Goal: Information Seeking & Learning: Learn about a topic

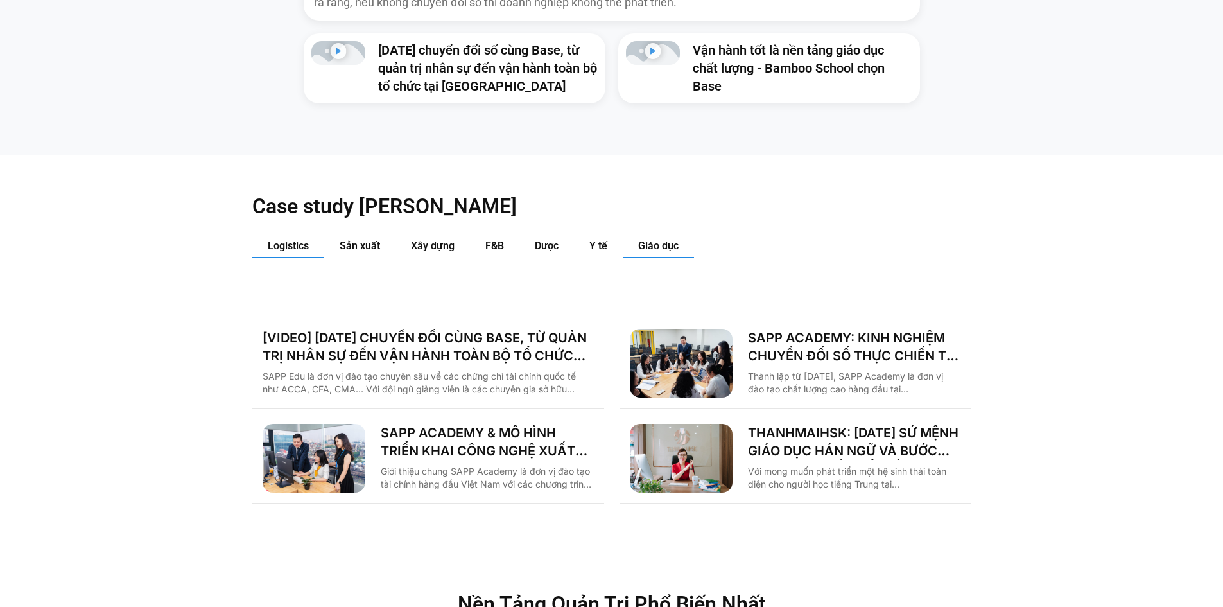
click at [288, 239] on span "Logistics" at bounding box center [288, 245] width 41 height 12
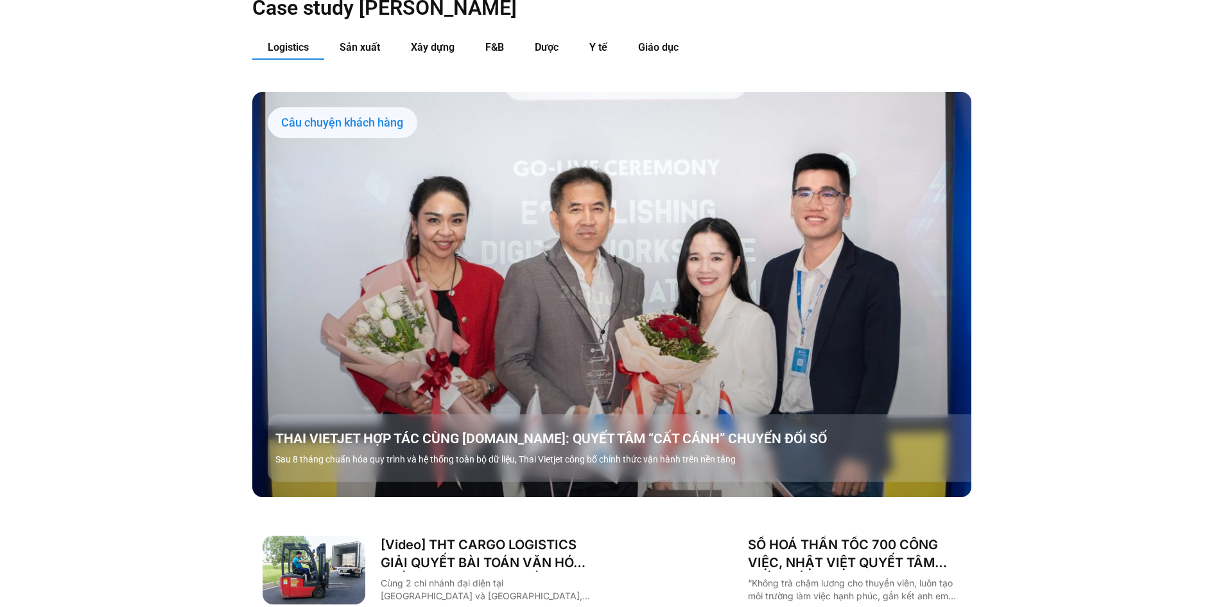
scroll to position [1712, 0]
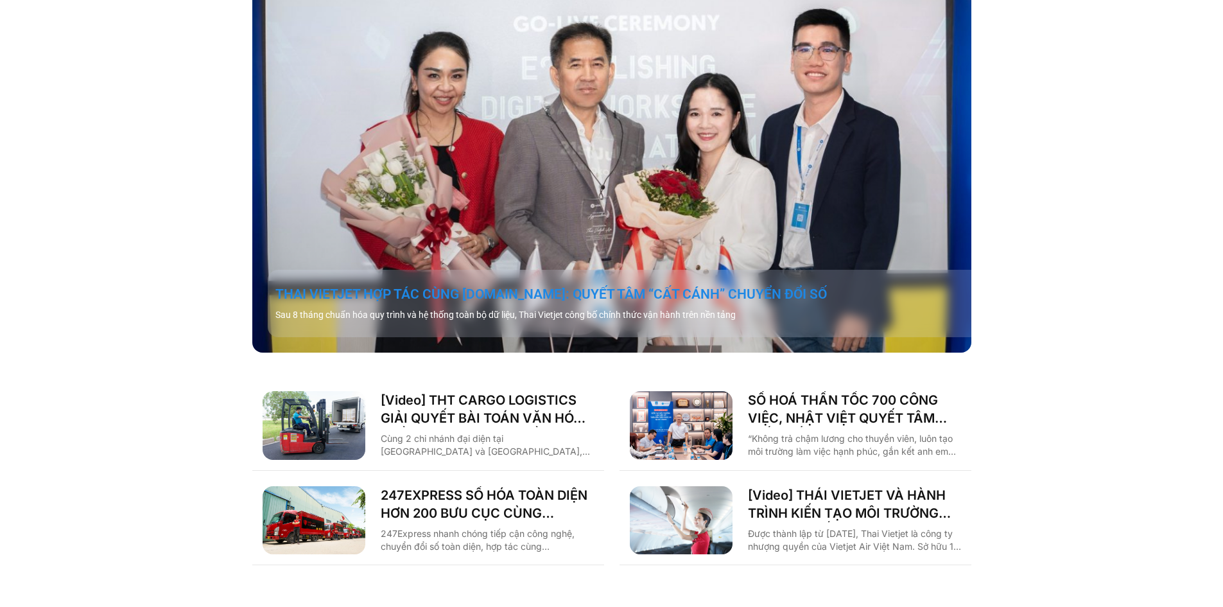
click at [412, 285] on link "THAI VIETJET HỢP TÁC CÙNG [DOMAIN_NAME]: QUYẾT TÂM “CẤT CÁNH” CHUYỂN ĐỔI SỐ" at bounding box center [627, 294] width 704 height 18
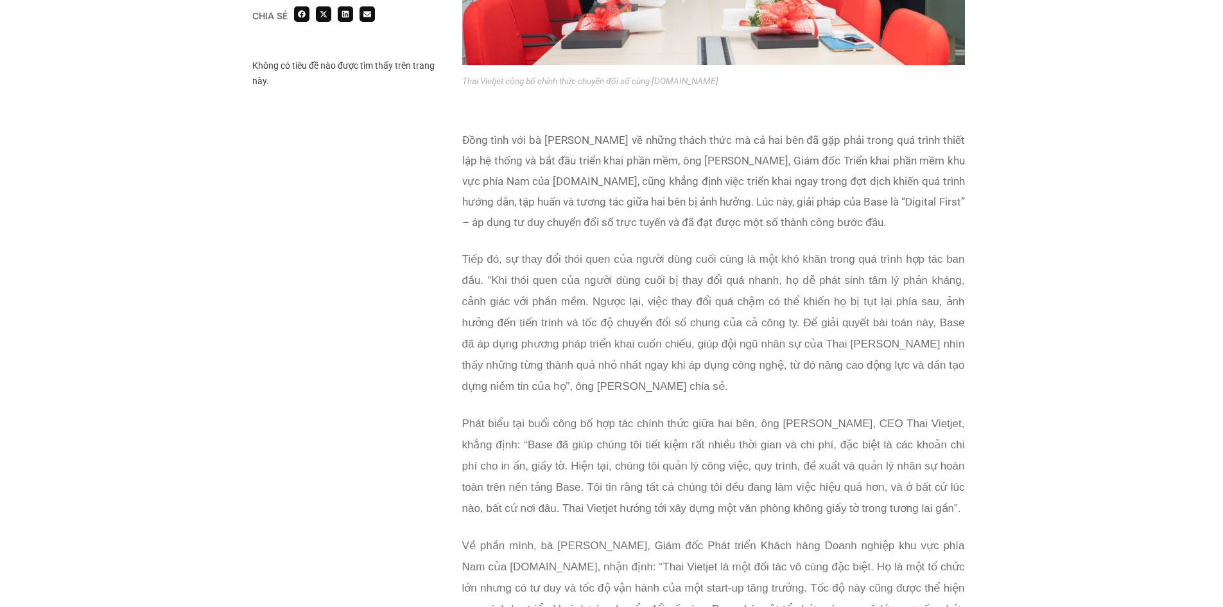
scroll to position [1712, 0]
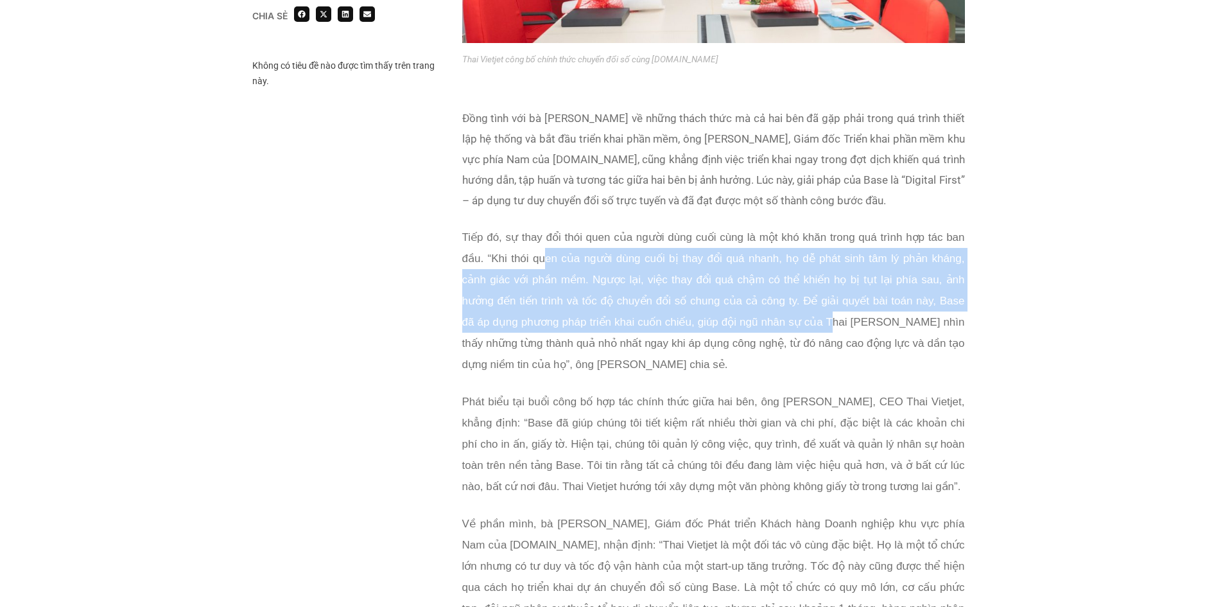
drag, startPoint x: 546, startPoint y: 232, endPoint x: 831, endPoint y: 308, distance: 294.8
click at [831, 308] on p "Tiếp đó, sự thay đổi thói quen của người dùng cuối cùng là một khó khăn trong q…" at bounding box center [713, 301] width 503 height 148
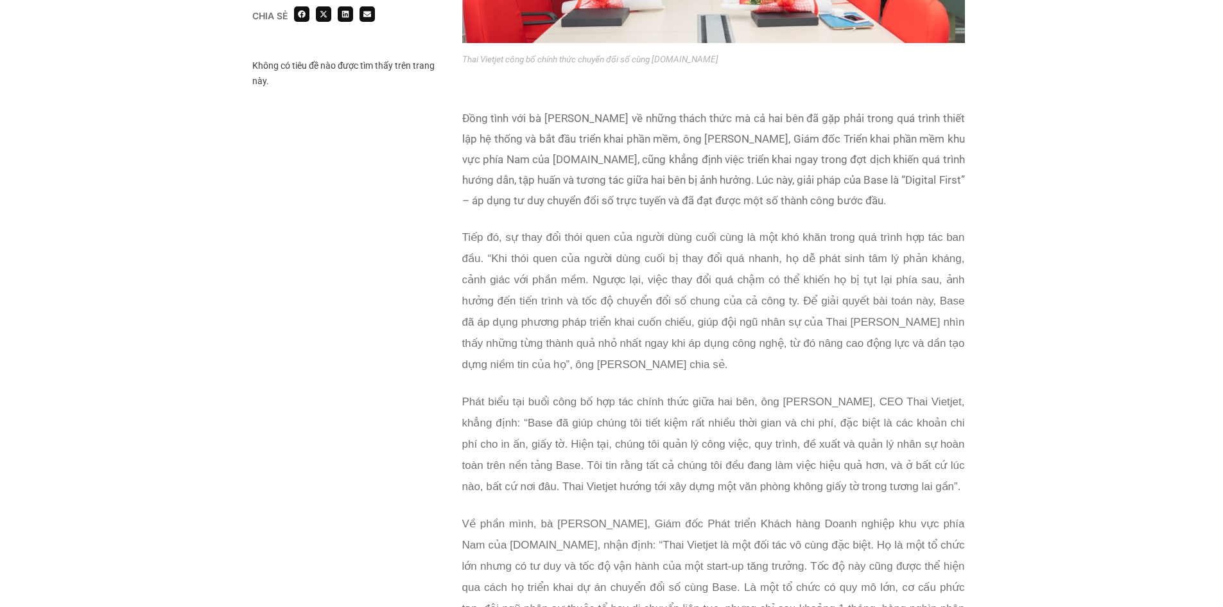
click at [794, 335] on p "Tiếp đó, sự thay đổi thói quen của người dùng cuối cùng là một khó khăn trong q…" at bounding box center [713, 301] width 503 height 148
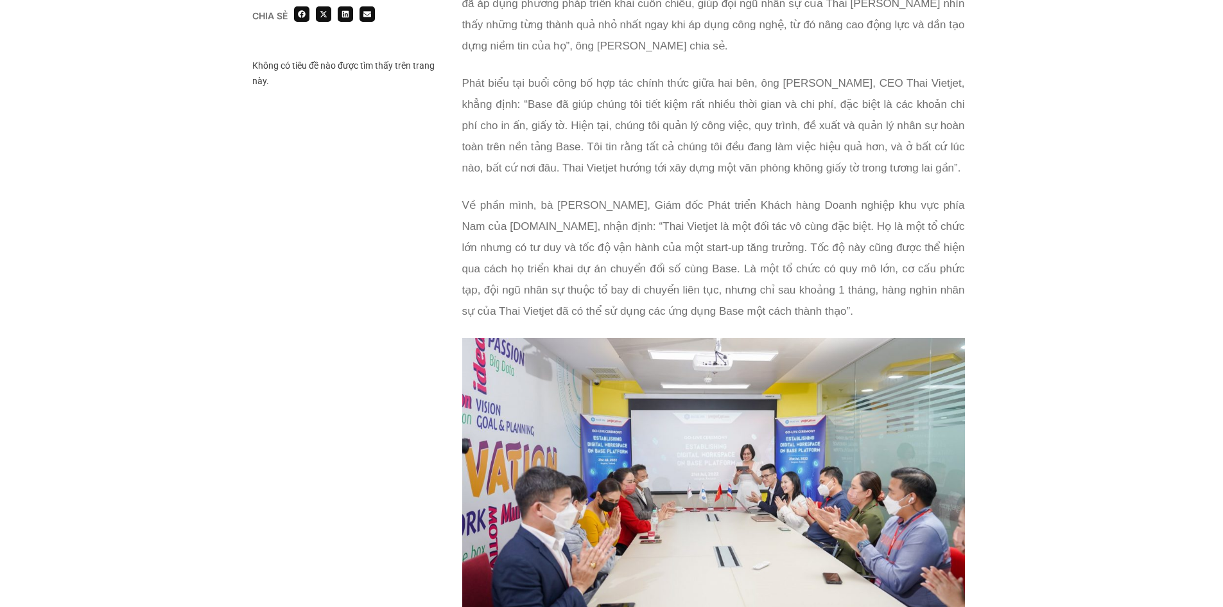
scroll to position [2054, 0]
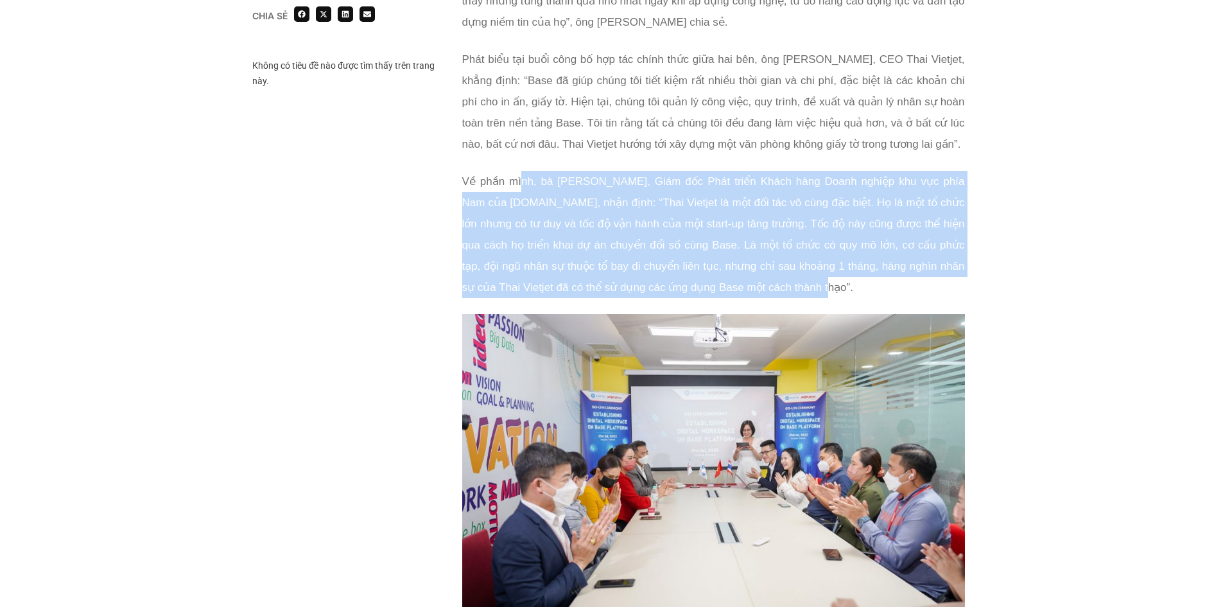
drag, startPoint x: 521, startPoint y: 184, endPoint x: 876, endPoint y: 286, distance: 369.6
click at [876, 286] on p "Về phần mình, bà Nguyễn Kim Cúc, Giám đốc Phát triển Khách hàng Doanh nghiệp kh…" at bounding box center [713, 234] width 503 height 127
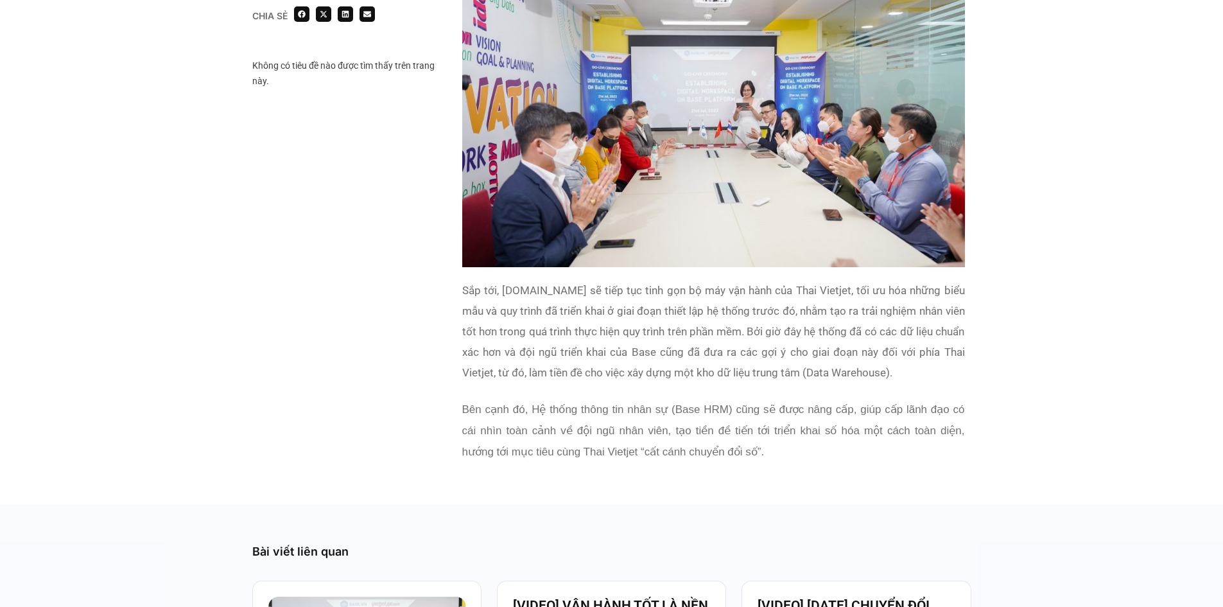
scroll to position [2397, 0]
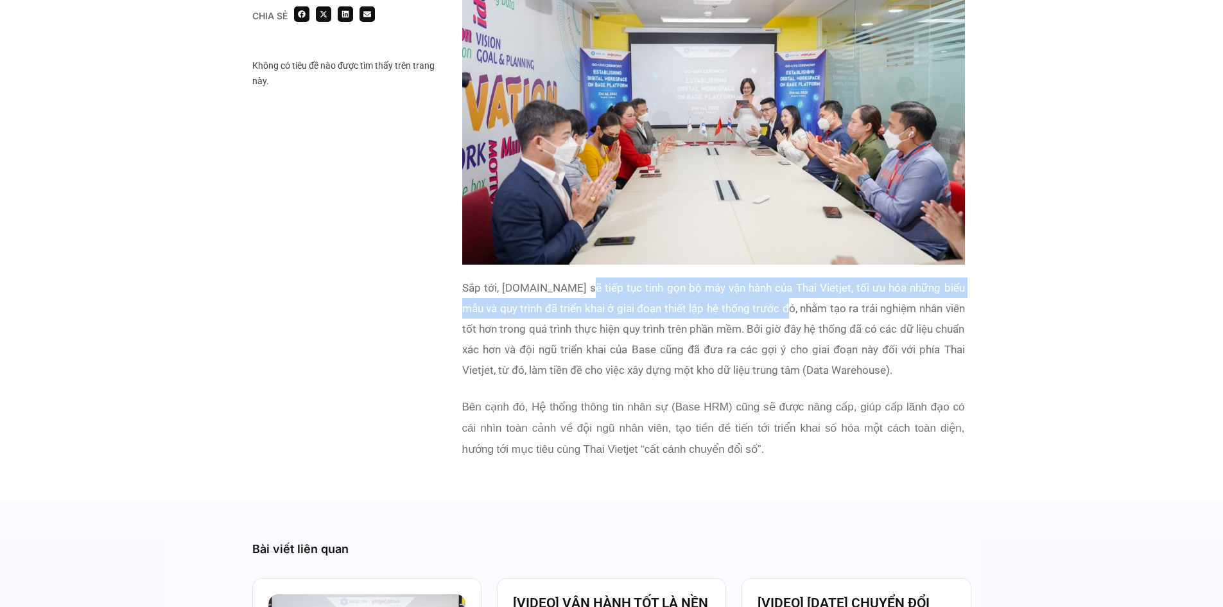
drag, startPoint x: 575, startPoint y: 286, endPoint x: 782, endPoint y: 299, distance: 207.2
click at [782, 299] on p "Sắp tới, Base.vn sẽ tiếp tục tinh gọn bộ máy vận hành của Thai Vietjet, tối ưu …" at bounding box center [713, 328] width 503 height 103
click at [691, 315] on p "Sắp tới, Base.vn sẽ tiếp tục tinh gọn bộ máy vận hành của Thai Vietjet, tối ưu …" at bounding box center [713, 328] width 503 height 103
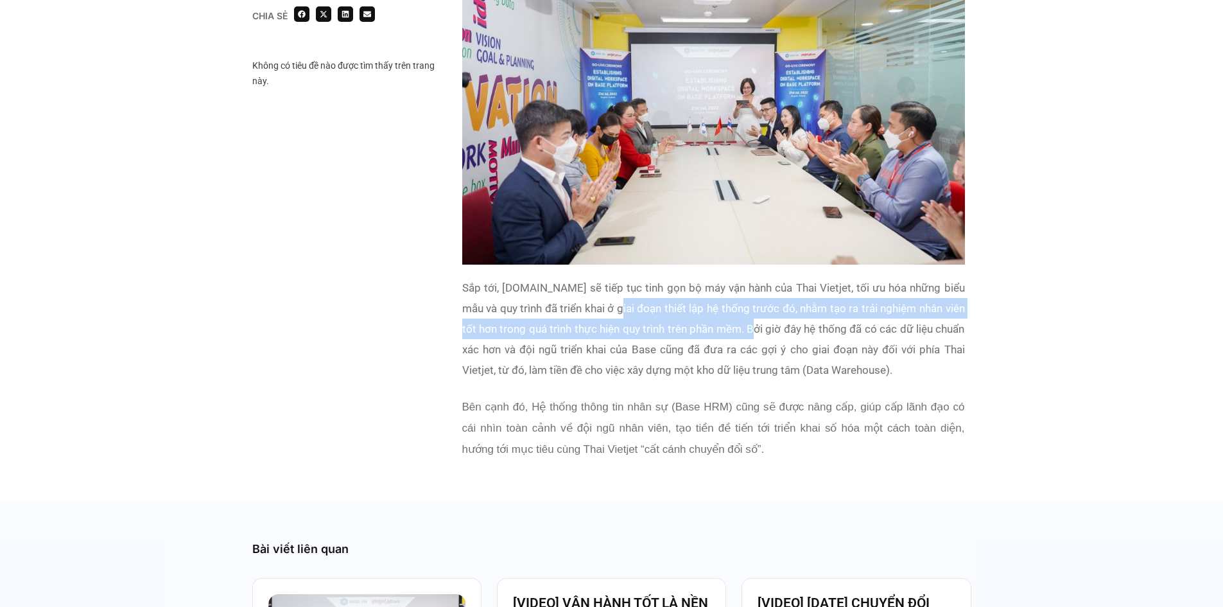
drag, startPoint x: 615, startPoint y: 309, endPoint x: 751, endPoint y: 325, distance: 137.1
click at [751, 325] on p "Sắp tới, Base.vn sẽ tiếp tục tinh gọn bộ máy vận hành của Thai Vietjet, tối ưu …" at bounding box center [713, 328] width 503 height 103
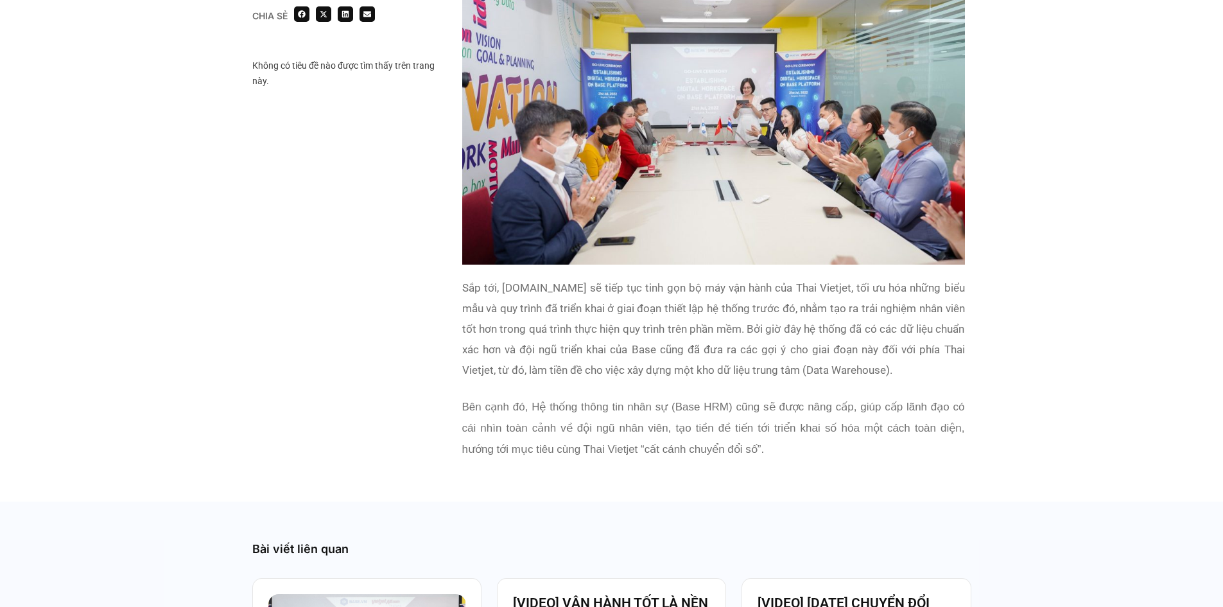
click at [700, 352] on p "Sắp tới, Base.vn sẽ tiếp tục tinh gọn bộ máy vận hành của Thai Vietjet, tối ưu …" at bounding box center [713, 328] width 503 height 103
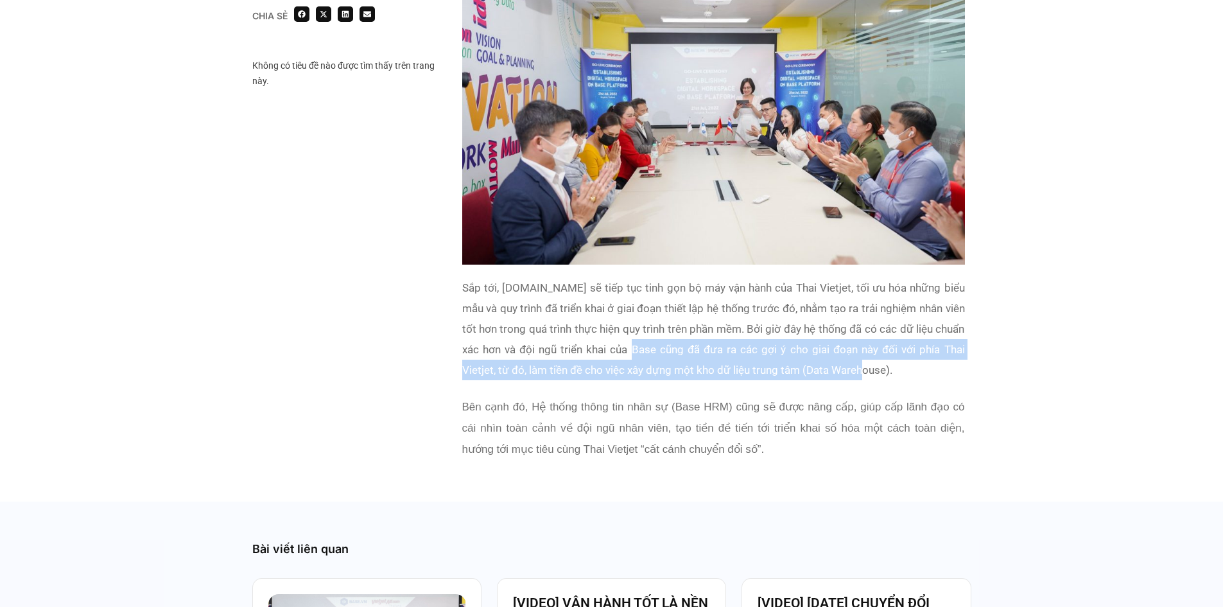
drag, startPoint x: 638, startPoint y: 351, endPoint x: 870, endPoint y: 375, distance: 233.0
click at [870, 375] on p "Sắp tới, Base.vn sẽ tiếp tục tinh gọn bộ máy vận hành của Thai Vietjet, tối ưu …" at bounding box center [713, 328] width 503 height 103
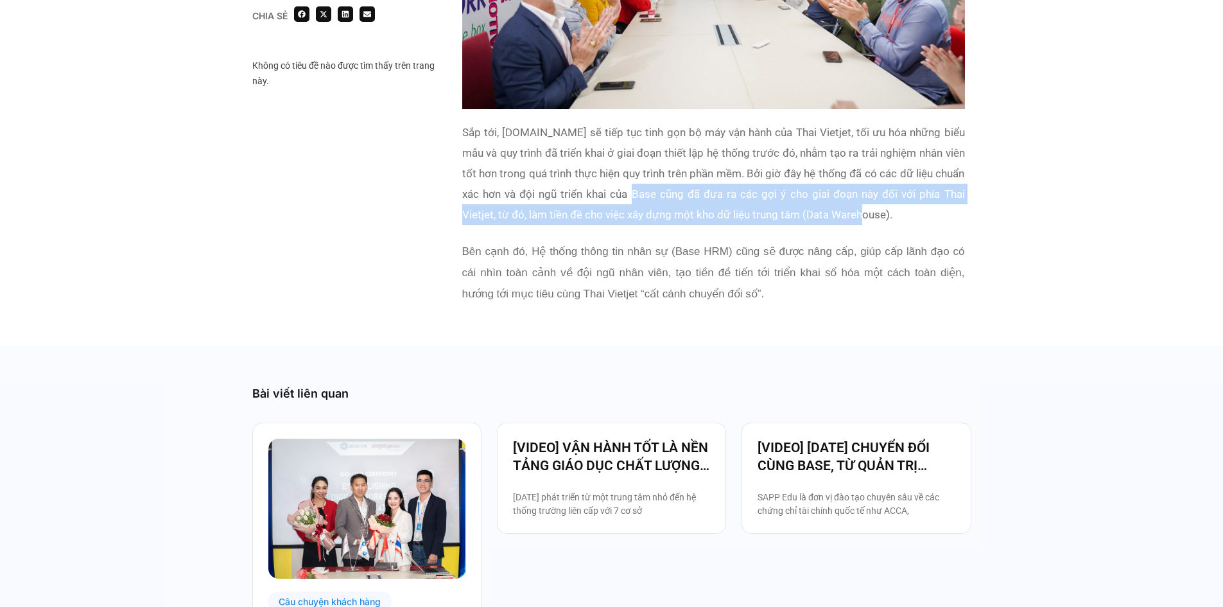
scroll to position [2568, 0]
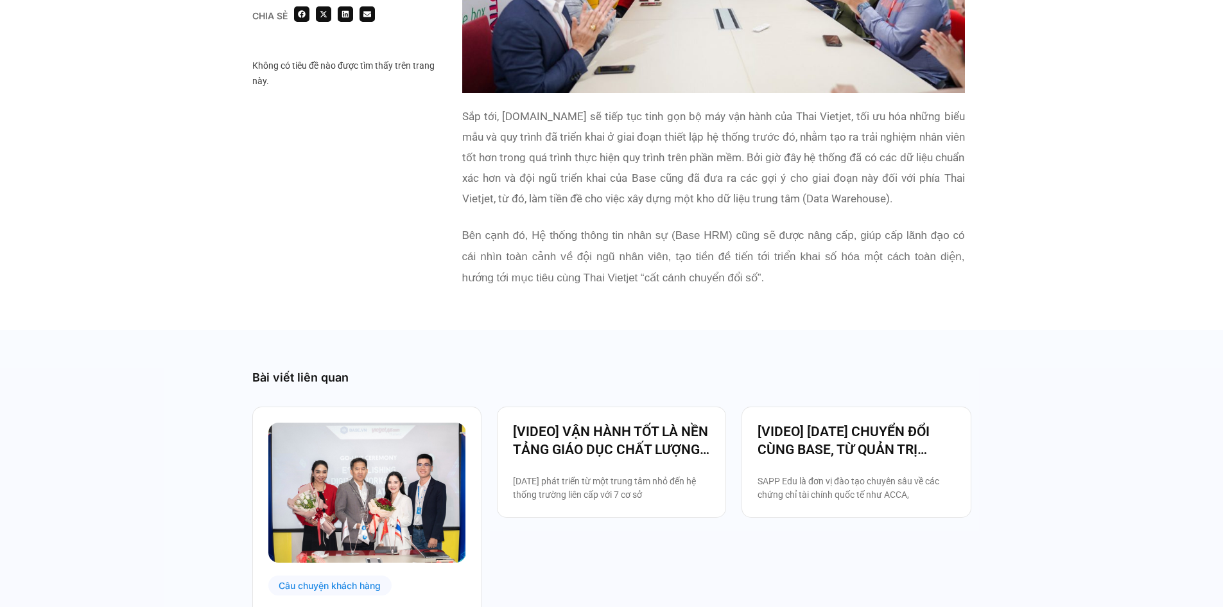
click at [574, 240] on span "Bên cạnh đó, Hệ thống thông tin nhân sự (Base HRM) cũng sẽ được nâng cấp, giúp …" at bounding box center [713, 256] width 503 height 55
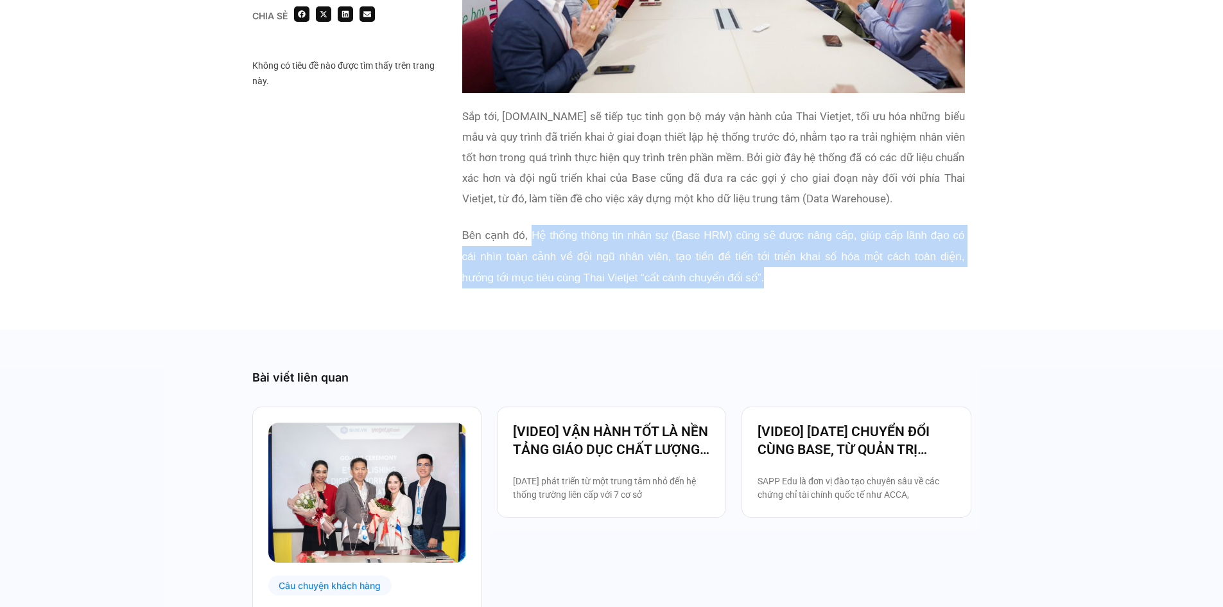
drag, startPoint x: 532, startPoint y: 238, endPoint x: 866, endPoint y: 274, distance: 336.4
click at [866, 274] on p "Bên cạnh đó, Hệ thống thông tin nhân sự (Base HRM) cũng sẽ được nâng cấp, giúp …" at bounding box center [713, 257] width 503 height 64
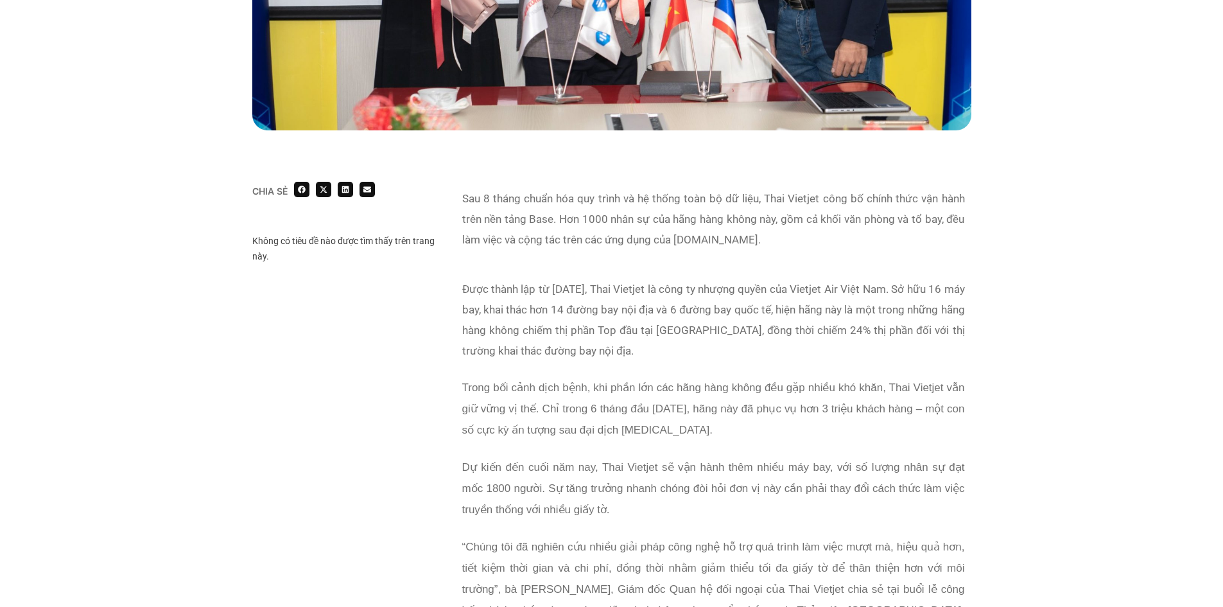
scroll to position [685, 0]
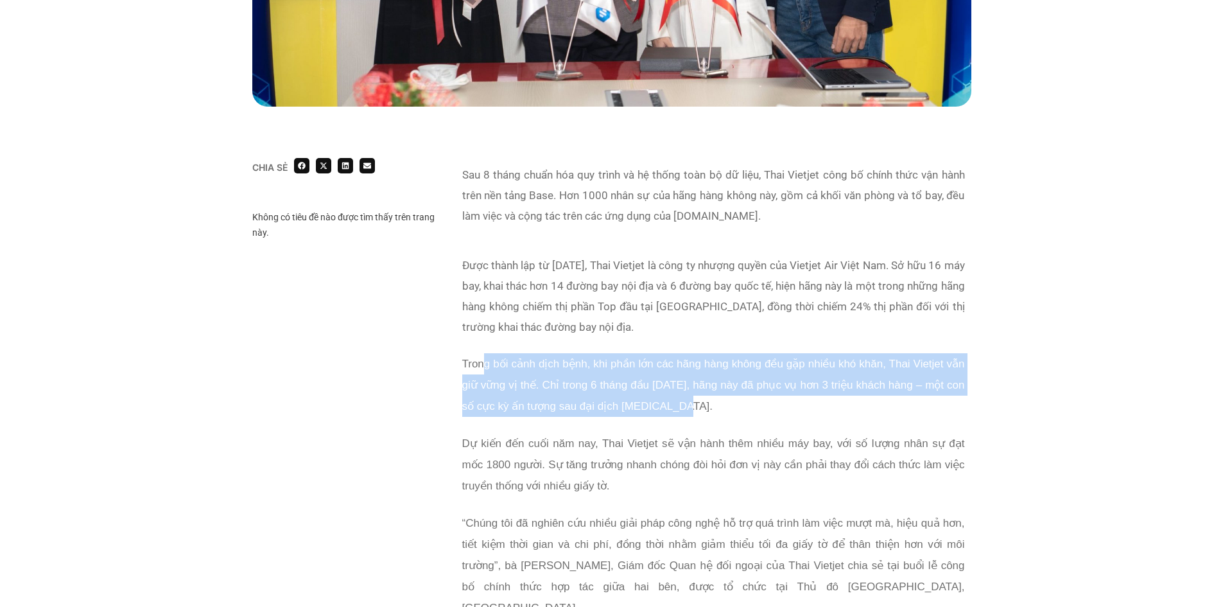
drag, startPoint x: 484, startPoint y: 366, endPoint x: 706, endPoint y: 408, distance: 226.1
click at [706, 408] on p "Trong bối cảnh dịch bệnh, khi phần lớn các hãng hàng không đều gặp nhiều khó kh…" at bounding box center [713, 385] width 503 height 64
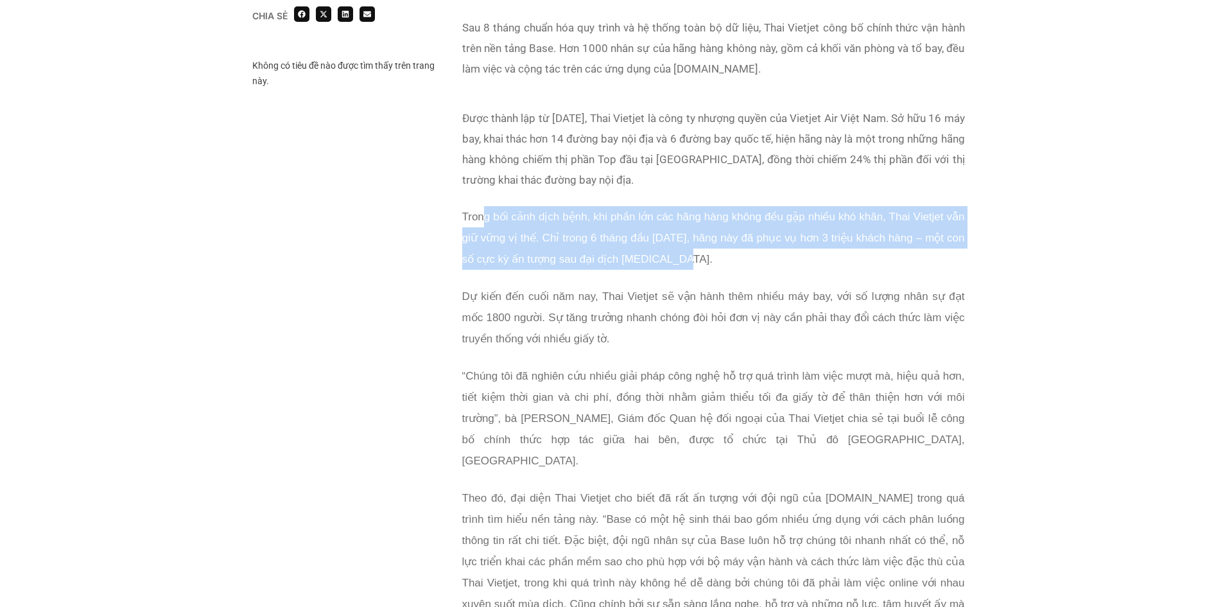
scroll to position [856, 0]
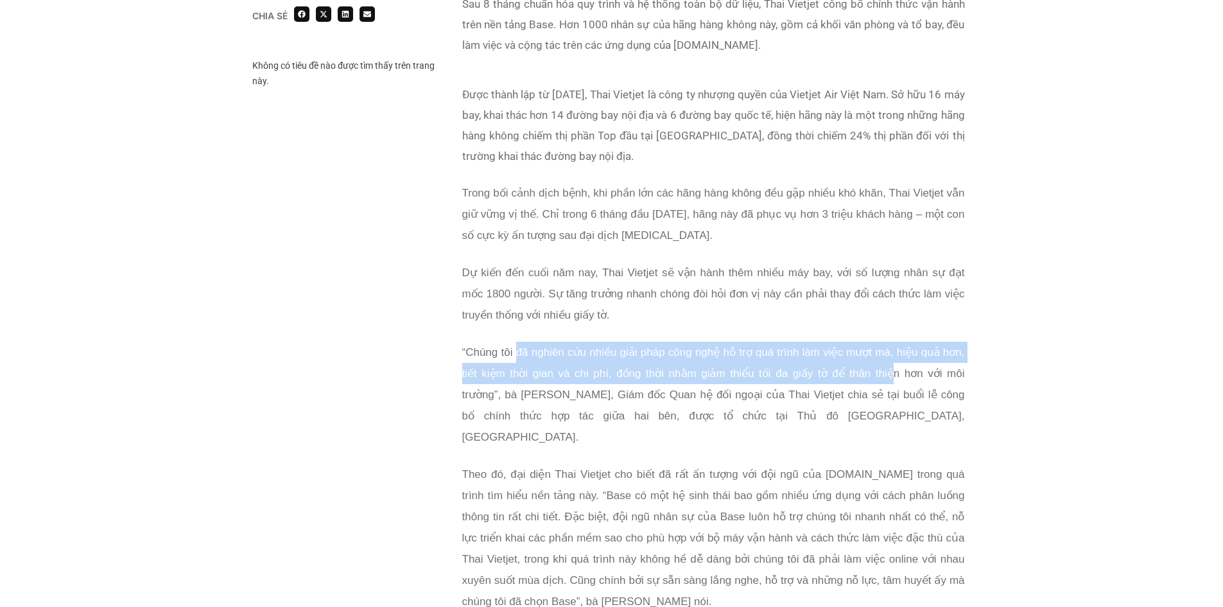
drag, startPoint x: 518, startPoint y: 347, endPoint x: 889, endPoint y: 376, distance: 372.2
click at [889, 376] on span "“Chúng tôi đã nghiên cứu nhiều giải pháp công nghệ hỗ trợ quá trình làm việc mư…" at bounding box center [713, 394] width 503 height 97
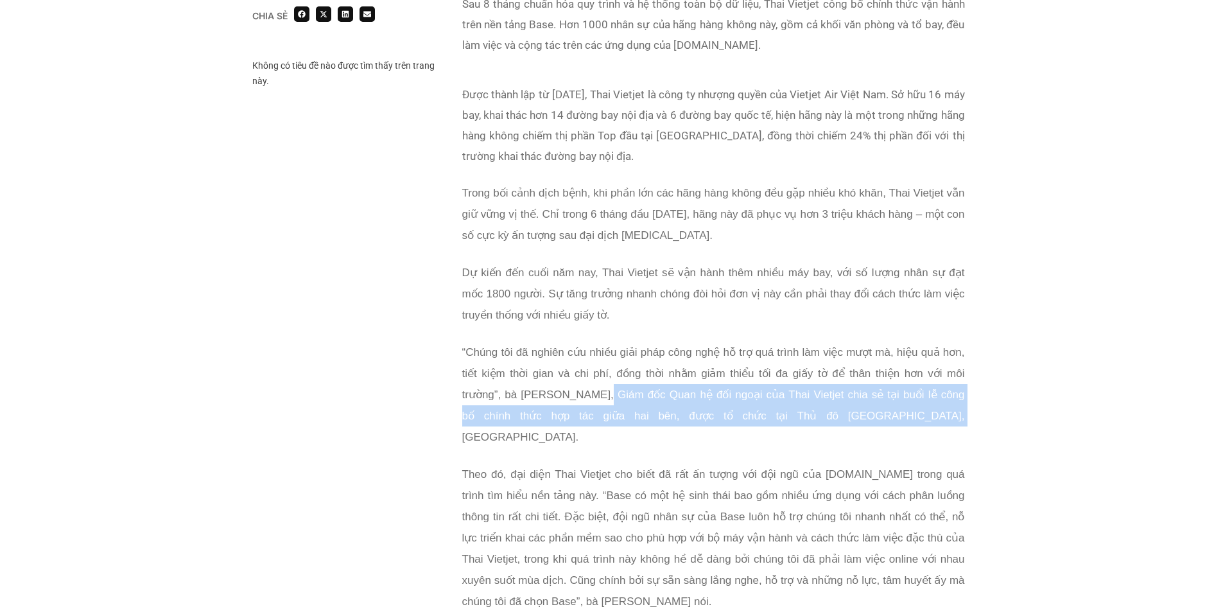
drag, startPoint x: 601, startPoint y: 395, endPoint x: 835, endPoint y: 413, distance: 235.0
click at [835, 413] on span "“Chúng tôi đã nghiên cứu nhiều giải pháp công nghệ hỗ trợ quá trình làm việc mư…" at bounding box center [713, 394] width 503 height 97
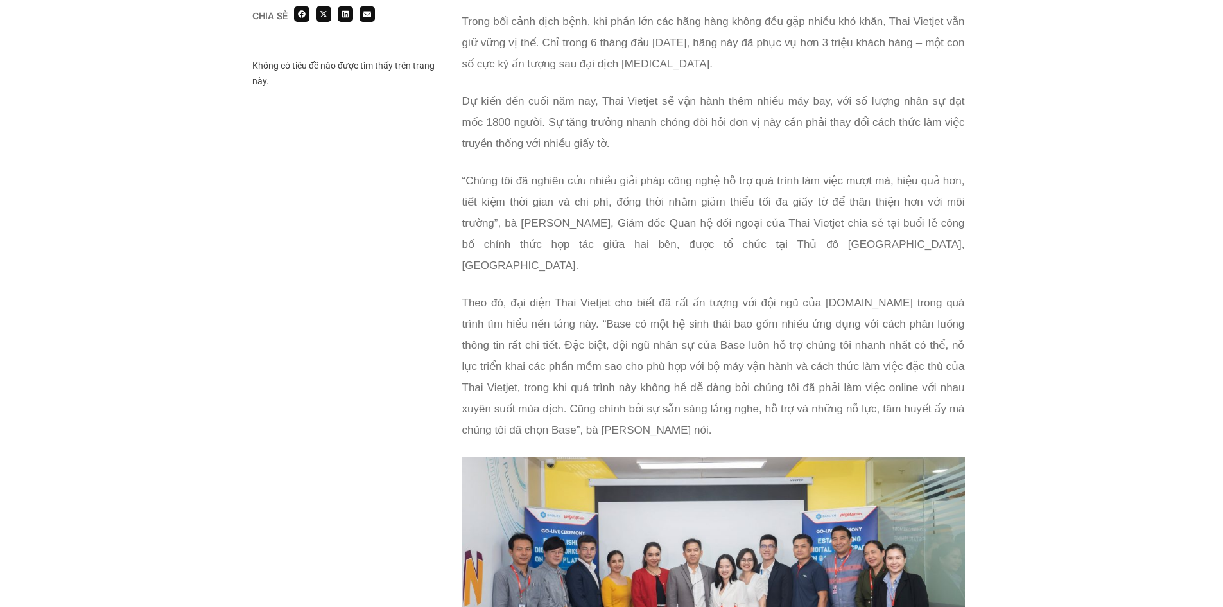
click at [649, 292] on p "Theo đó, đại diện Thai Vietjet cho biết đã rất ấn tượng với đội ngũ của Base.vn…" at bounding box center [713, 366] width 503 height 148
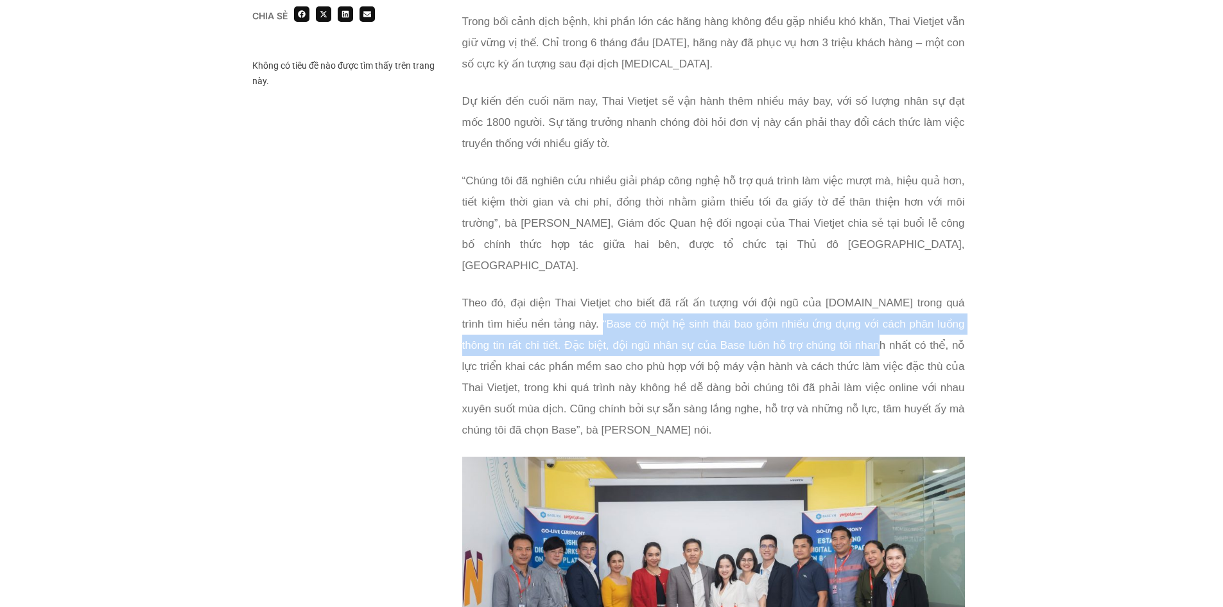
drag, startPoint x: 564, startPoint y: 306, endPoint x: 824, endPoint y: 322, distance: 260.5
click at [824, 322] on span "Theo đó, đại diện Thai Vietjet cho biết đã rất ấn tượng với đội ngũ của Base.vn…" at bounding box center [713, 366] width 503 height 139
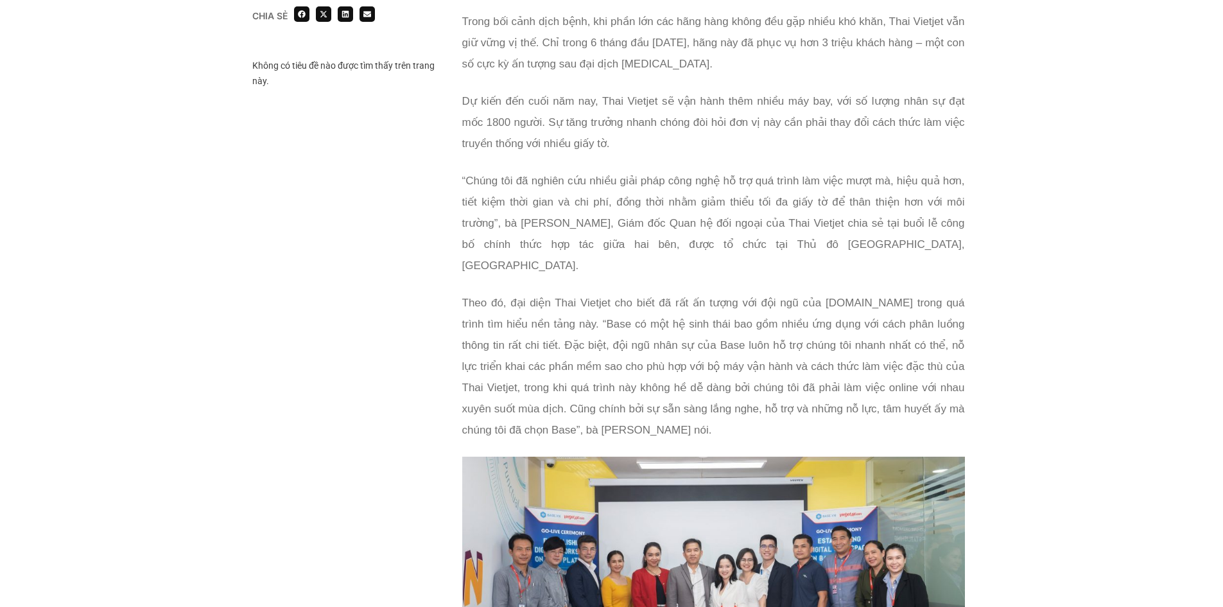
click at [715, 368] on span "Theo đó, đại diện Thai Vietjet cho biết đã rất ấn tượng với đội ngũ của Base.vn…" at bounding box center [713, 366] width 503 height 139
click at [541, 327] on span "Theo đó, đại diện Thai Vietjet cho biết đã rất ấn tượng với đội ngũ của Base.vn…" at bounding box center [713, 366] width 503 height 139
drag, startPoint x: 526, startPoint y: 353, endPoint x: 883, endPoint y: 351, distance: 357.0
click at [883, 351] on p "Theo đó, đại diện Thai Vietjet cho biết đã rất ấn tượng với đội ngũ của Base.vn…" at bounding box center [713, 366] width 503 height 148
drag, startPoint x: 478, startPoint y: 369, endPoint x: 650, endPoint y: 366, distance: 172.1
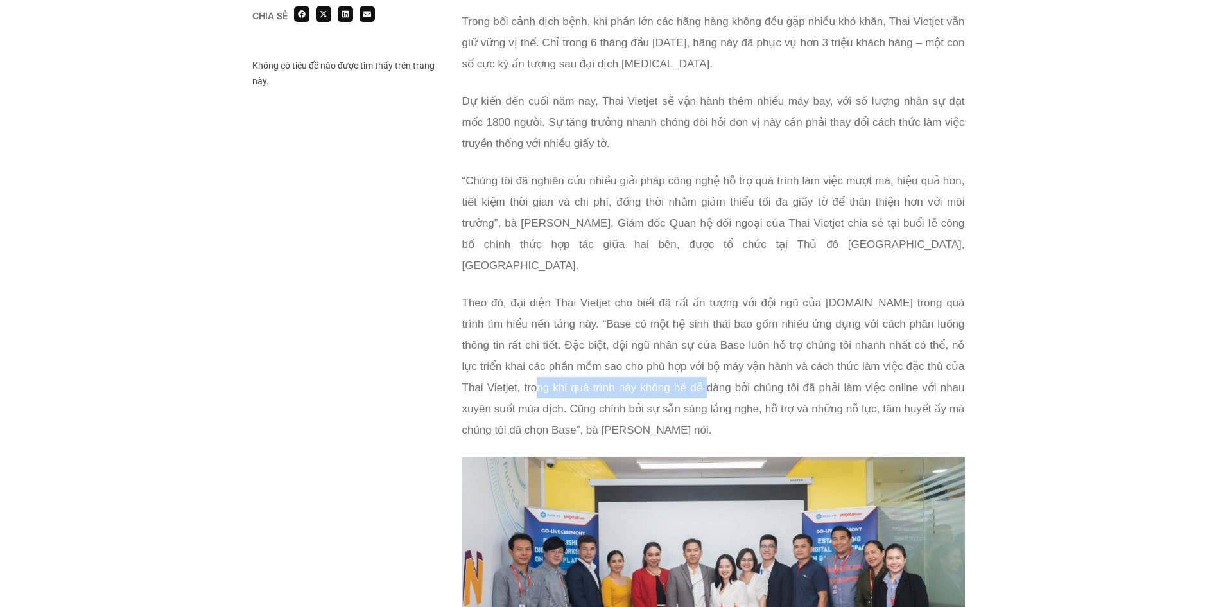
click at [650, 366] on span "Theo đó, đại diện Thai Vietjet cho biết đã rất ấn tượng với đội ngũ của Base.vn…" at bounding box center [713, 366] width 503 height 139
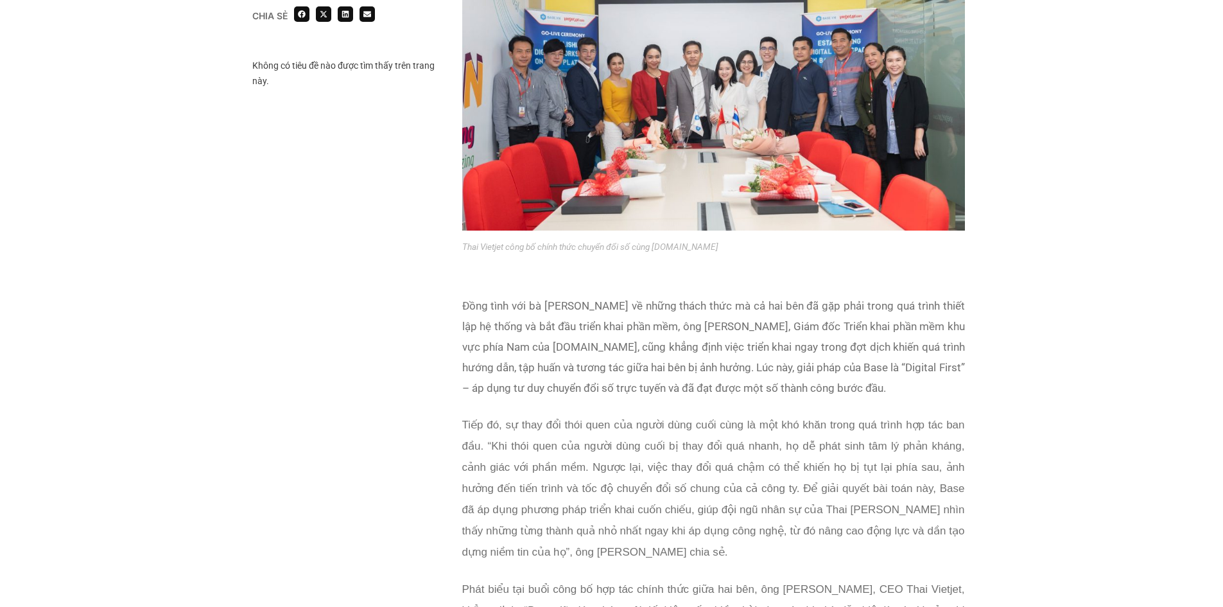
scroll to position [1541, 0]
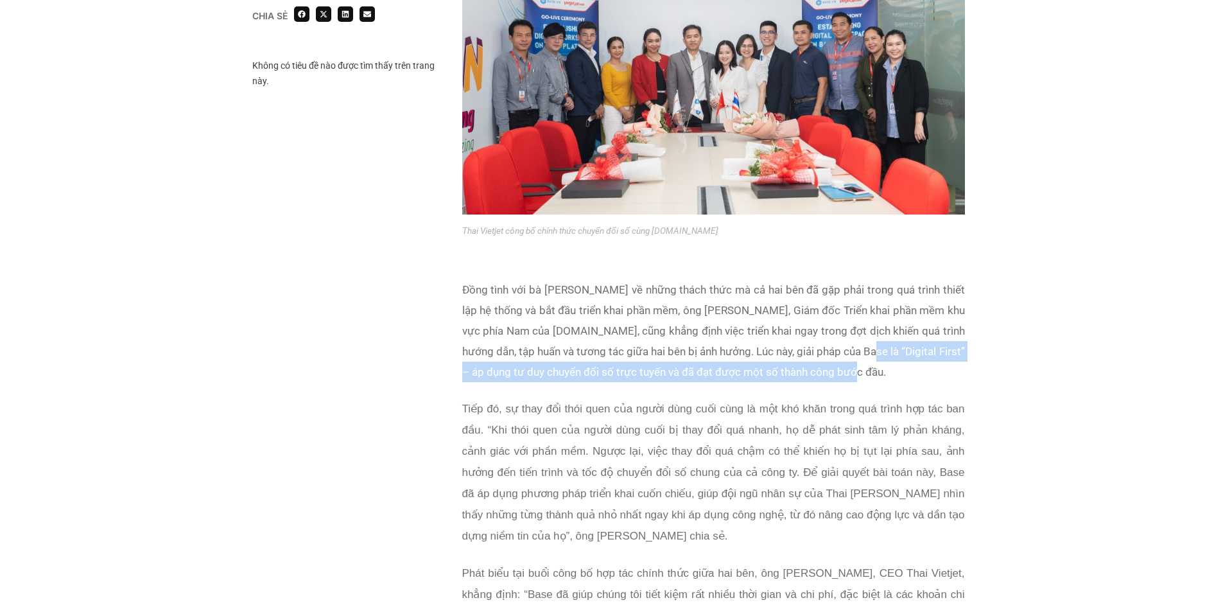
drag, startPoint x: 850, startPoint y: 333, endPoint x: 917, endPoint y: 345, distance: 68.5
click at [917, 345] on p "Đồng tình với bà Sayada Benjakul về những thách thức mà cả hai bên đã gặp phải …" at bounding box center [713, 330] width 503 height 103
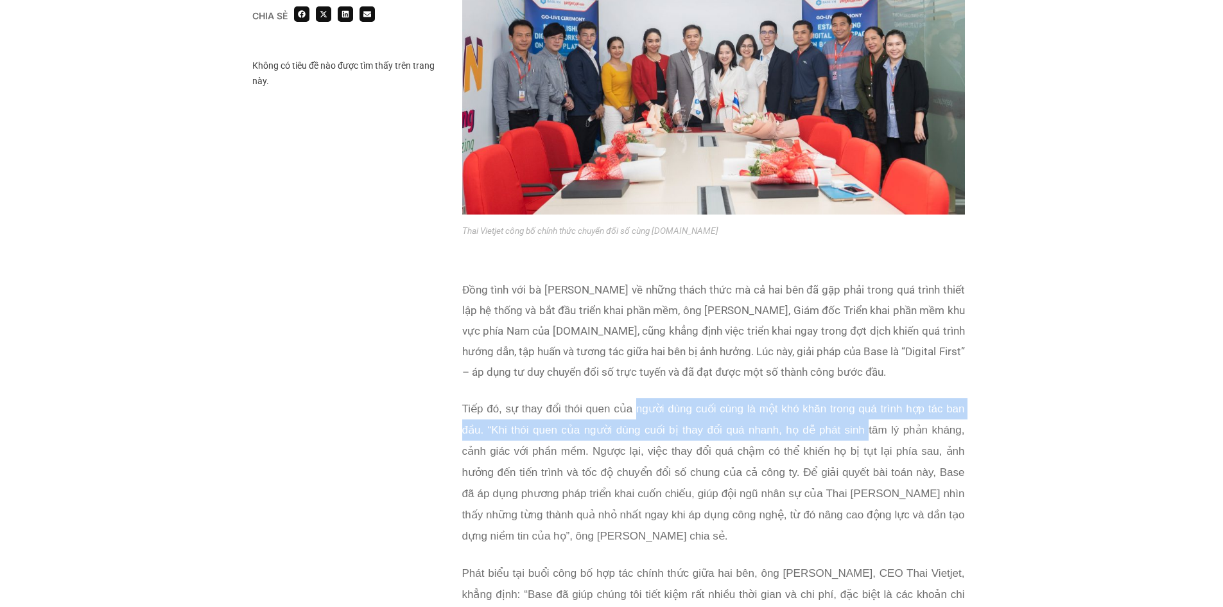
drag, startPoint x: 633, startPoint y: 397, endPoint x: 867, endPoint y: 411, distance: 234.8
click at [867, 411] on p "Tiếp đó, sự thay đổi thói quen của người dùng cuối cùng là một khó khăn trong q…" at bounding box center [713, 472] width 503 height 148
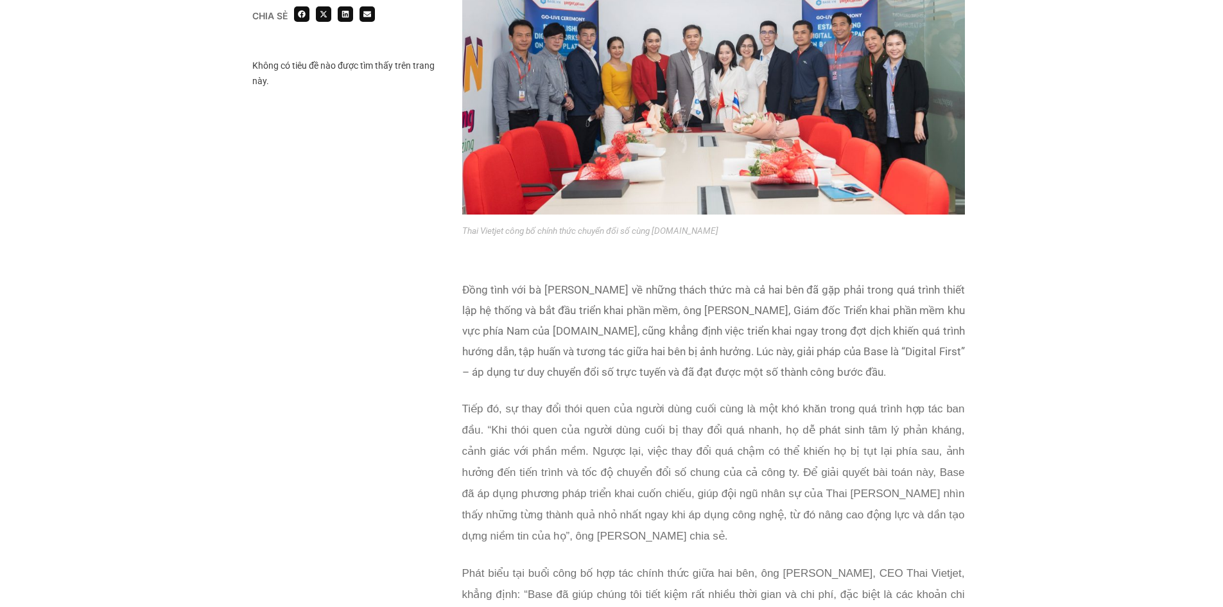
click at [505, 430] on span "Tiếp đó, sự thay đổi thói quen của người dùng cuối cùng là một khó khăn trong q…" at bounding box center [713, 472] width 503 height 139
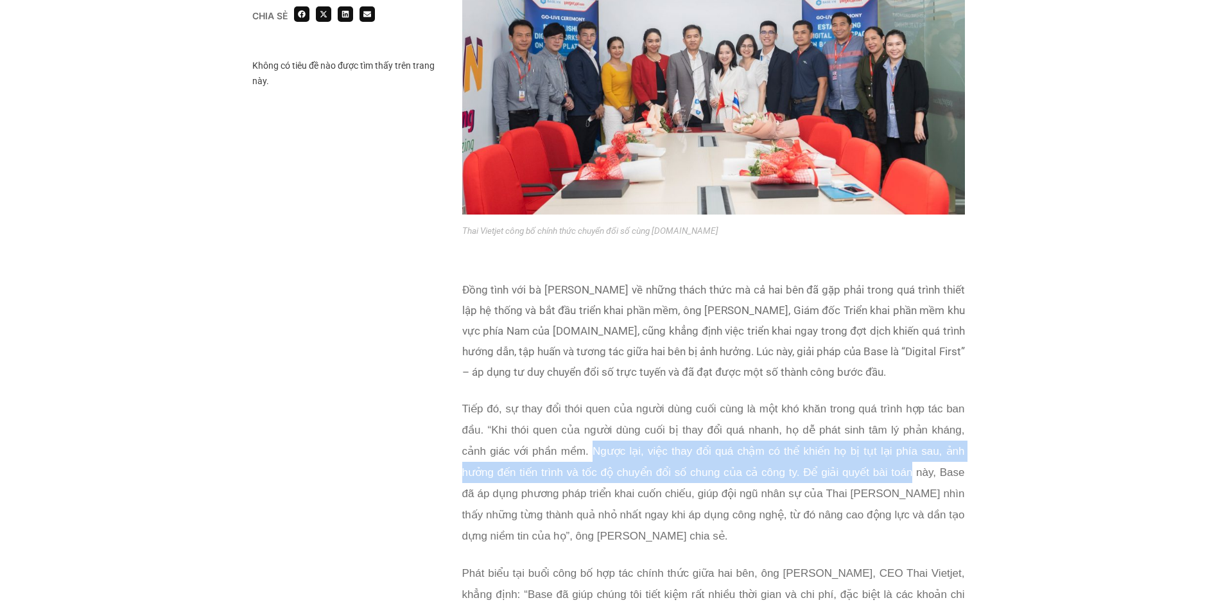
drag, startPoint x: 593, startPoint y: 426, endPoint x: 898, endPoint y: 456, distance: 305.8
click at [898, 456] on span "Tiếp đó, sự thay đổi thói quen của người dùng cuối cùng là một khó khăn trong q…" at bounding box center [713, 472] width 503 height 139
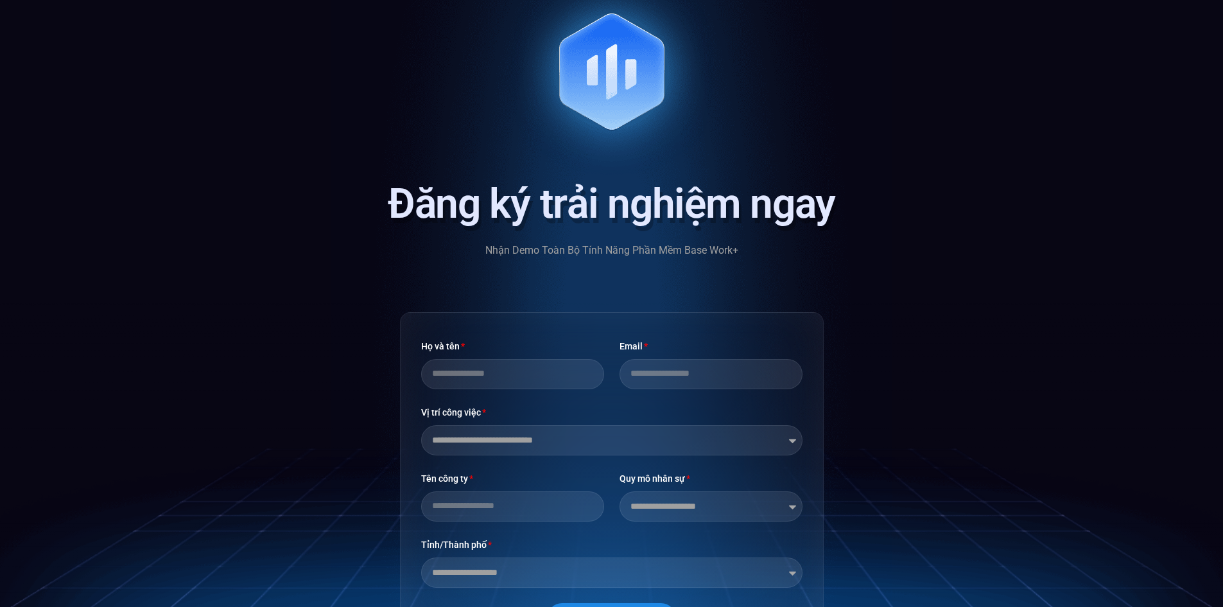
scroll to position [2568, 0]
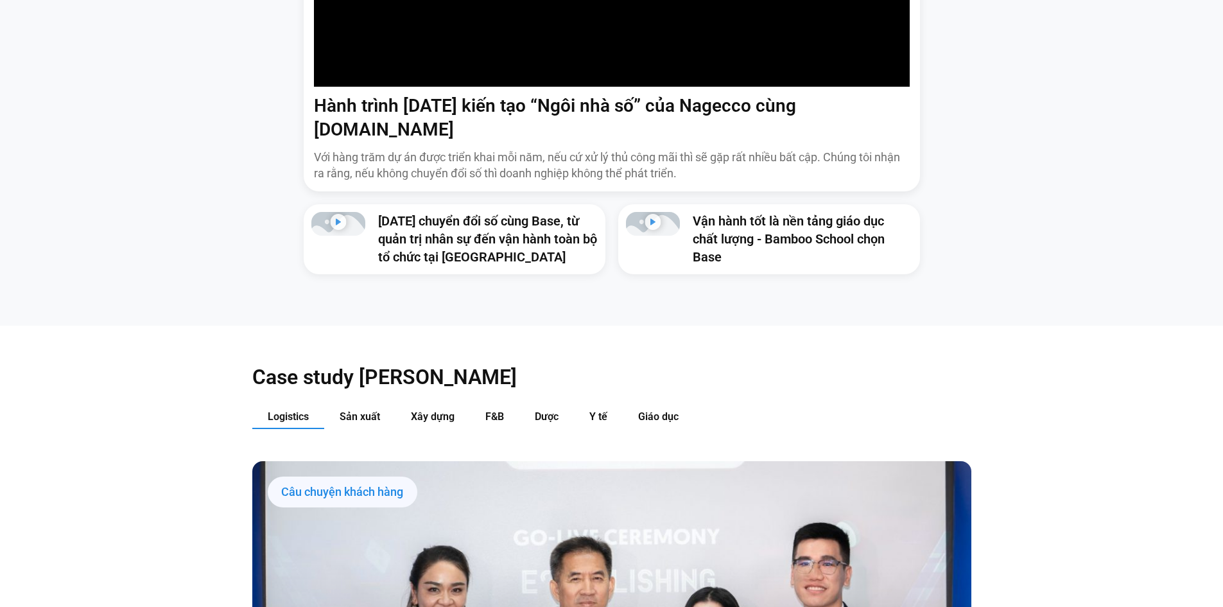
scroll to position [1027, 0]
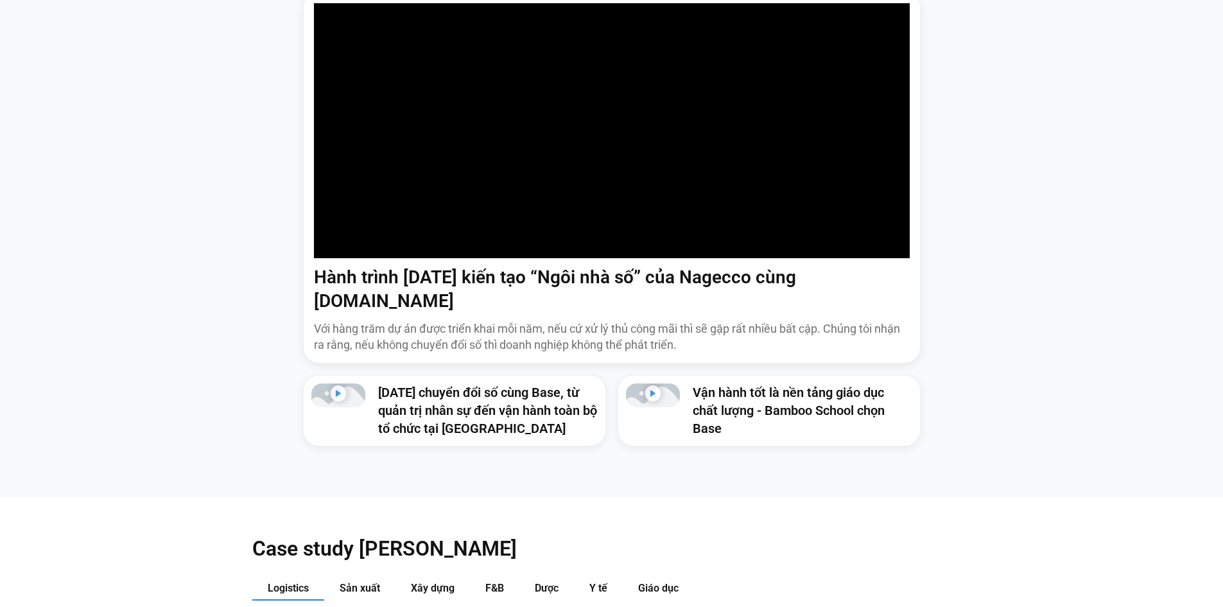
click at [674, 279] on link "Hành trình [DATE] kiến tạo “Ngôi nhà số” của Nagecco cùng [DOMAIN_NAME]" at bounding box center [555, 288] width 482 height 44
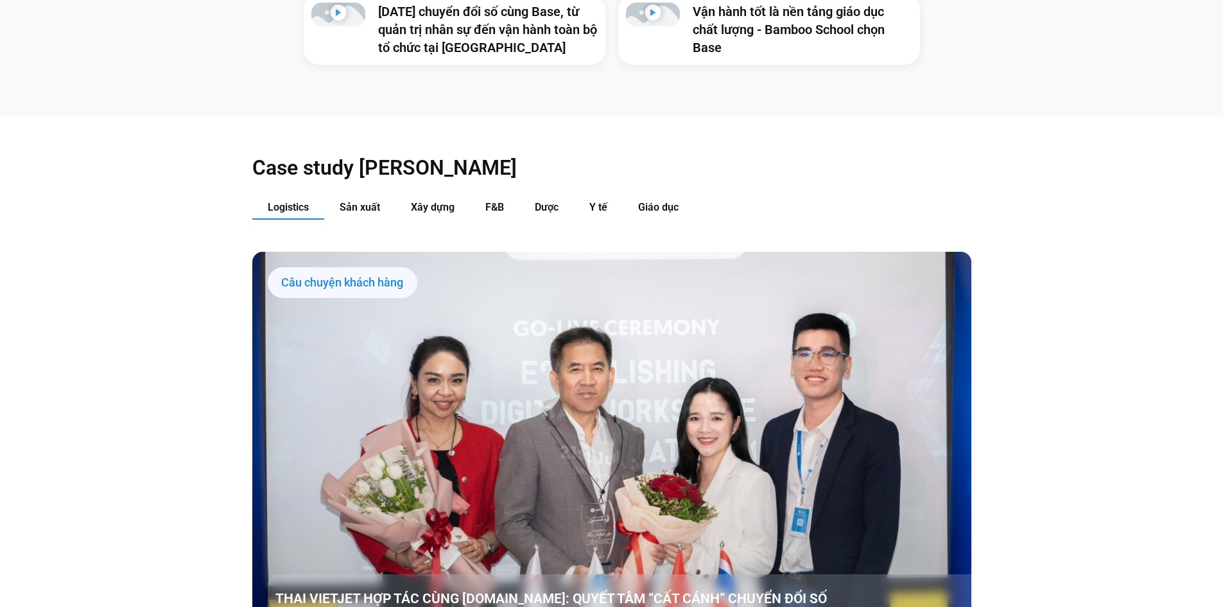
scroll to position [1541, 0]
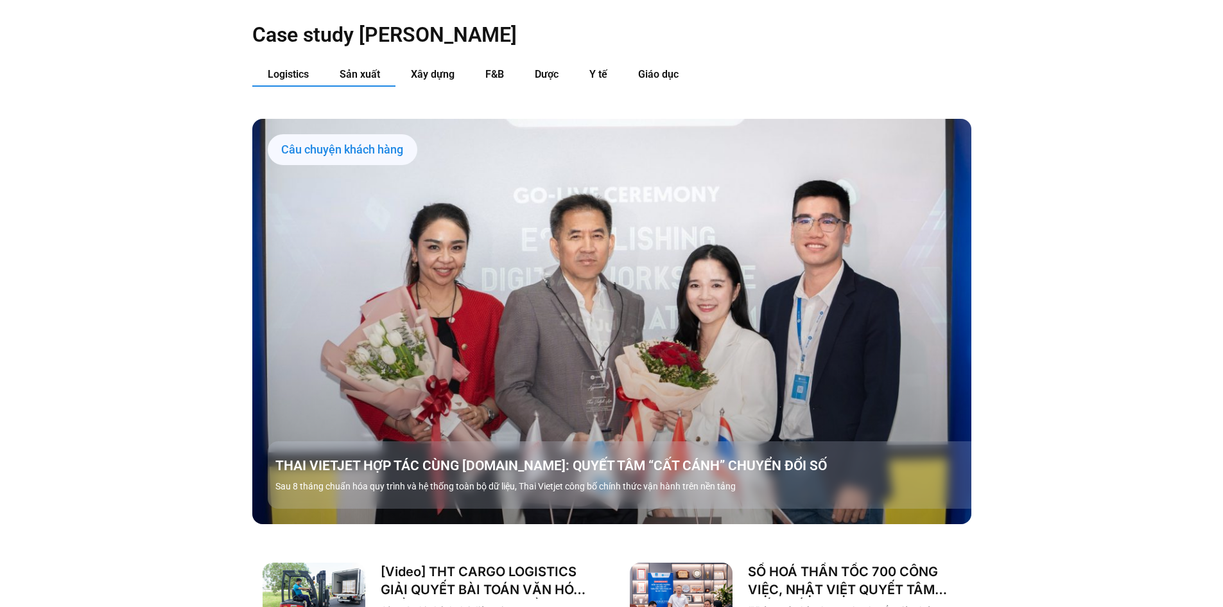
click at [373, 63] on button "Sản xuất" at bounding box center [359, 75] width 71 height 24
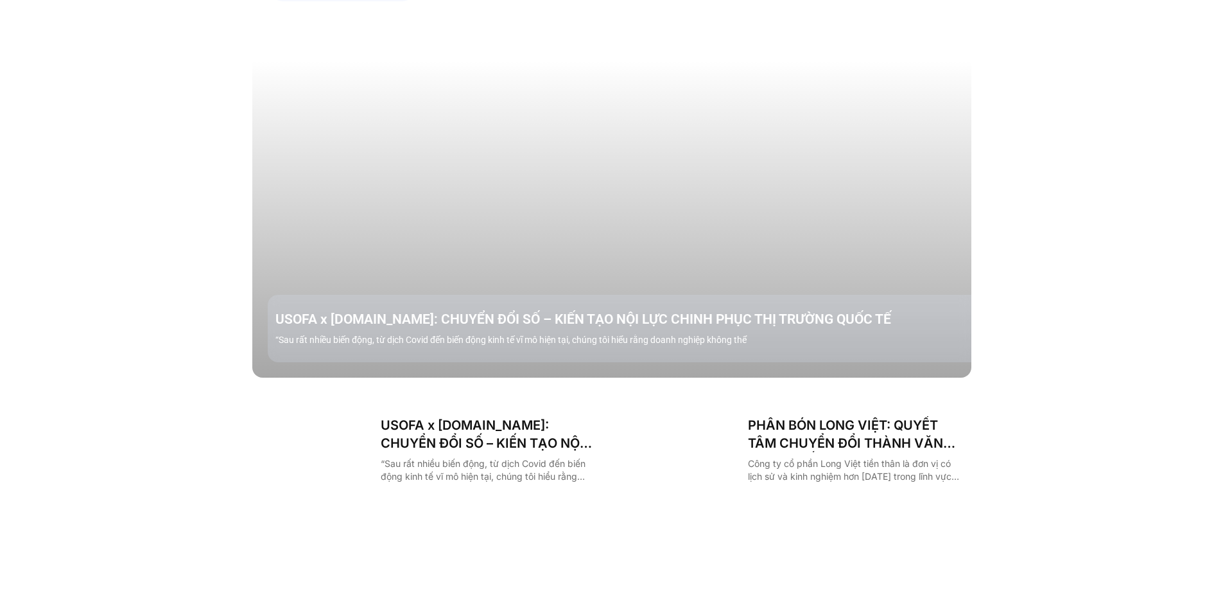
scroll to position [1712, 0]
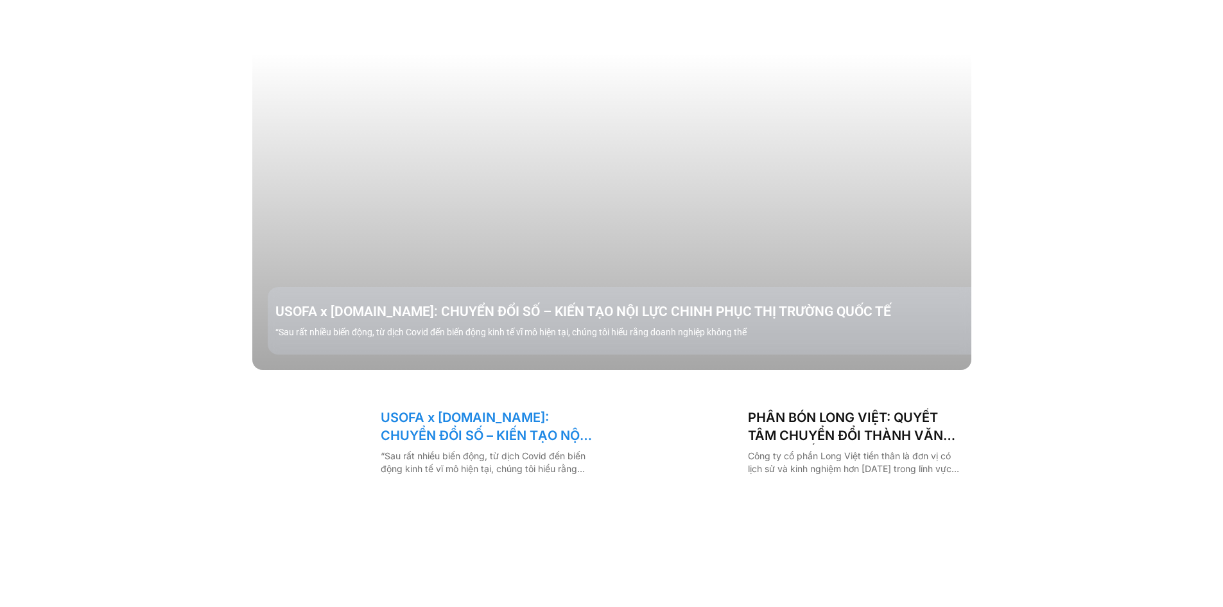
click at [444, 408] on link "USOFA x [DOMAIN_NAME]: CHUYỂN ĐỔI SỐ – KIẾN TẠO NỘI LỰC CHINH PHỤC THỊ TRƯỜNG Q…" at bounding box center [487, 426] width 213 height 36
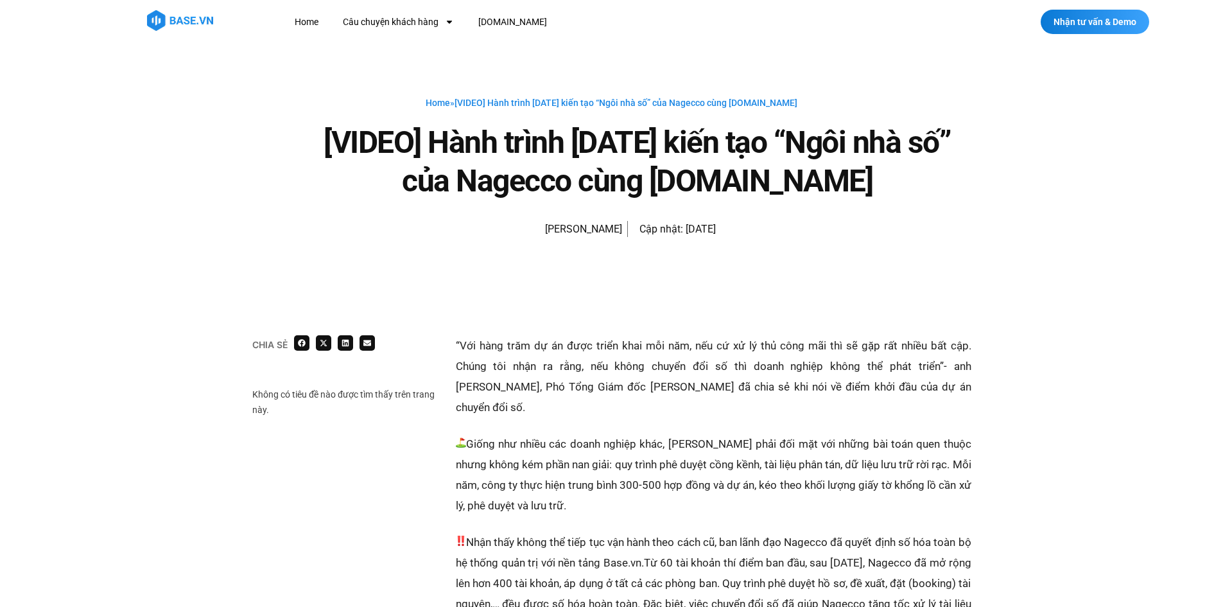
scroll to position [171, 0]
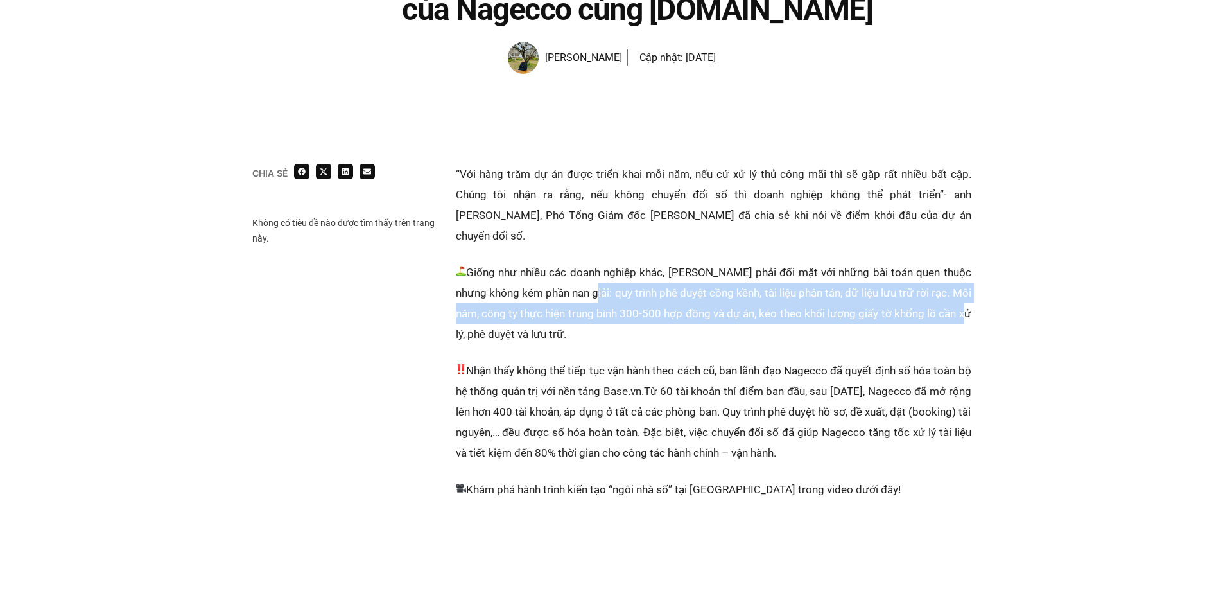
drag, startPoint x: 584, startPoint y: 268, endPoint x: 973, endPoint y: 286, distance: 390.1
click at [973, 286] on div "Chia sẻ Không có tiêu đề nào được tìm thấy trên trang này. “Với hàng trăm dự án…" at bounding box center [611, 518] width 1223 height 813
click at [765, 294] on p "Giống như nhiều các doanh nghiệp khác, Nagecco phải đối mặt với những bài toán …" at bounding box center [714, 303] width 516 height 82
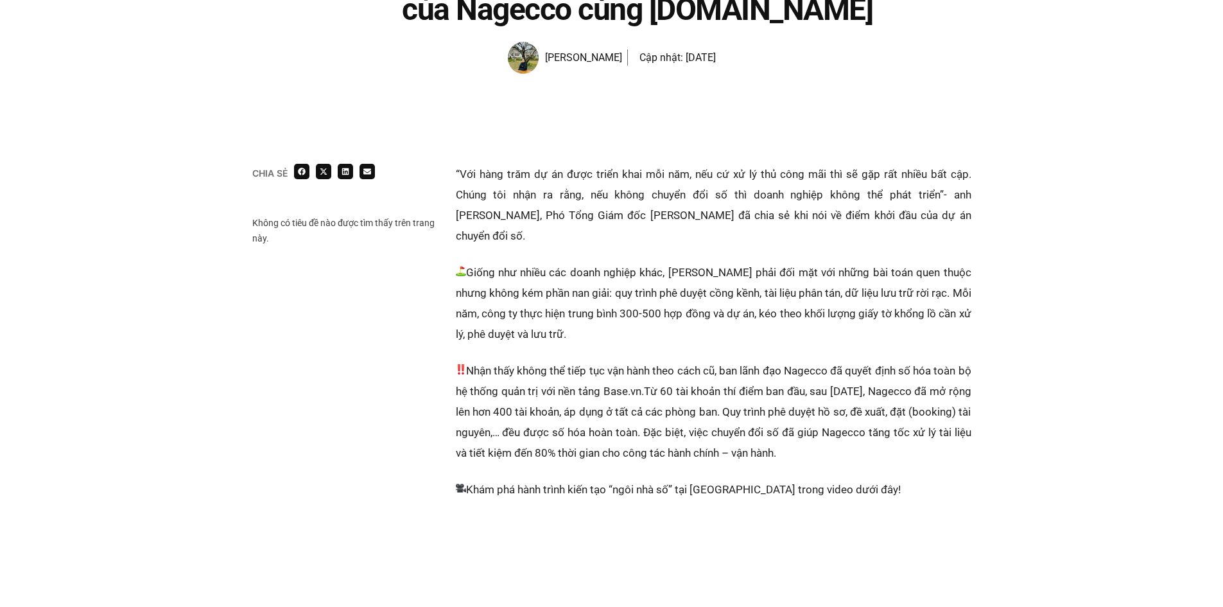
click at [544, 285] on p "Giống như nhiều các doanh nghiệp khác, Nagecco phải đối mặt với những bài toán …" at bounding box center [714, 303] width 516 height 82
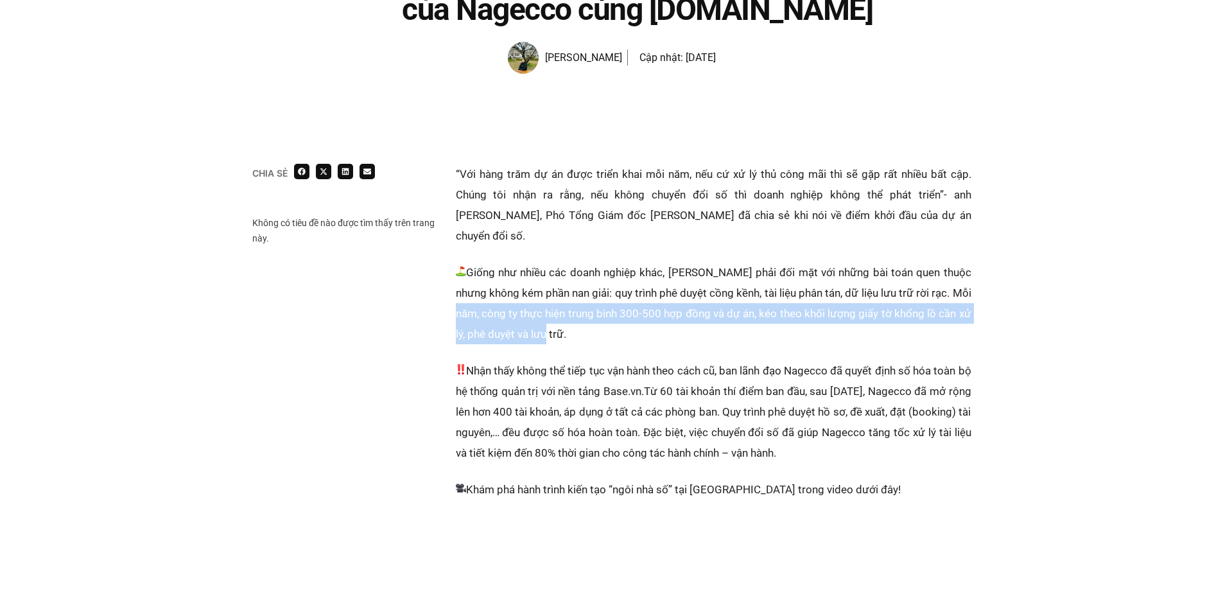
drag, startPoint x: 451, startPoint y: 297, endPoint x: 635, endPoint y: 306, distance: 183.8
click at [635, 306] on div "Chia sẻ Không có tiêu đề nào được tìm thấy trên trang này. “Với hàng trăm dự án…" at bounding box center [611, 535] width 719 height 742
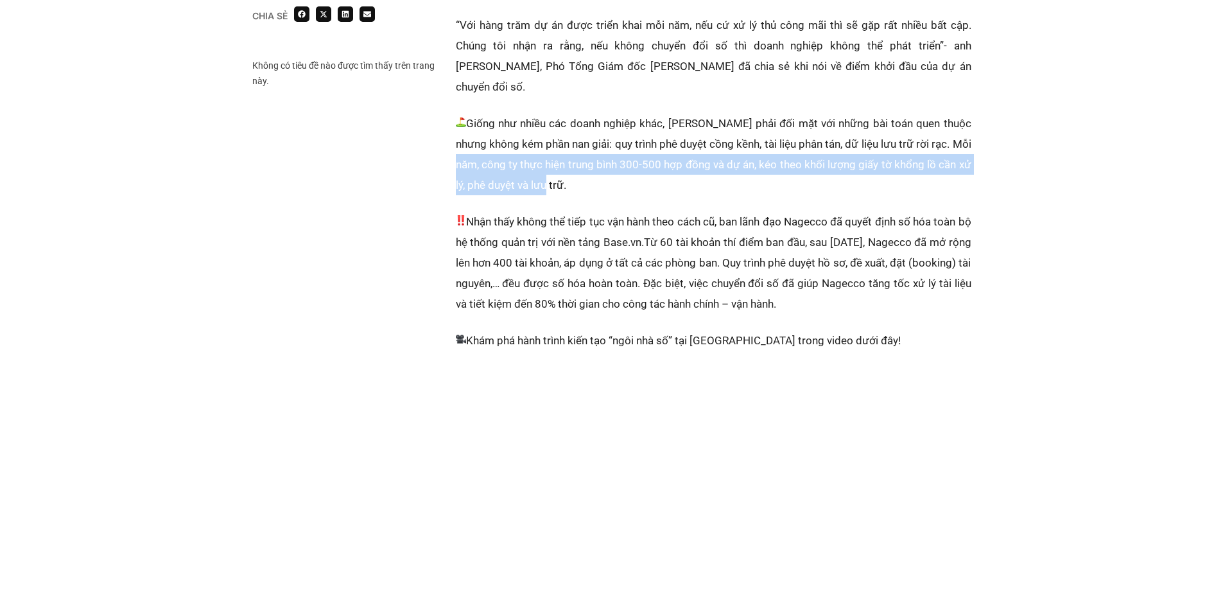
scroll to position [342, 0]
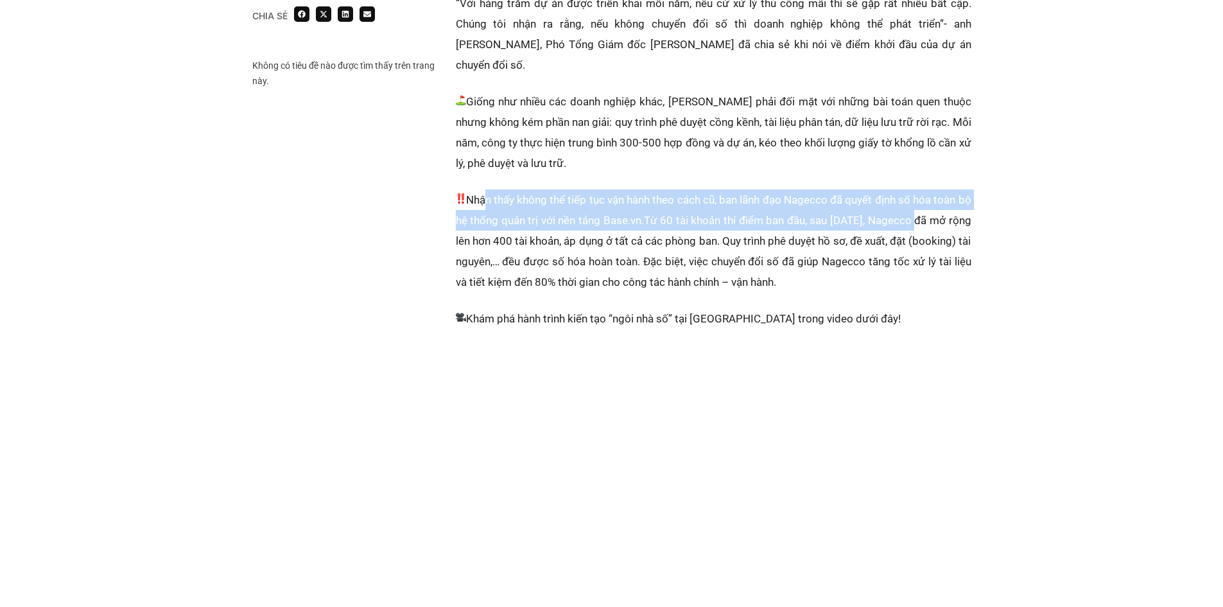
drag, startPoint x: 480, startPoint y: 185, endPoint x: 938, endPoint y: 202, distance: 458.1
click at [938, 202] on p "Nhận thấy không thể tiếp tục vận hành theo cách cũ, ban lãnh đạo Nagecco đã quy…" at bounding box center [714, 240] width 516 height 103
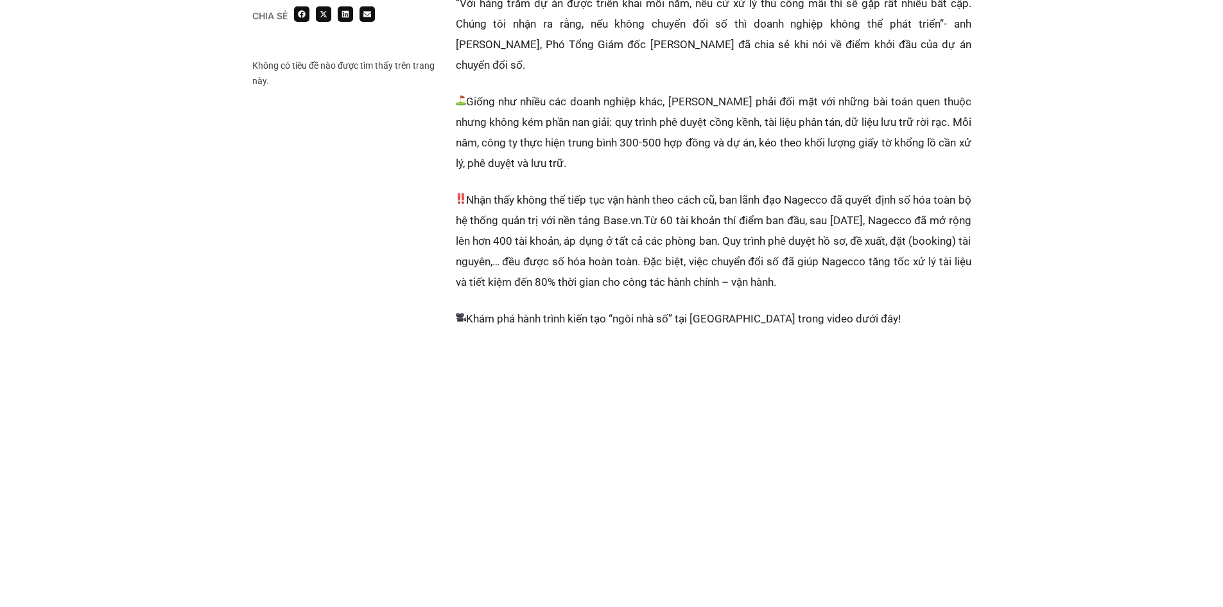
click at [548, 225] on p "Nhận thấy không thể tiếp tục vận hành theo cách cũ, ban lãnh đạo Nagecco đã quy…" at bounding box center [714, 240] width 516 height 103
drag, startPoint x: 517, startPoint y: 223, endPoint x: 725, endPoint y: 223, distance: 208.0
click at [725, 223] on p "Nhận thấy không thể tiếp tục vận hành theo cách cũ, ban lãnh đạo Nagecco đã quy…" at bounding box center [714, 240] width 516 height 103
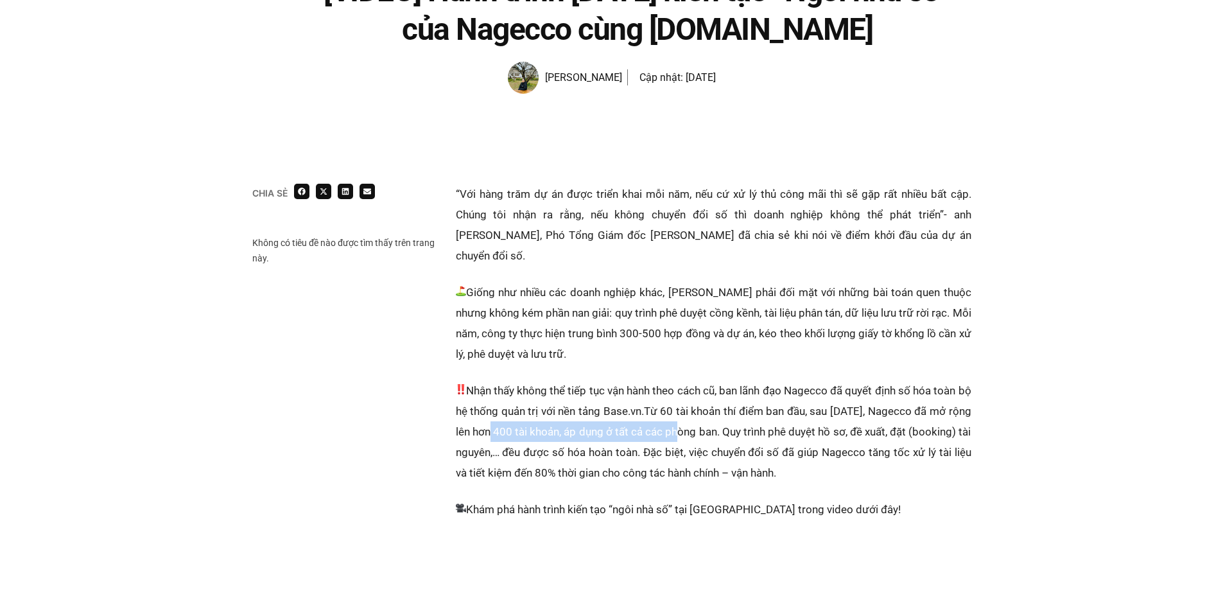
scroll to position [171, 0]
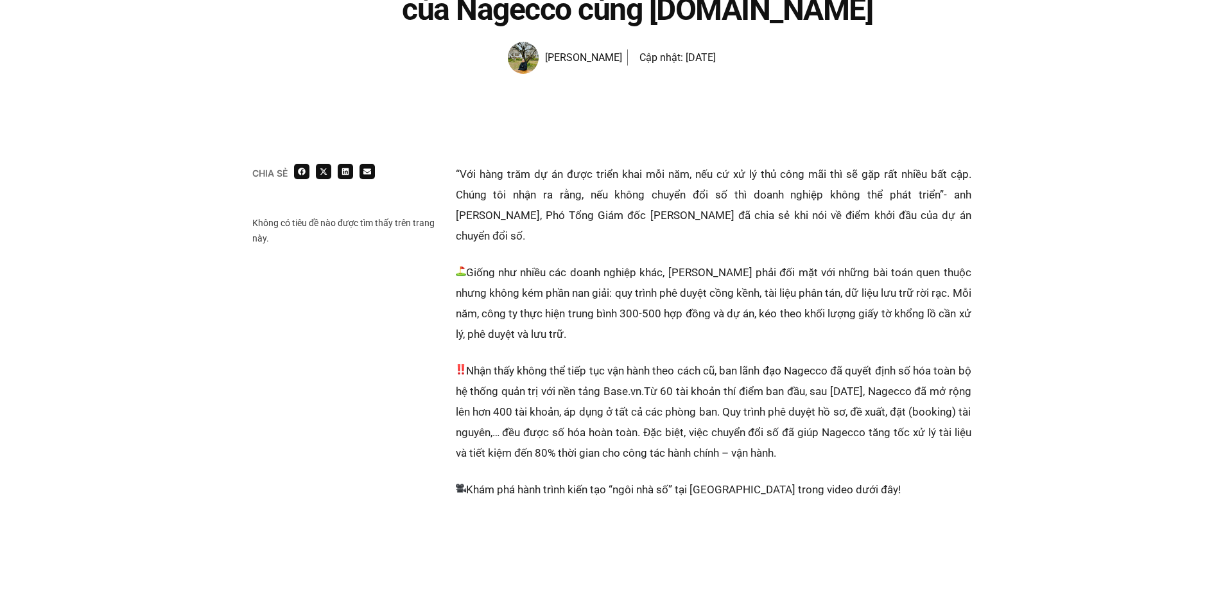
drag, startPoint x: 629, startPoint y: 347, endPoint x: 627, endPoint y: 334, distance: 13.7
click at [630, 360] on p "Nhận thấy không thể tiếp tục vận hành theo cách cũ, ban lãnh đạo Nagecco đã quy…" at bounding box center [714, 411] width 516 height 103
drag, startPoint x: 576, startPoint y: 420, endPoint x: 735, endPoint y: 415, distance: 159.3
click at [735, 415] on p "Nhận thấy không thể tiếp tục vận hành theo cách cũ, ban lãnh đạo Nagecco đã quy…" at bounding box center [714, 411] width 516 height 103
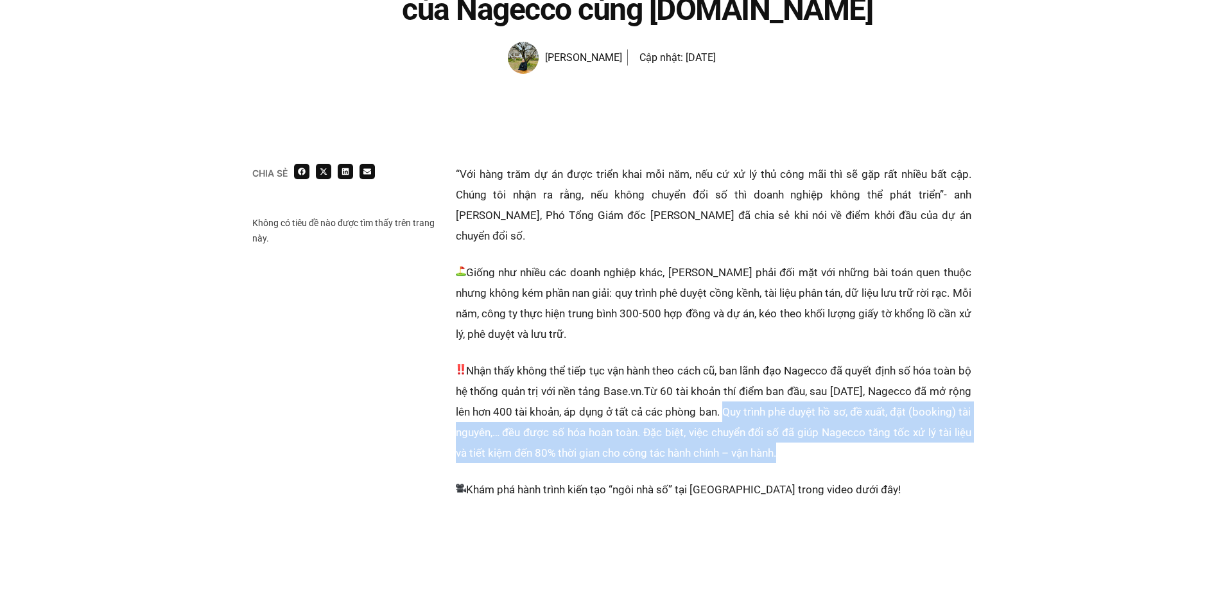
drag, startPoint x: 776, startPoint y: 394, endPoint x: 885, endPoint y: 433, distance: 116.3
click at [885, 433] on p "Nhận thấy không thể tiếp tục vận hành theo cách cũ, ban lãnh đạo Nagecco đã quy…" at bounding box center [714, 411] width 516 height 103
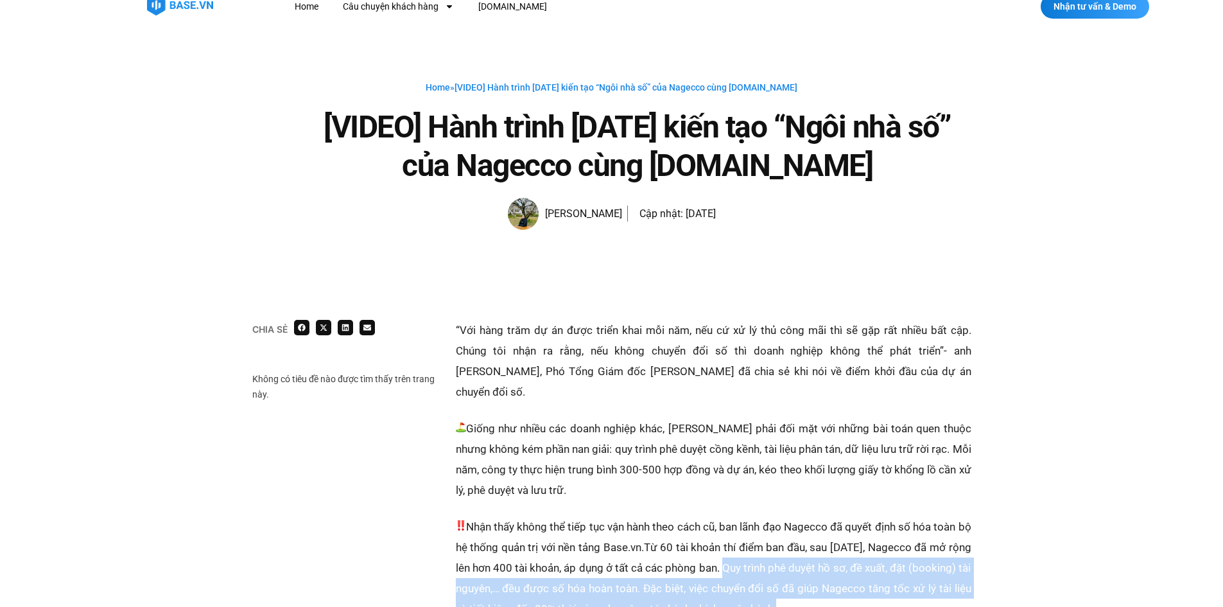
scroll to position [0, 0]
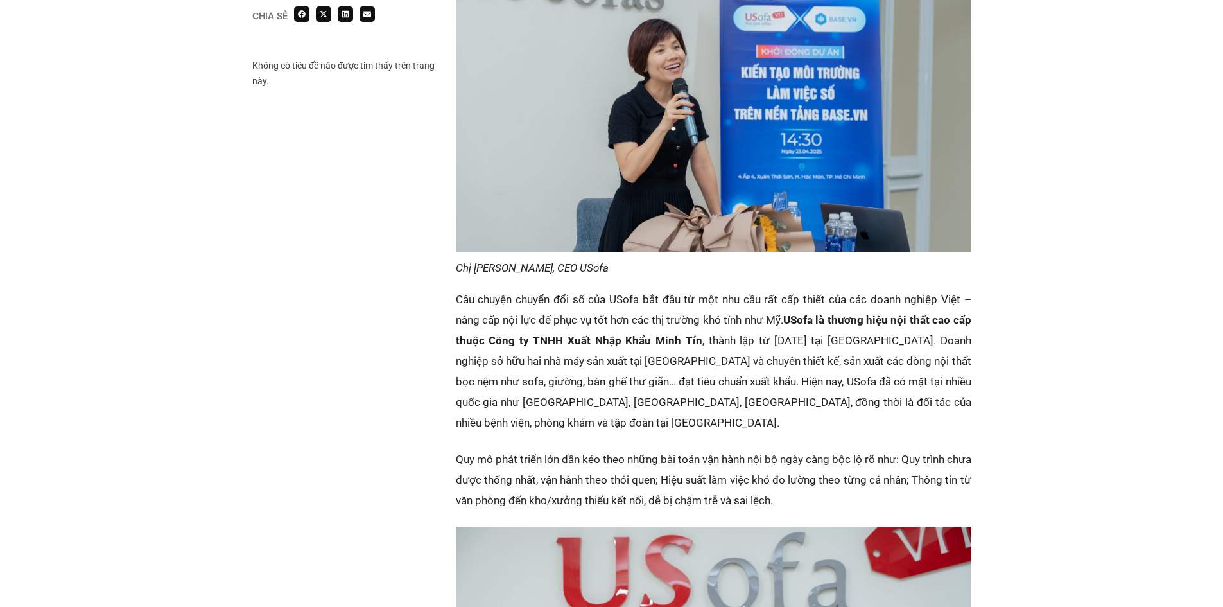
scroll to position [1027, 0]
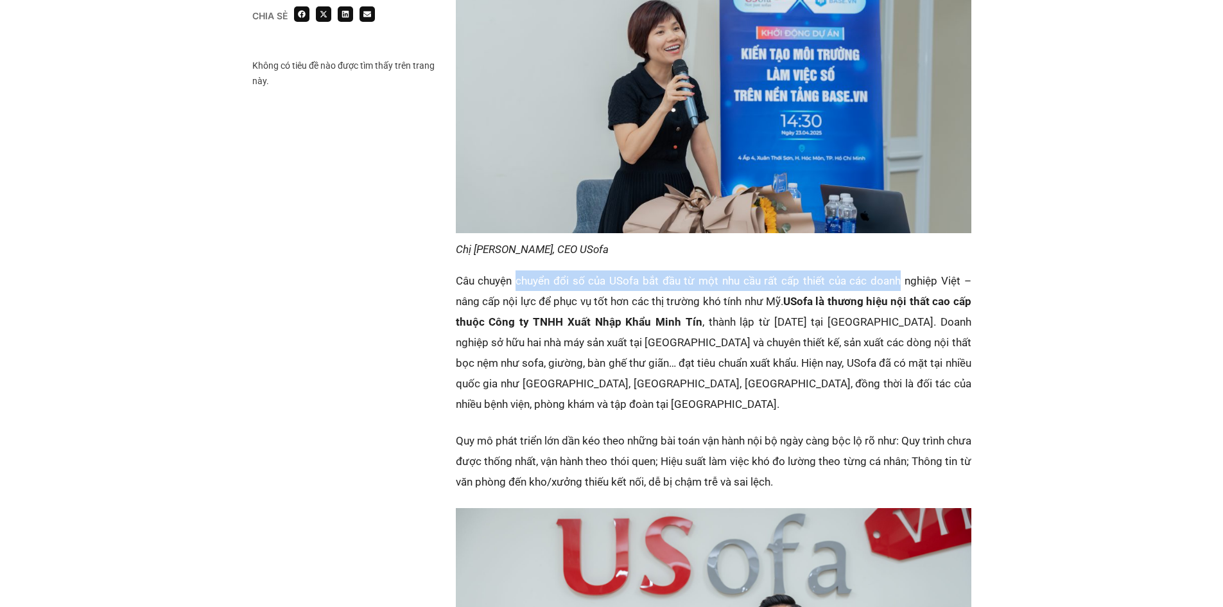
drag, startPoint x: 515, startPoint y: 238, endPoint x: 903, endPoint y: 238, distance: 387.8
click at [903, 270] on p "Câu chuyện chuyển đổi số của USofa bắt đầu từ một nhu cầu rất cấp thiết của các…" at bounding box center [714, 342] width 516 height 144
click at [797, 270] on p "Câu chuyện chuyển đổi số của USofa bắt đầu từ một nhu cầu rất cấp thiết của các…" at bounding box center [714, 342] width 516 height 144
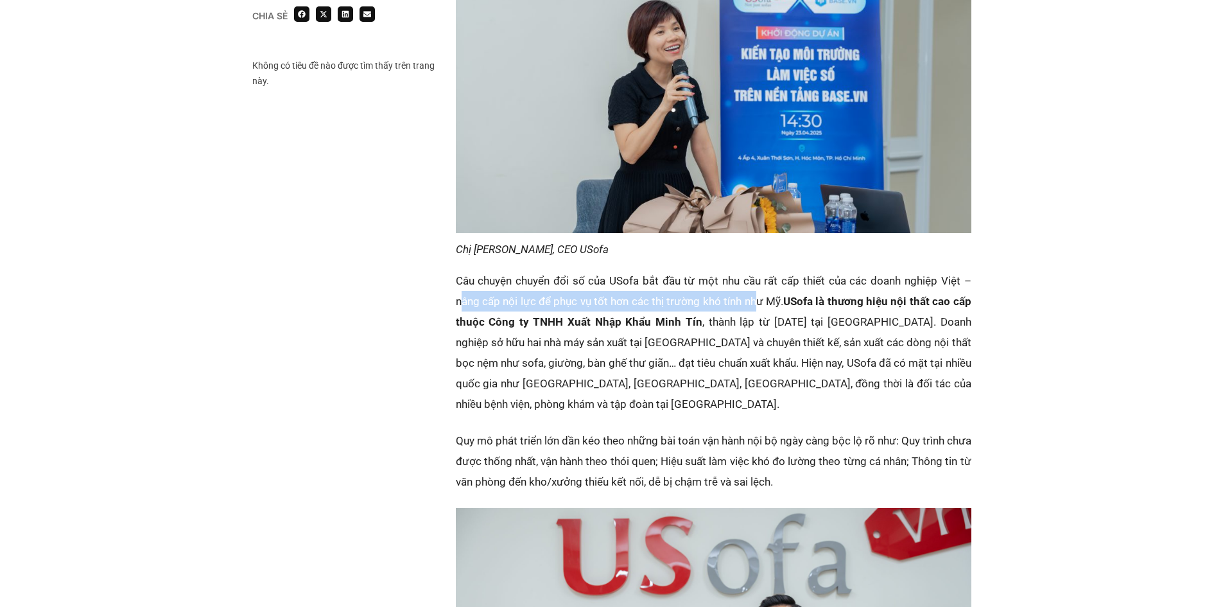
drag, startPoint x: 461, startPoint y: 259, endPoint x: 758, endPoint y: 259, distance: 297.2
click at [758, 270] on p "Câu chuyện chuyển đổi số của USofa bắt đầu từ một nhu cầu rất cấp thiết của các…" at bounding box center [714, 342] width 516 height 144
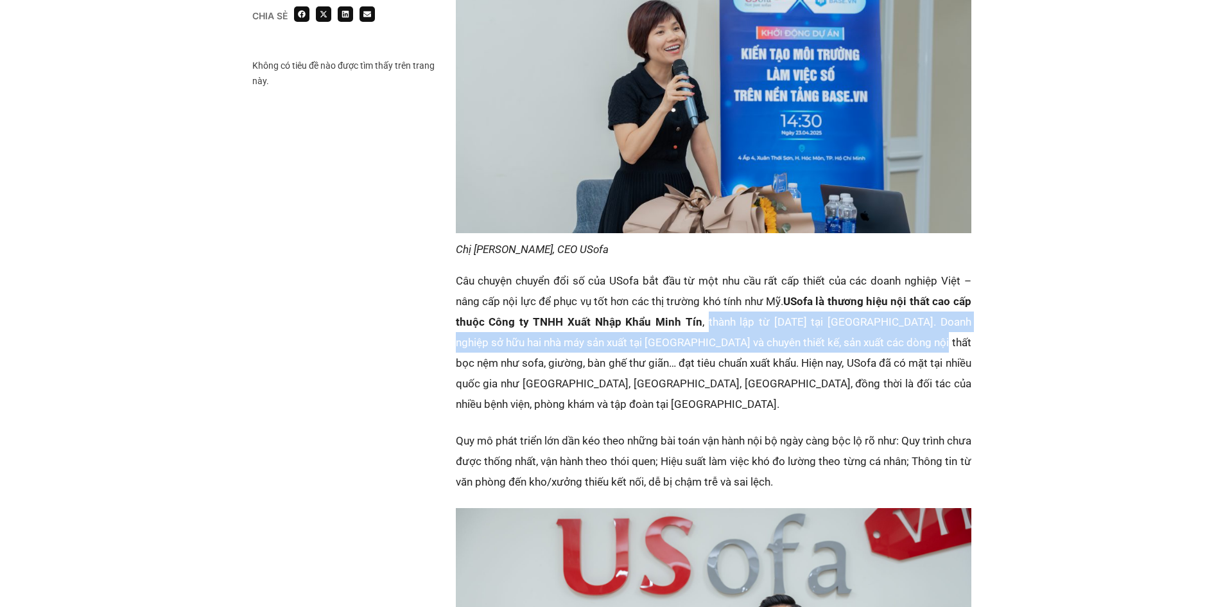
drag, startPoint x: 692, startPoint y: 281, endPoint x: 954, endPoint y: 303, distance: 262.8
click at [954, 303] on p "Câu chuyện chuyển đổi số của USofa bắt đầu từ một nhu cầu rất cấp thiết của các…" at bounding box center [714, 342] width 516 height 144
click at [936, 309] on p "Câu chuyện chuyển đổi số của USofa bắt đầu từ một nhu cầu rất cấp thiết của các…" at bounding box center [714, 342] width 516 height 144
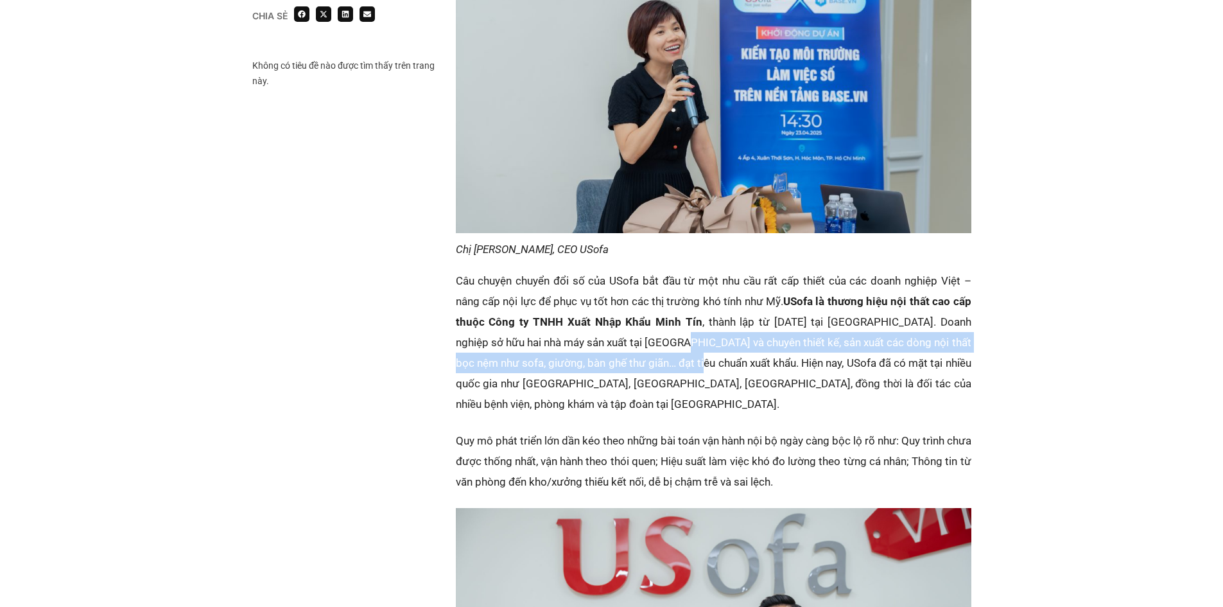
drag, startPoint x: 681, startPoint y: 301, endPoint x: 710, endPoint y: 321, distance: 35.6
click at [710, 321] on p "Câu chuyện chuyển đổi số của USofa bắt đầu từ một nhu cầu rất cấp thiết của các…" at bounding box center [714, 342] width 516 height 144
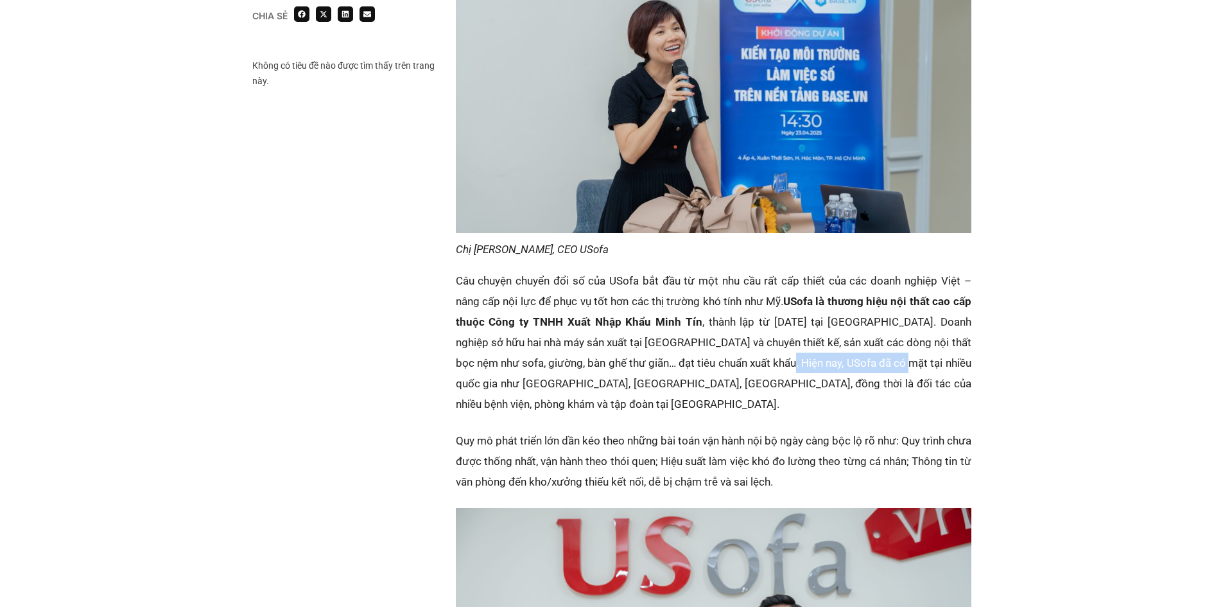
drag, startPoint x: 797, startPoint y: 325, endPoint x: 917, endPoint y: 333, distance: 119.6
click at [917, 333] on p "Câu chuyện chuyển đổi số của USofa bắt đầu từ một nhu cầu rất cấp thiết của các…" at bounding box center [714, 342] width 516 height 144
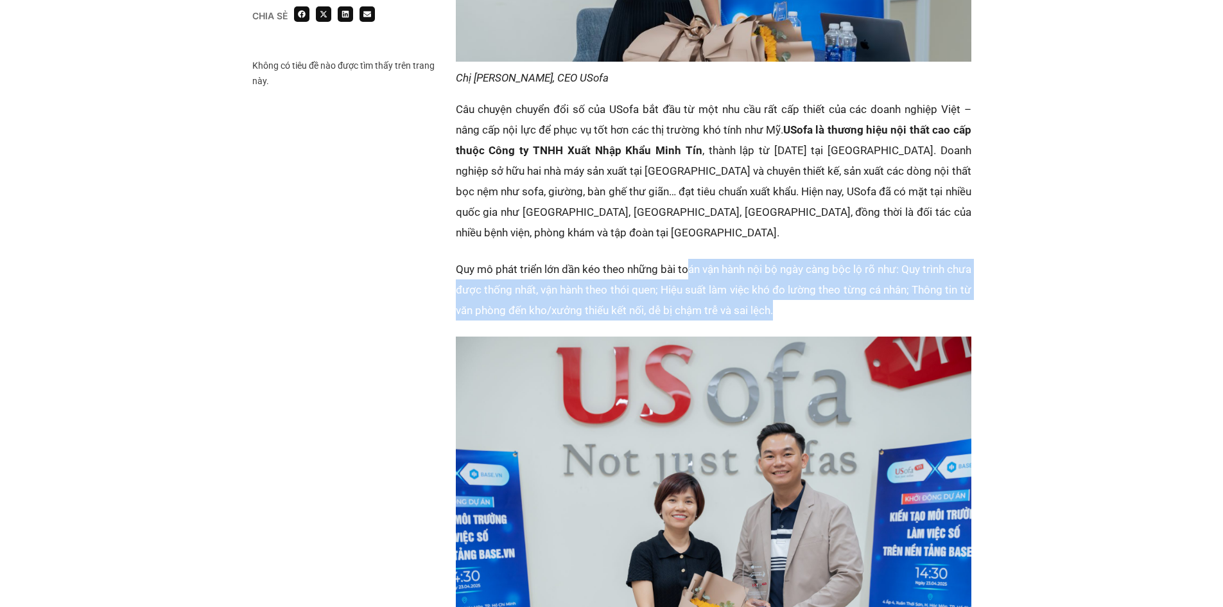
drag, startPoint x: 697, startPoint y: 218, endPoint x: 945, endPoint y: 247, distance: 249.5
click at [945, 259] on p "Quy mô phát triển lớn dần kéo theo những bài toán vận hành nội bộ ngày càng bộc…" at bounding box center [714, 290] width 516 height 62
click at [915, 259] on p "Quy mô phát triển lớn dần kéo theo những bài toán vận hành nội bộ ngày càng bộc…" at bounding box center [714, 290] width 516 height 62
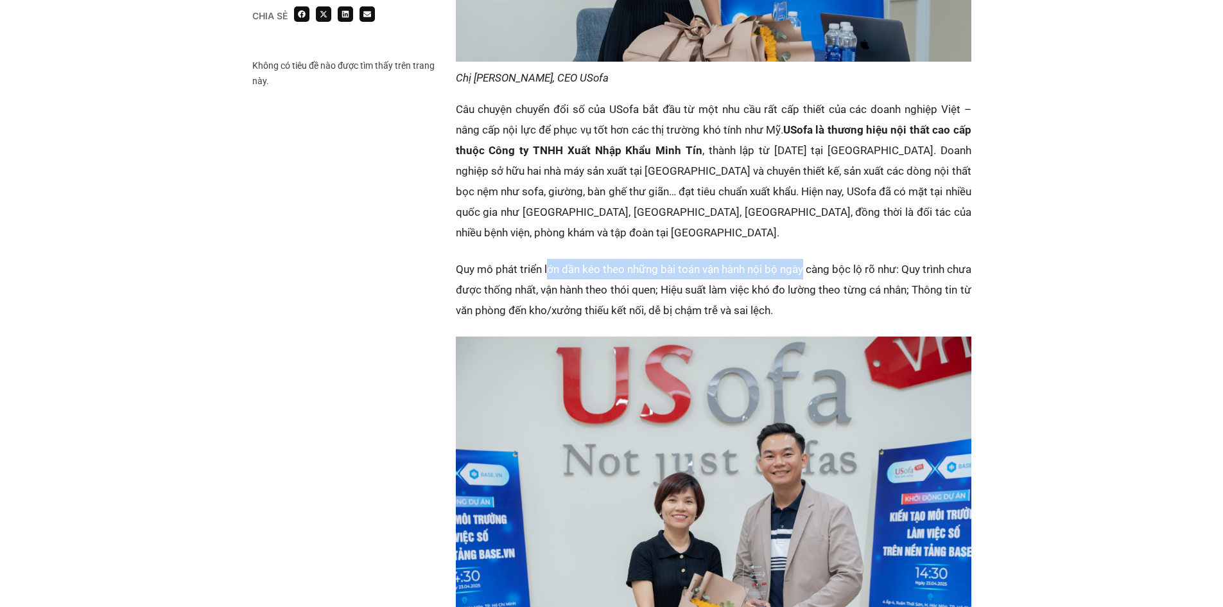
drag, startPoint x: 553, startPoint y: 211, endPoint x: 820, endPoint y: 211, distance: 267.1
click at [820, 259] on p "Quy mô phát triển lớn dần kéo theo những bài toán vận hành nội bộ ngày càng bộc…" at bounding box center [714, 290] width 516 height 62
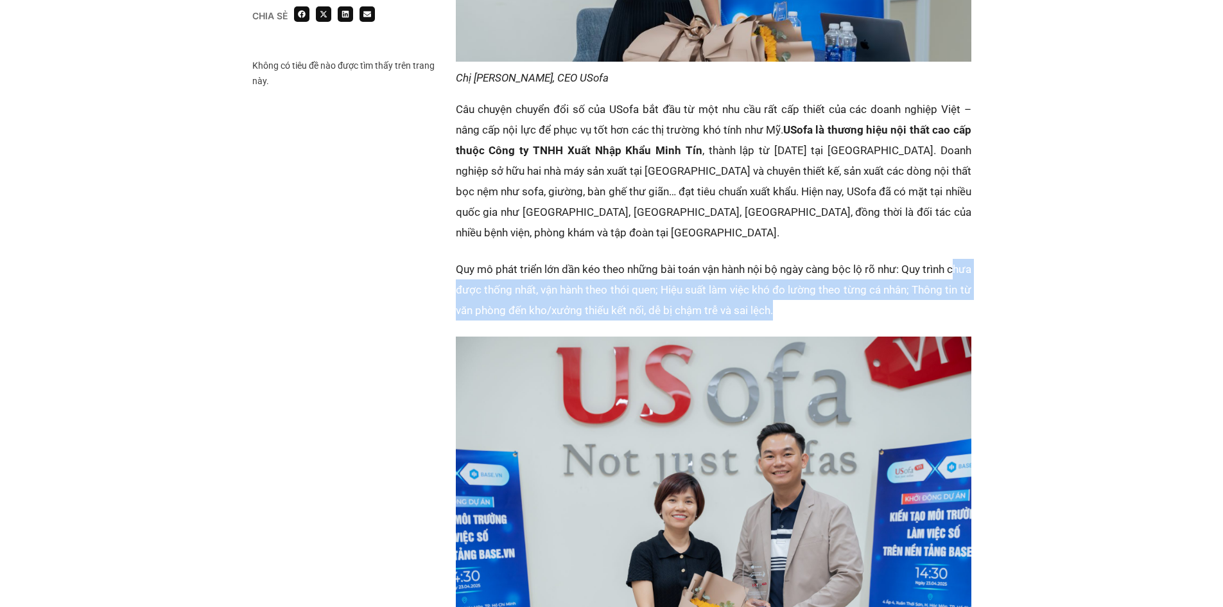
drag, startPoint x: 463, startPoint y: 232, endPoint x: 932, endPoint y: 247, distance: 469.5
click at [932, 259] on p "Quy mô phát triển lớn dần kéo theo những bài toán vận hành nội bộ ngày càng bộc…" at bounding box center [714, 290] width 516 height 62
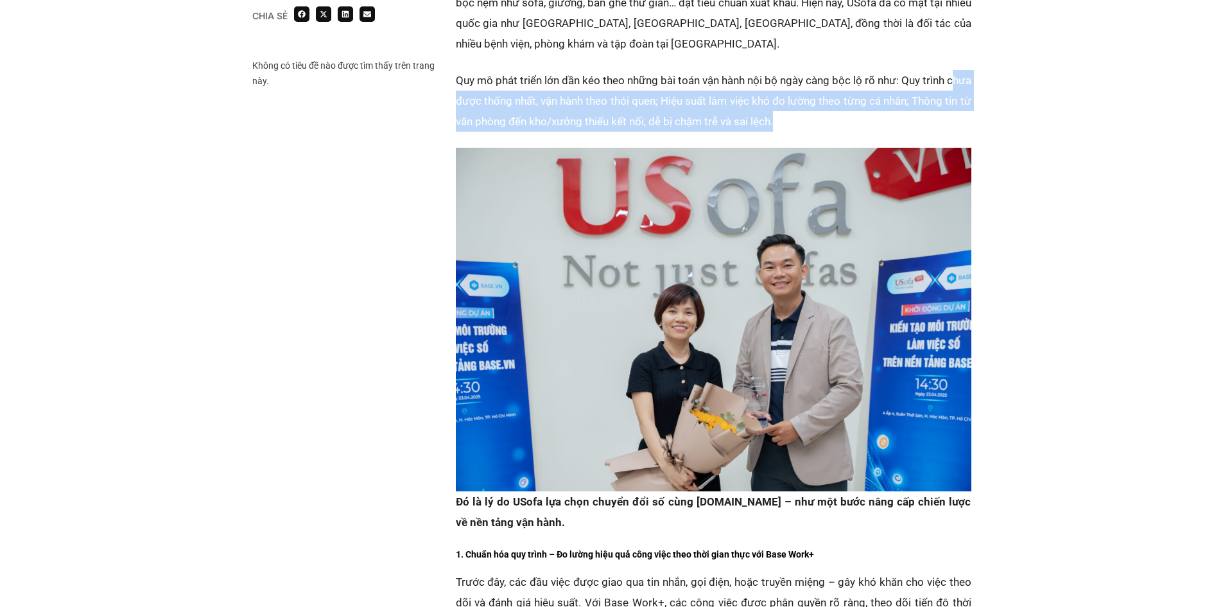
scroll to position [1541, 0]
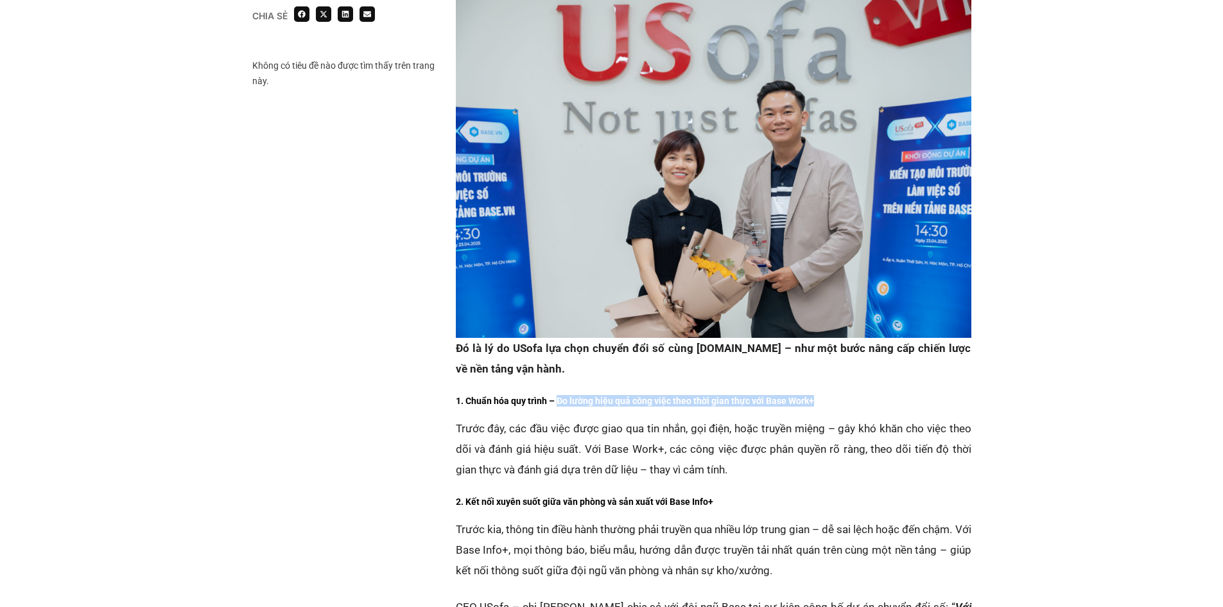
drag, startPoint x: 559, startPoint y: 343, endPoint x: 858, endPoint y: 342, distance: 299.2
click at [858, 395] on h6 "1. Chuẩn hóa quy trình – Đo lường hiệu quả công việc theo thời gian thực với Ba…" at bounding box center [714, 401] width 516 height 12
click at [607, 418] on p "Trước đây, các đầu việc được giao qua tin nhắn, gọi điện, hoặc truyền miệng – g…" at bounding box center [714, 449] width 516 height 62
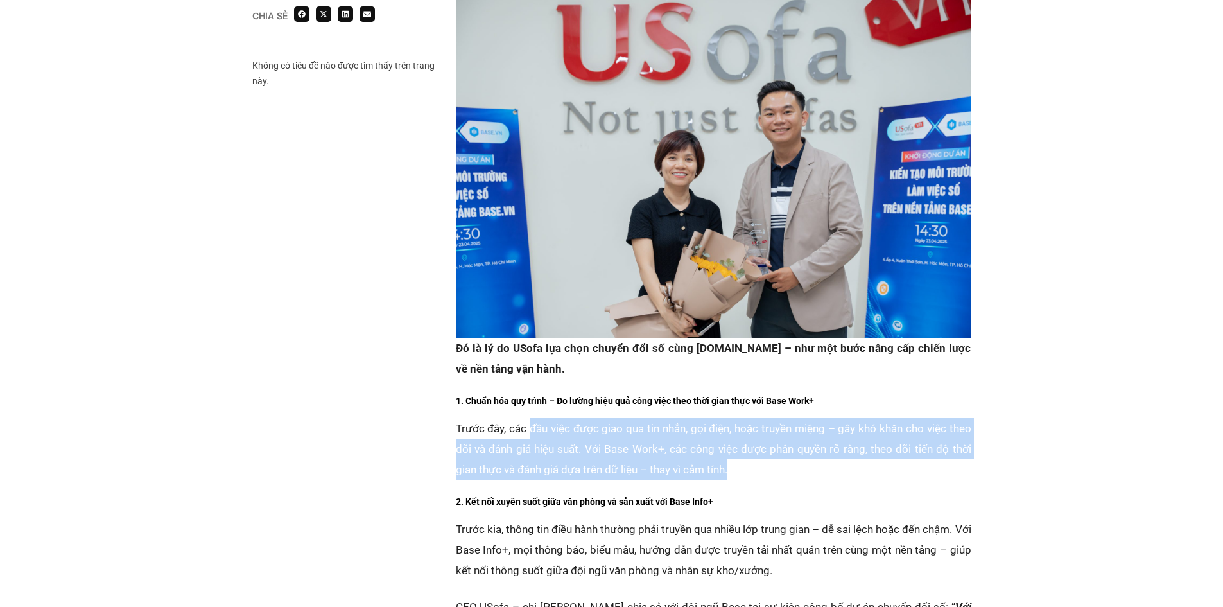
drag, startPoint x: 530, startPoint y: 366, endPoint x: 837, endPoint y: 403, distance: 309.7
click at [837, 418] on p "Trước đây, các đầu việc được giao qua tin nhắn, gọi điện, hoặc truyền miệng – g…" at bounding box center [714, 449] width 516 height 62
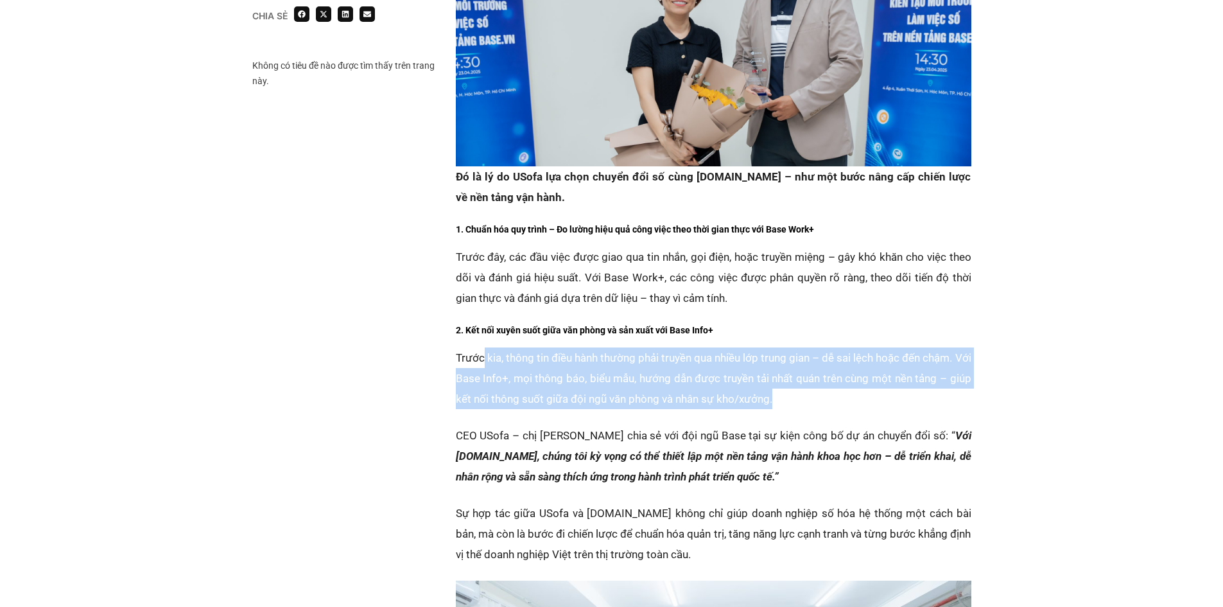
drag, startPoint x: 483, startPoint y: 298, endPoint x: 878, endPoint y: 334, distance: 396.5
click at [878, 347] on p "Trước kia, thông tin điều hành thường phải truyền qua nhiều lớp trung gian – dễ…" at bounding box center [714, 378] width 516 height 62
click at [744, 347] on p "Trước kia, thông tin điều hành thường phải truyền qua nhiều lớp trung gian – dễ…" at bounding box center [714, 378] width 516 height 62
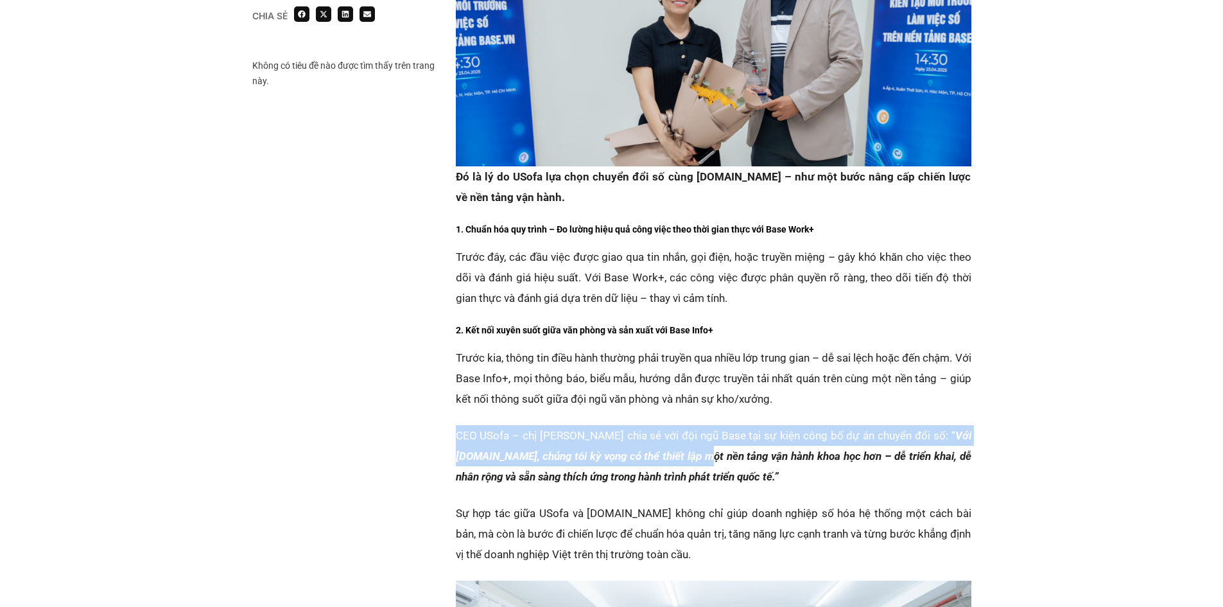
drag, startPoint x: 455, startPoint y: 372, endPoint x: 719, endPoint y: 404, distance: 265.8
click at [719, 425] on p "CEO USofa – chị Nguyễn Hà Ngọc Trân chia sẻ với đội ngũ Base tại sự kiện công b…" at bounding box center [714, 456] width 516 height 62
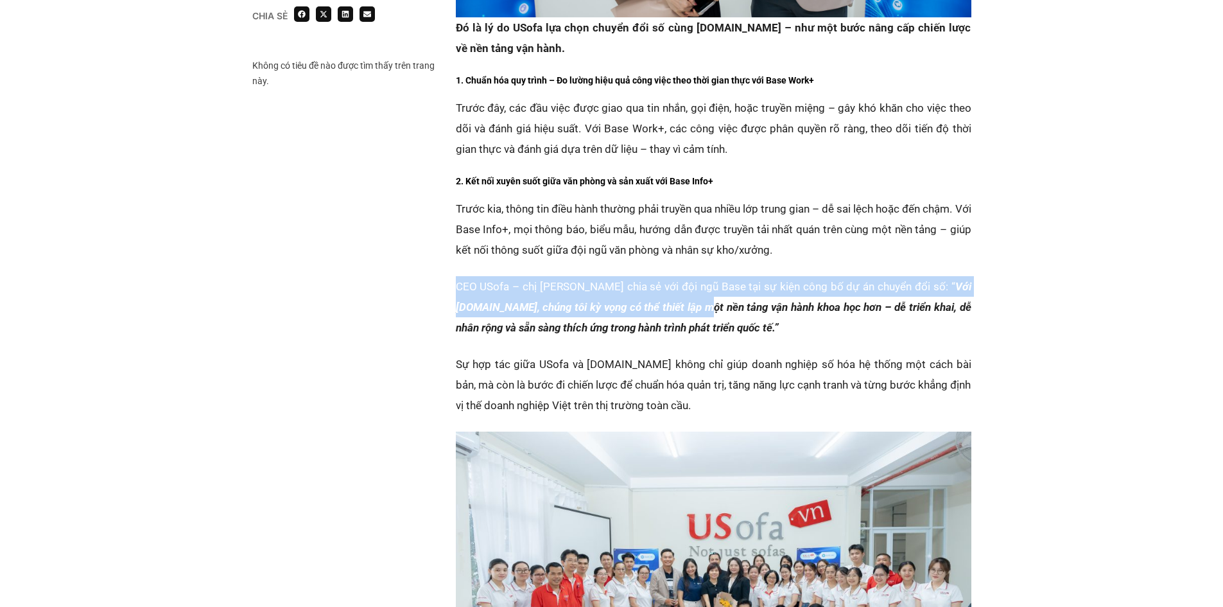
scroll to position [1883, 0]
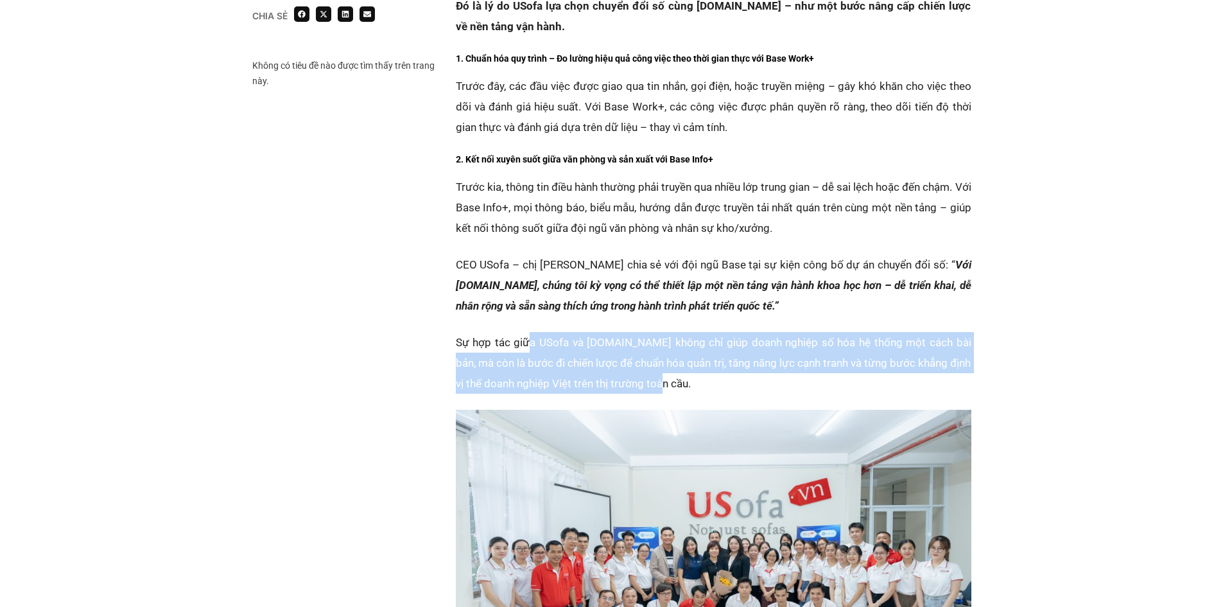
drag, startPoint x: 523, startPoint y: 291, endPoint x: 675, endPoint y: 316, distance: 154.1
click at [675, 332] on p "Sự hợp tác giữa USofa và Base.vn không chỉ giúp doanh nghiệp số hóa hệ thống mộ…" at bounding box center [714, 363] width 516 height 62
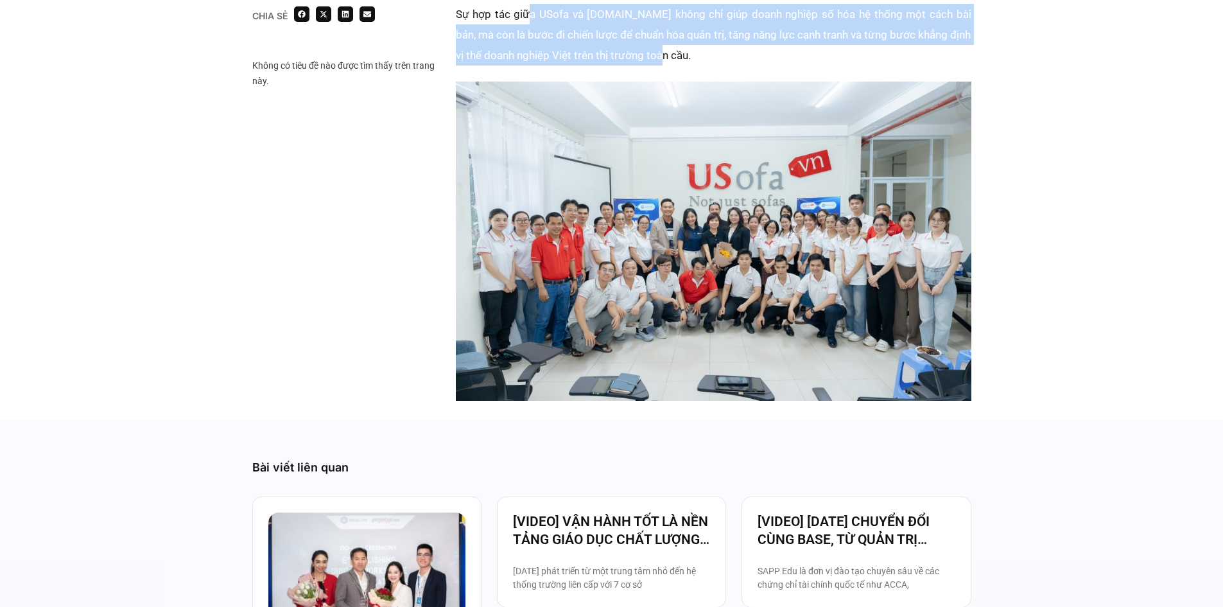
scroll to position [2226, 0]
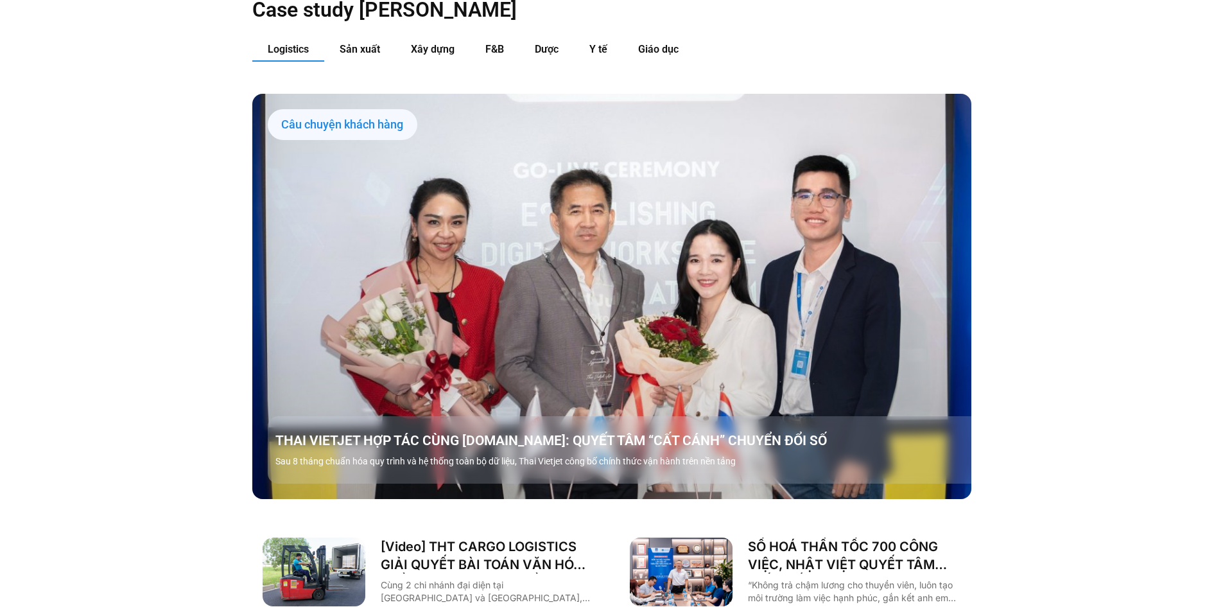
scroll to position [1541, 0]
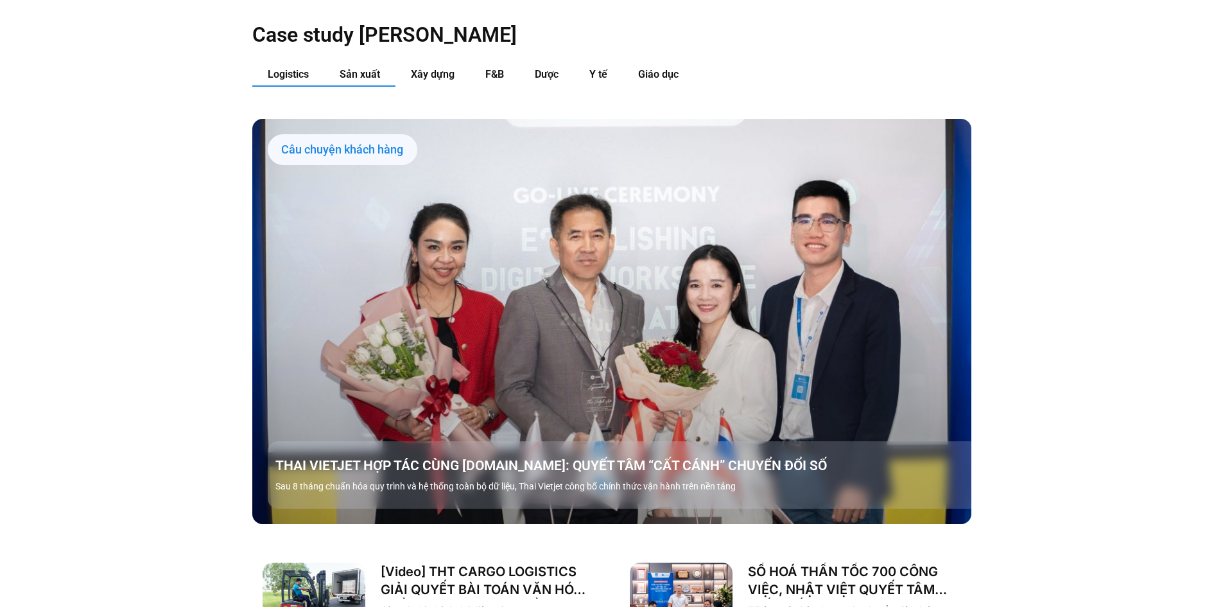
click at [375, 68] on span "Sản xuất" at bounding box center [360, 74] width 40 height 12
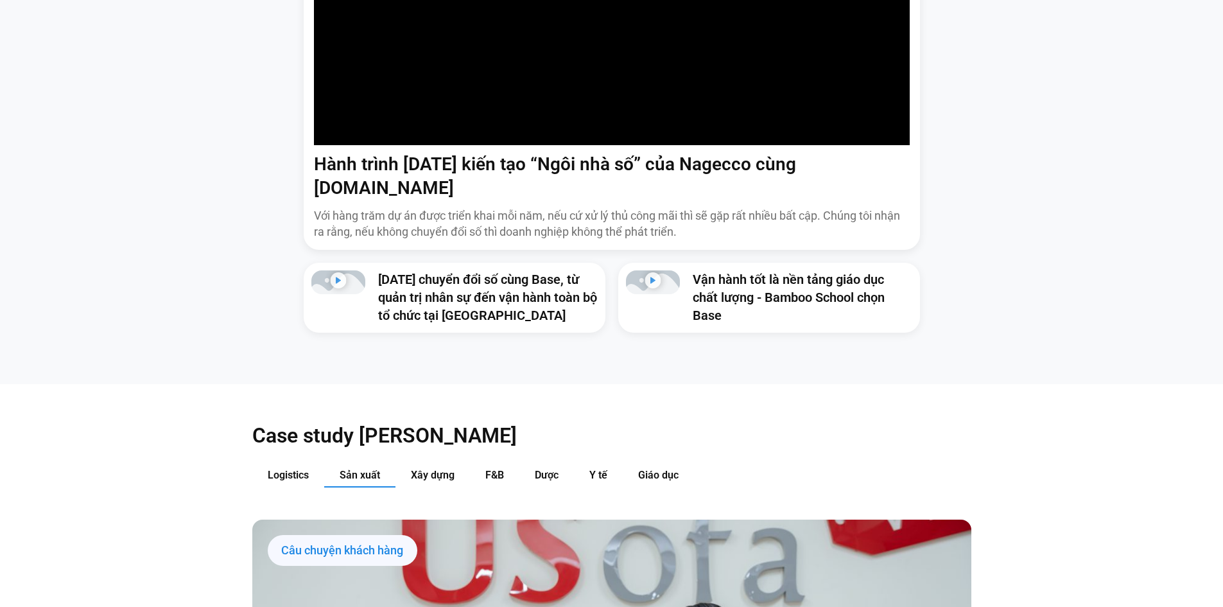
scroll to position [1199, 0]
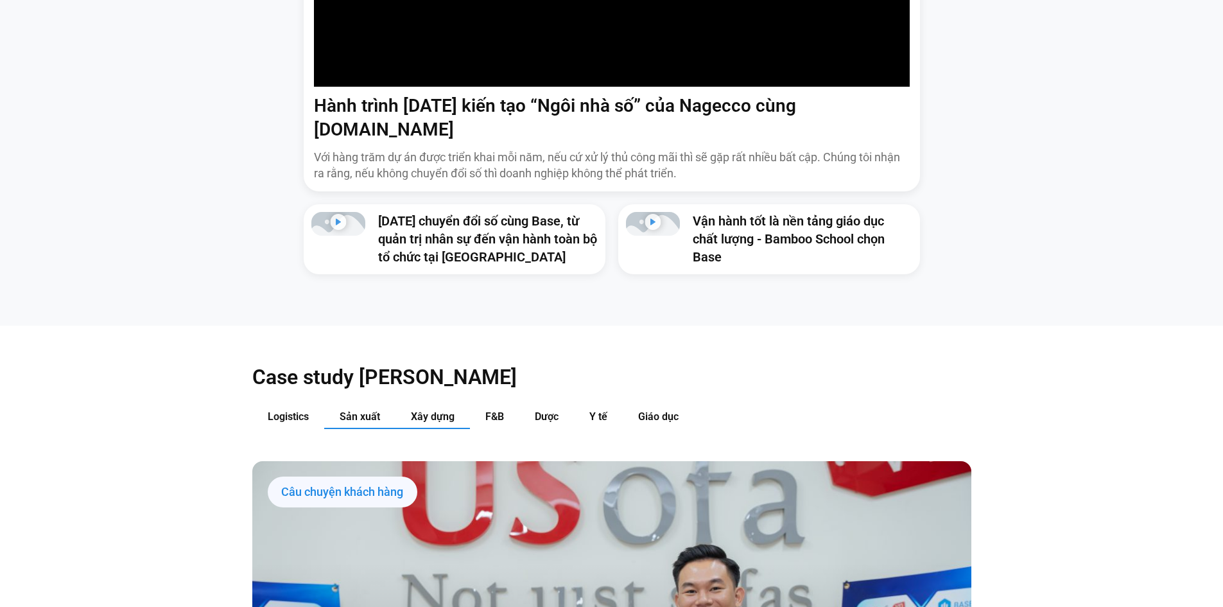
click at [438, 410] on span "Xây dựng" at bounding box center [433, 416] width 44 height 12
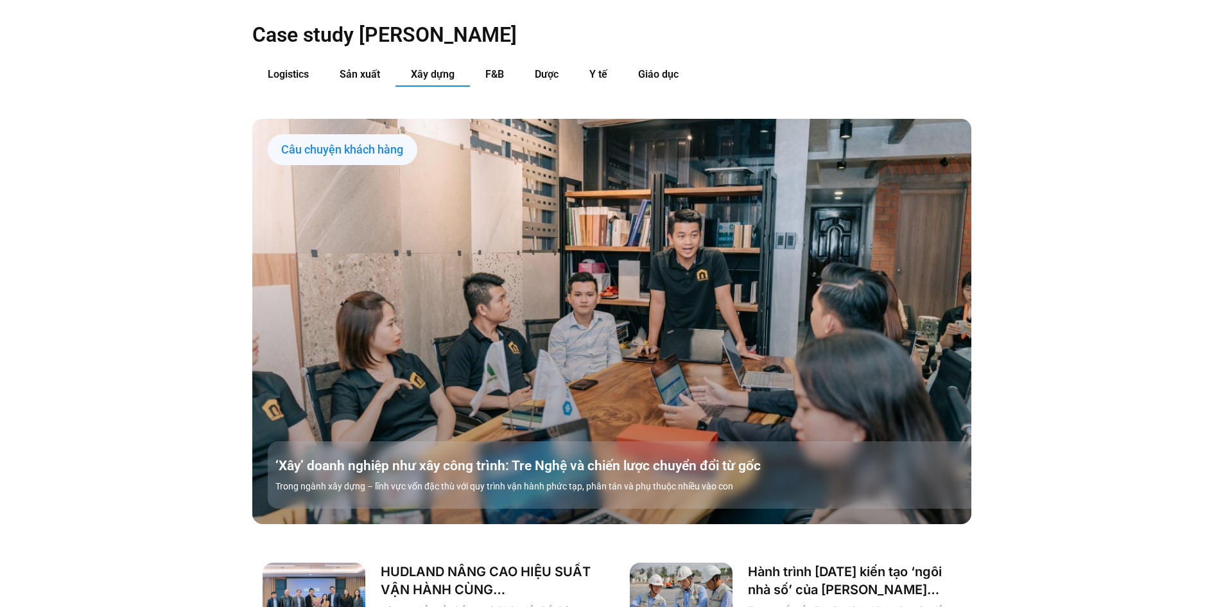
scroll to position [1712, 0]
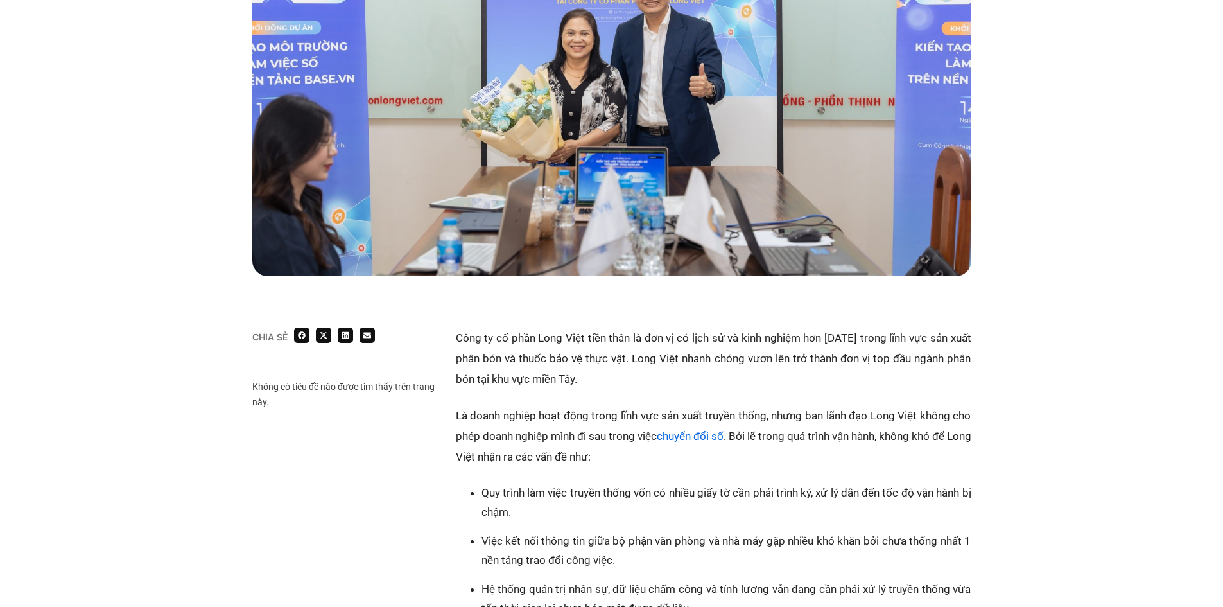
scroll to position [685, 0]
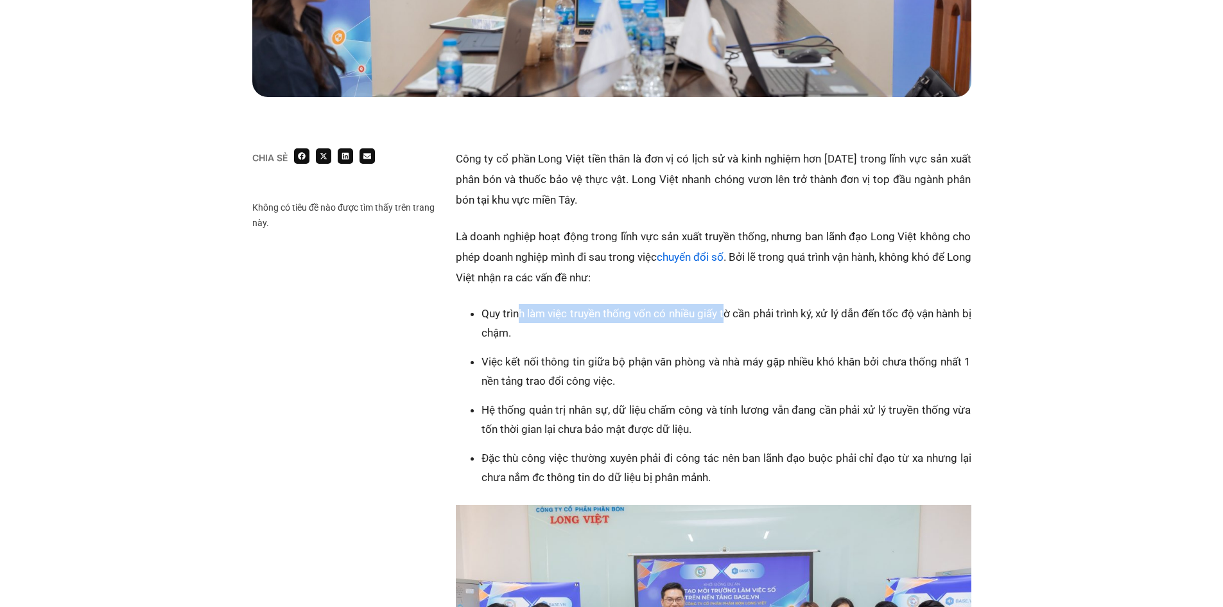
drag, startPoint x: 520, startPoint y: 319, endPoint x: 727, endPoint y: 322, distance: 206.7
click at [727, 322] on li "Quy trình làm việc truyền thống vốn có nhiều giấy tờ cần phải trình ký, xử lý d…" at bounding box center [726, 323] width 490 height 39
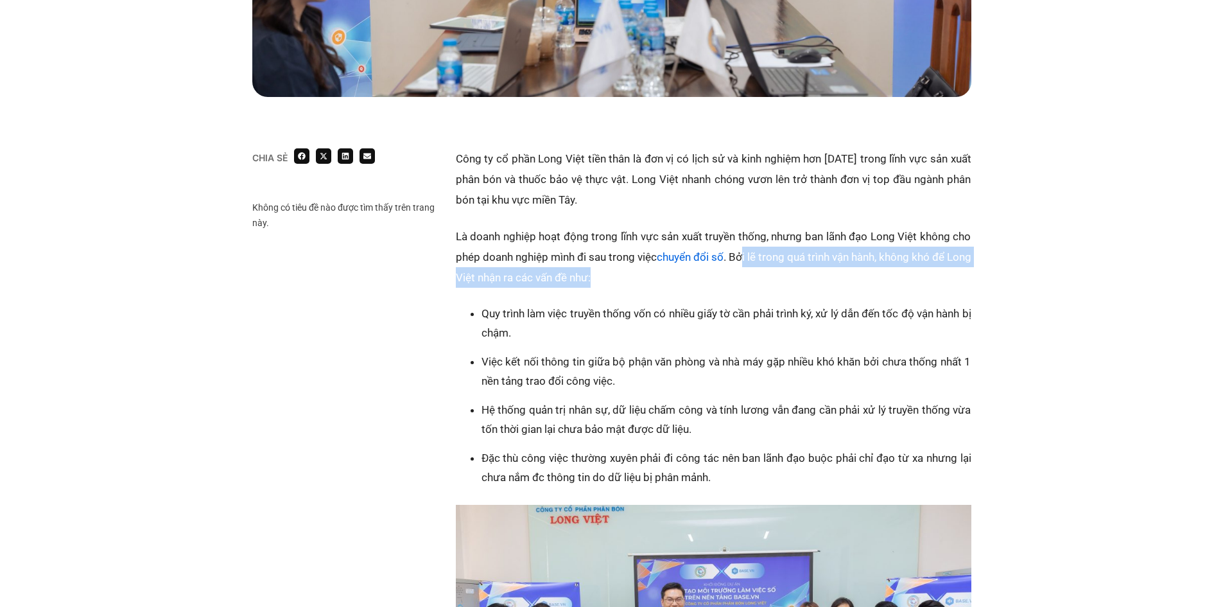
drag, startPoint x: 758, startPoint y: 252, endPoint x: 901, endPoint y: 275, distance: 145.7
click at [901, 275] on p "Là doanh nghiệp hoạt động trong lĩnh vực sản xuất truyền thống, nhưng ban lãnh …" at bounding box center [714, 257] width 516 height 62
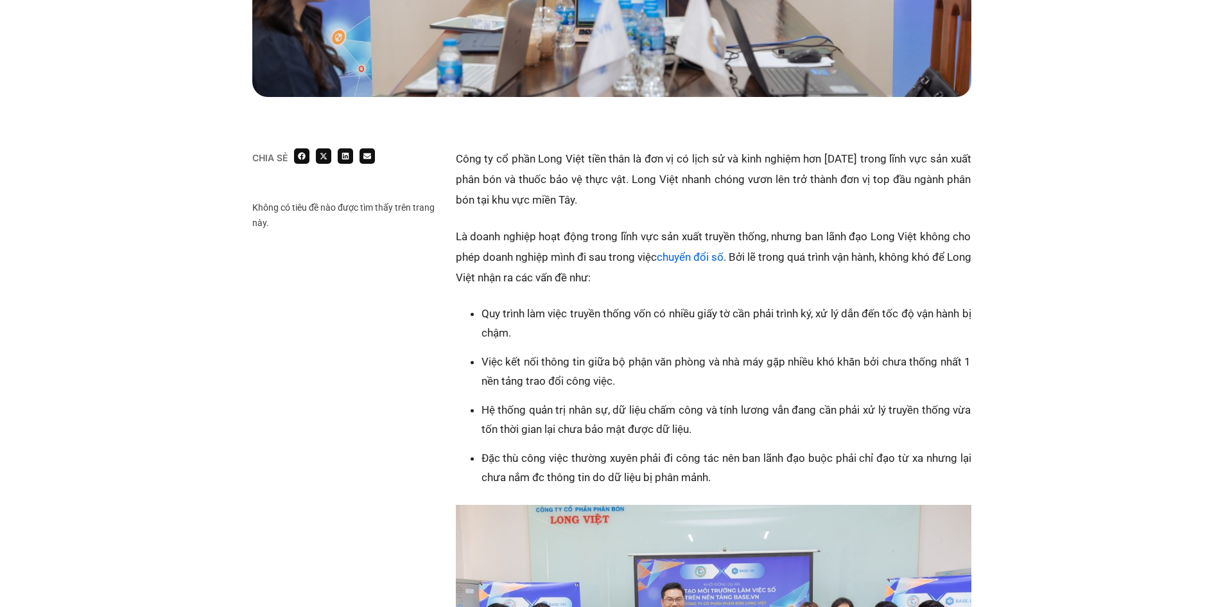
click at [557, 330] on li "Quy trình làm việc truyền thống vốn có nhiều giấy tờ cần phải trình ký, xử lý d…" at bounding box center [726, 323] width 490 height 39
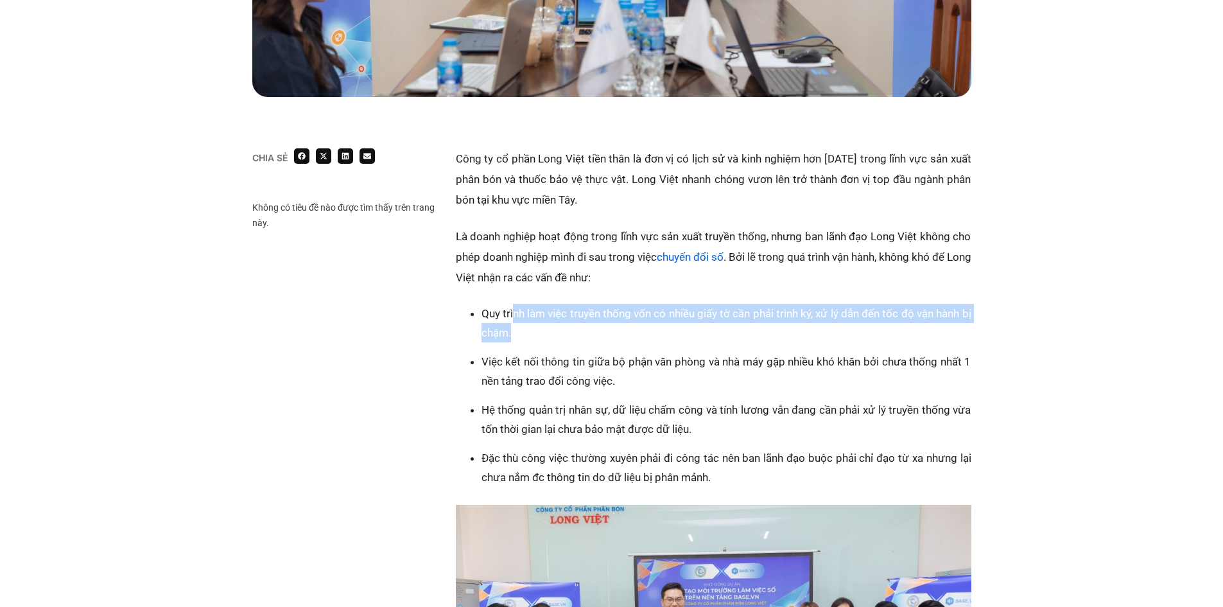
drag, startPoint x: 594, startPoint y: 308, endPoint x: 824, endPoint y: 330, distance: 231.6
click at [824, 330] on li "Quy trình làm việc truyền thống vốn có nhiều giấy tờ cần phải trình ký, xử lý d…" at bounding box center [726, 323] width 490 height 39
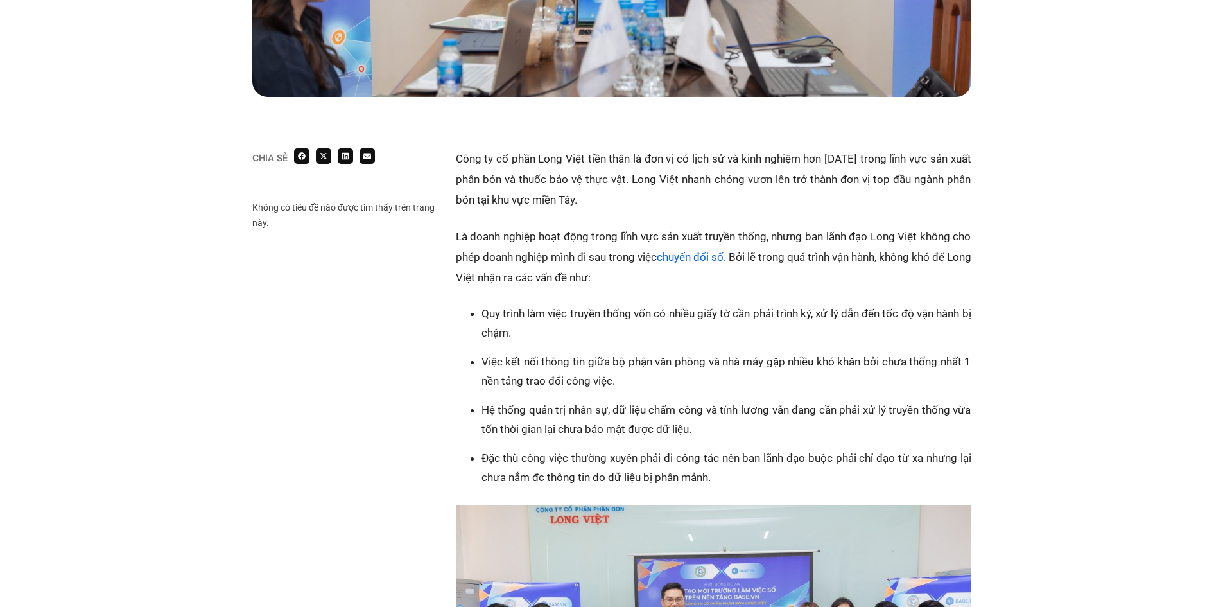
click at [623, 365] on li "Việc kết nối thông tin giữa bộ phận văn phòng và nhà máy gặp nhiều khó khăn bởi…" at bounding box center [726, 371] width 490 height 39
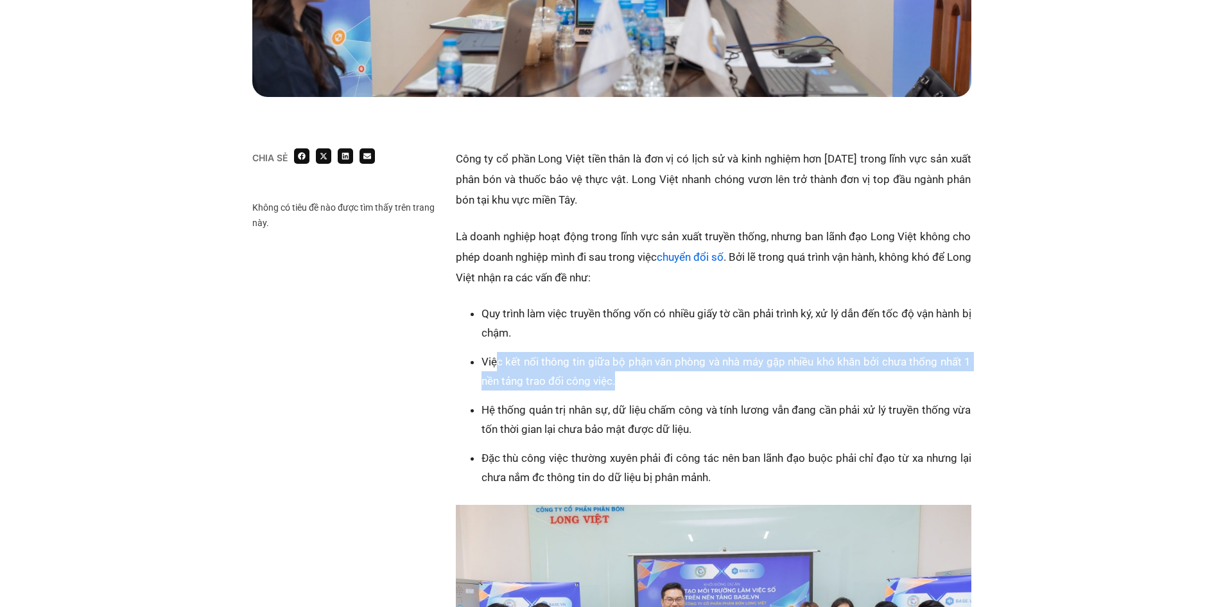
drag, startPoint x: 498, startPoint y: 369, endPoint x: 962, endPoint y: 374, distance: 464.2
click at [964, 374] on li "Việc kết nối thông tin giữa bộ phận văn phòng và nhà máy gặp nhiều khó khăn bởi…" at bounding box center [726, 371] width 490 height 39
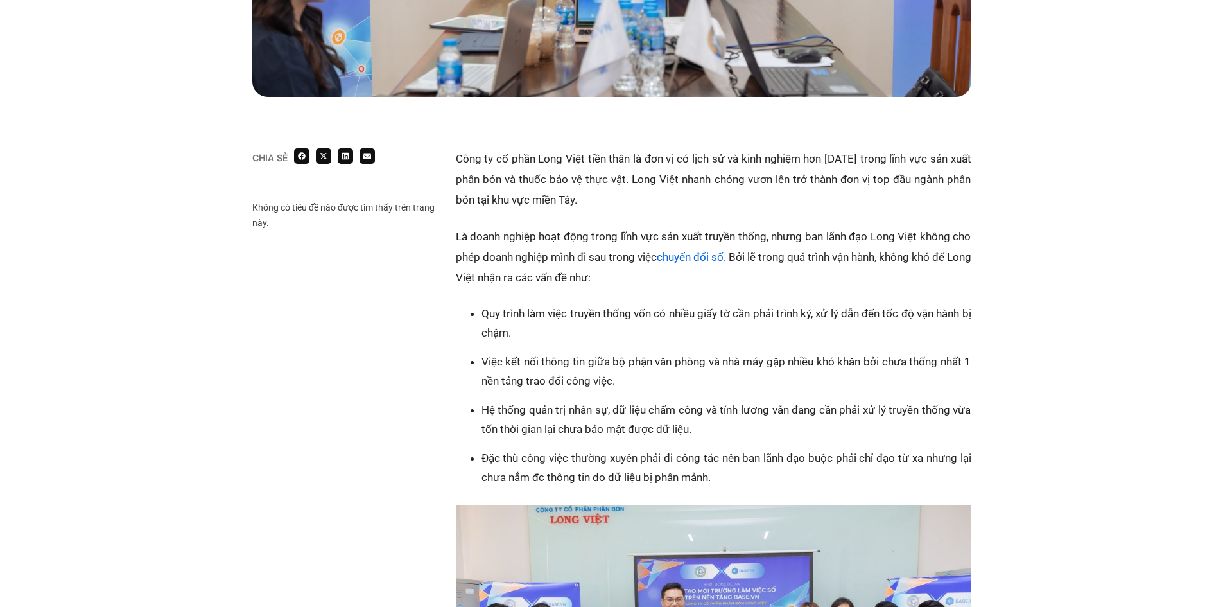
drag, startPoint x: 611, startPoint y: 424, endPoint x: 573, endPoint y: 421, distance: 38.0
click at [610, 424] on li "Hệ thống quản trị nhân sự, dữ liệu chấm công và tính lương vẫn đang cần phải xử…" at bounding box center [726, 419] width 490 height 39
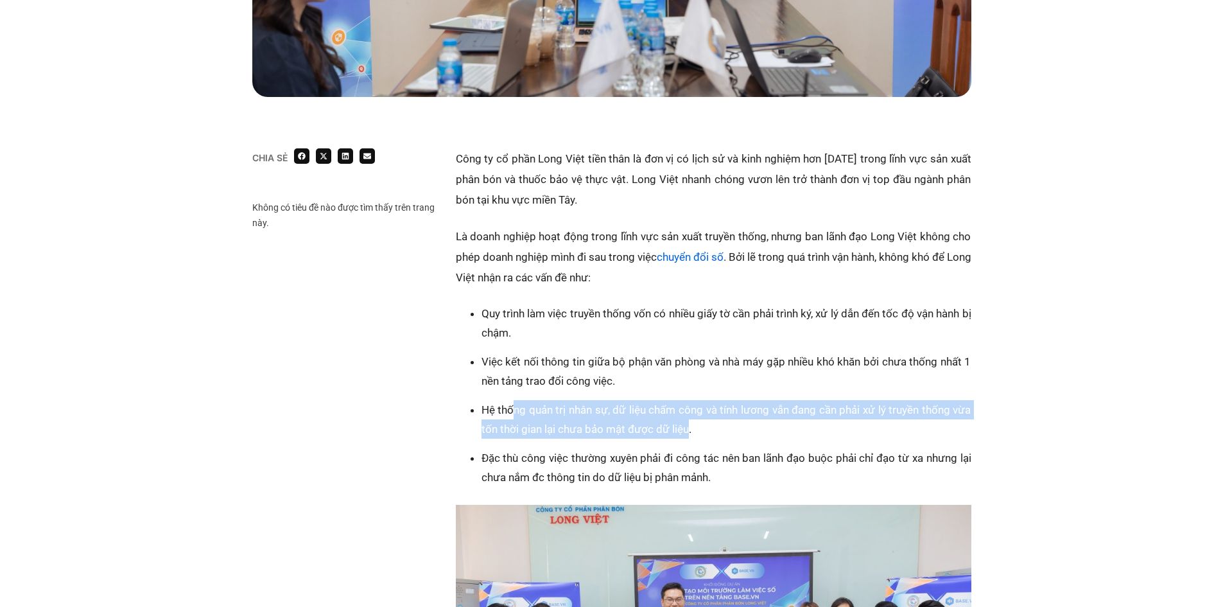
drag, startPoint x: 514, startPoint y: 410, endPoint x: 688, endPoint y: 425, distance: 175.2
click at [688, 425] on li "Hệ thống quản trị nhân sự, dữ liệu chấm công và tính lương vẫn đang cần phải xử…" at bounding box center [726, 419] width 490 height 39
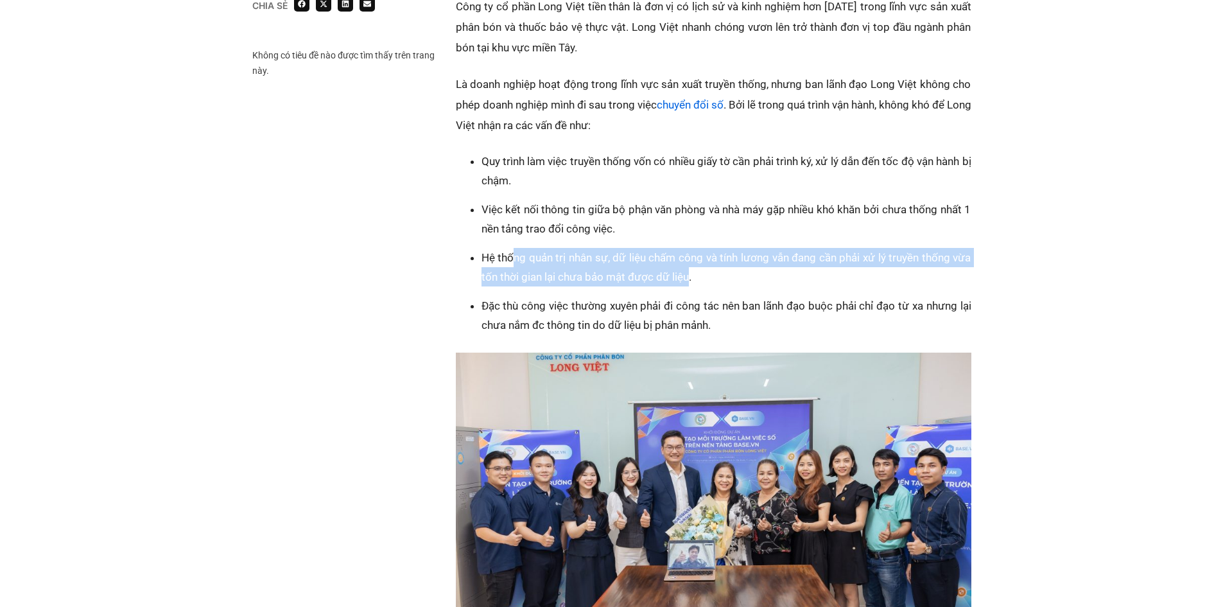
scroll to position [856, 0]
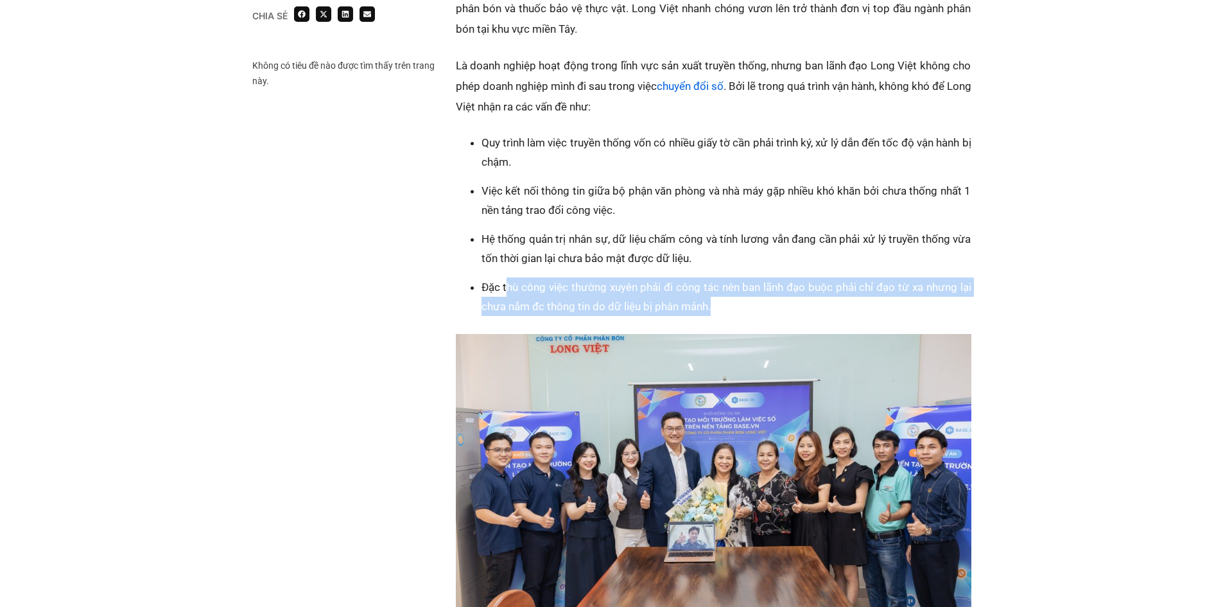
drag, startPoint x: 508, startPoint y: 286, endPoint x: 783, endPoint y: 305, distance: 275.4
click at [783, 305] on li "Đặc thù công việc thường xuyên phải đi công tác nên ban lãnh đạo buộc phải chỉ …" at bounding box center [726, 296] width 490 height 39
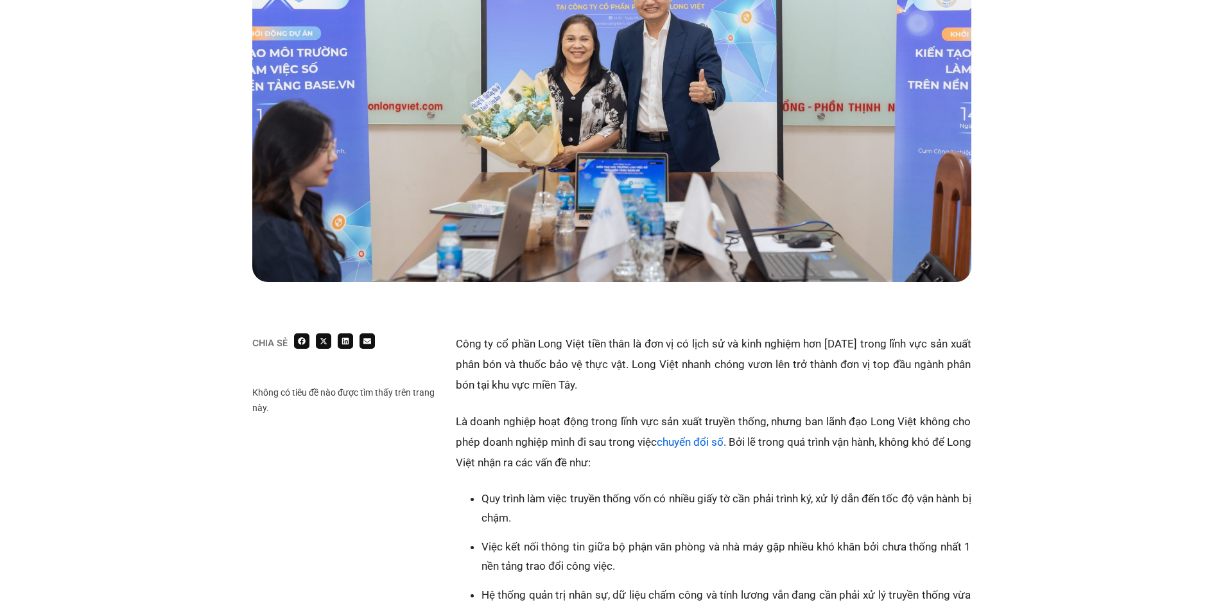
scroll to position [342, 0]
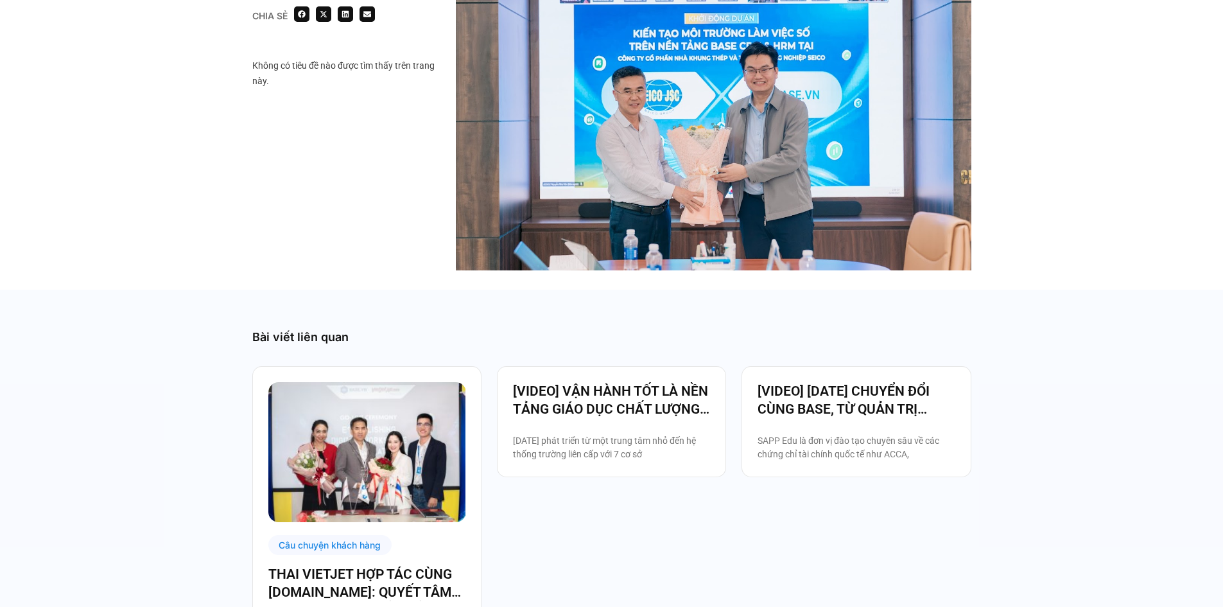
scroll to position [1199, 0]
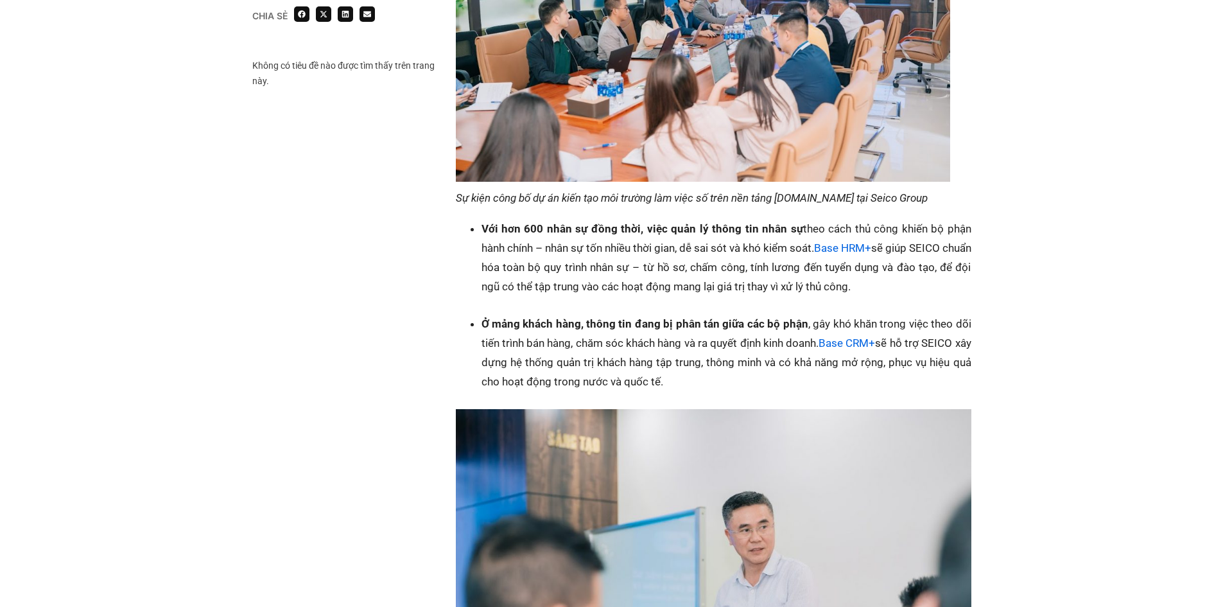
drag, startPoint x: 588, startPoint y: 245, endPoint x: 899, endPoint y: 263, distance: 311.3
click at [899, 263] on li "Với hơn 600 nhân sự đồng thời, việc quản lý thông tin nhân sự theo cách thủ côn…" at bounding box center [726, 257] width 490 height 77
click at [750, 317] on strong "Ở mảng khách hàng, thông tin đang bị phân tán giữa các bộ phận" at bounding box center [644, 323] width 327 height 13
drag, startPoint x: 480, startPoint y: 300, endPoint x: 950, endPoint y: 356, distance: 473.2
click at [950, 356] on ul "Ở mảng khách hàng, thông tin đang bị phân tán giữa các bộ phận , gây khó khăn t…" at bounding box center [720, 352] width 503 height 77
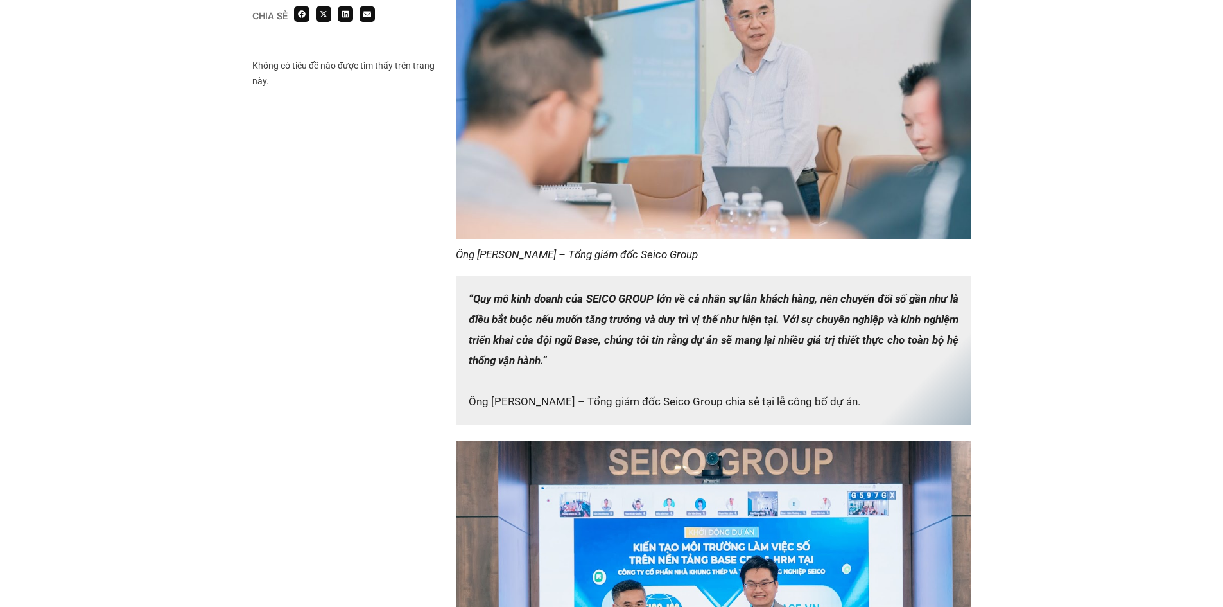
scroll to position [2054, 0]
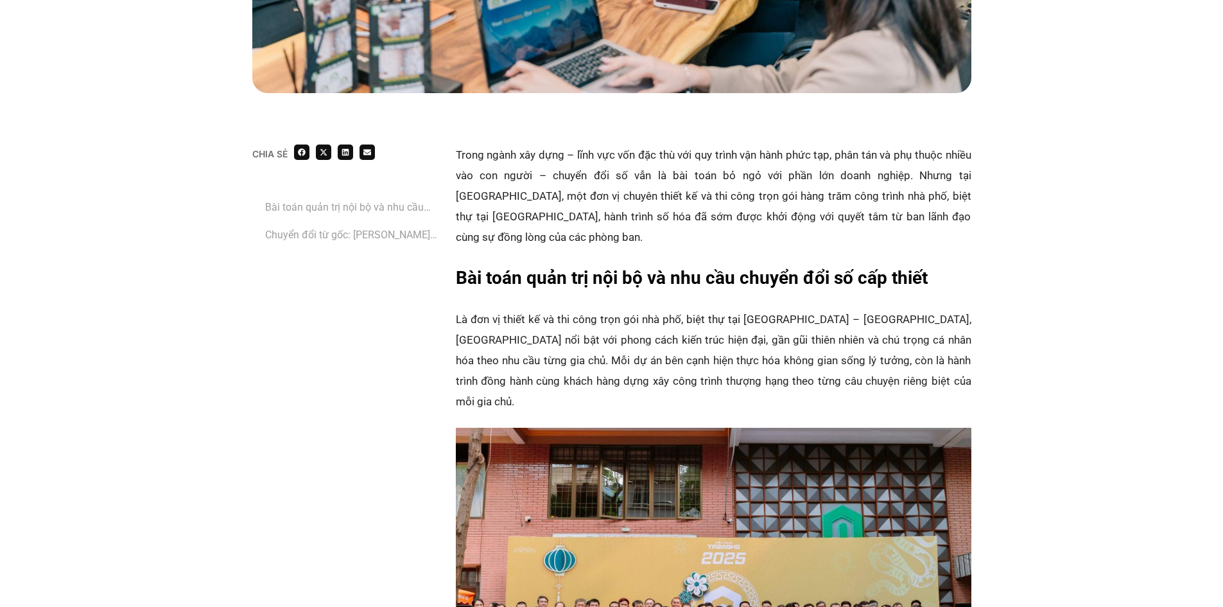
scroll to position [685, 0]
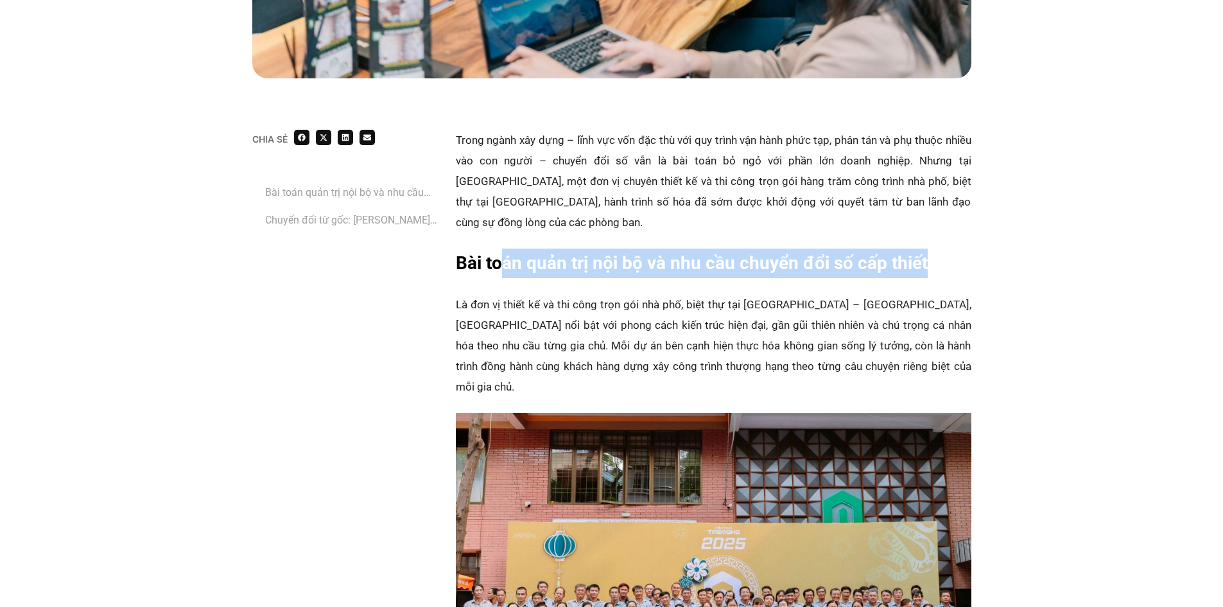
drag, startPoint x: 507, startPoint y: 247, endPoint x: 924, endPoint y: 241, distance: 417.3
click at [924, 252] on strong "Bài toán quản trị nội bộ và nhu cầu chuyển đổi số cấp thiết" at bounding box center [692, 262] width 472 height 21
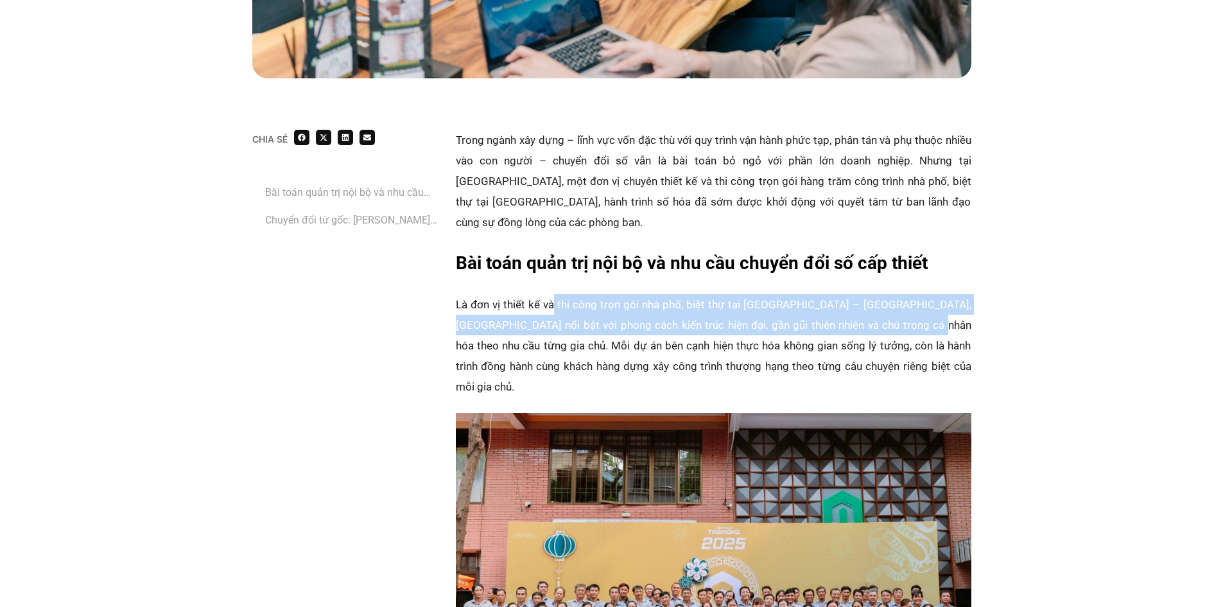
drag, startPoint x: 554, startPoint y: 281, endPoint x: 889, endPoint y: 307, distance: 335.5
click at [889, 307] on p "‏Là đơn vị thiết kế và thi công trọn gói nhà phố, biệt thự tại [GEOGRAPHIC_DATA…" at bounding box center [714, 345] width 516 height 103
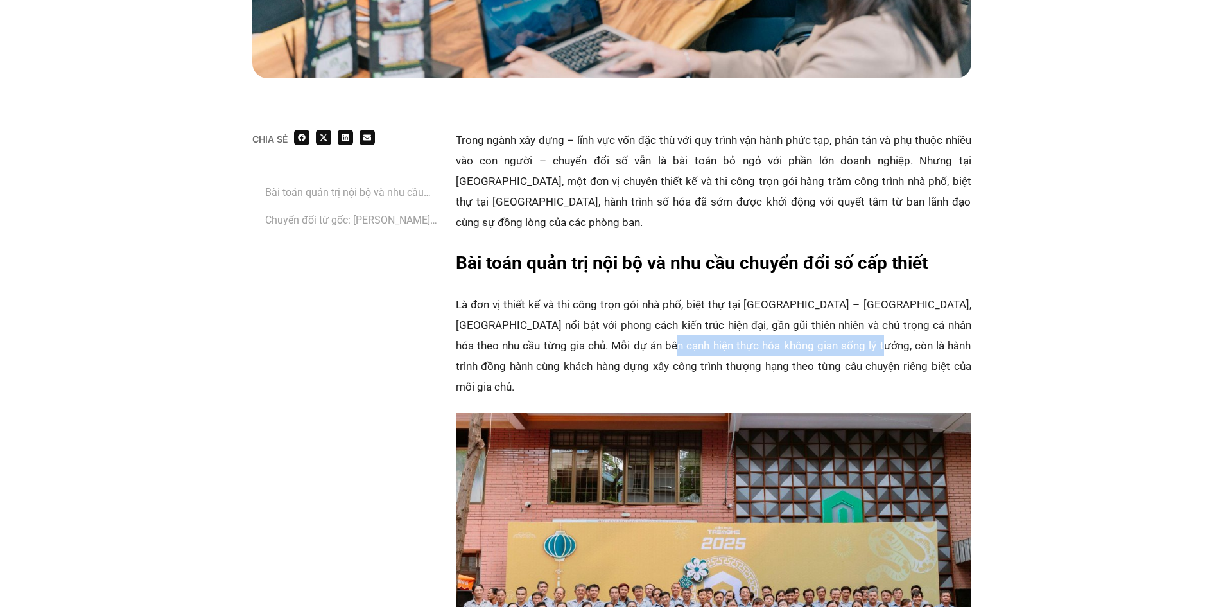
drag, startPoint x: 614, startPoint y: 327, endPoint x: 815, endPoint y: 331, distance: 201.6
click at [815, 331] on p "‏Là đơn vị thiết kế và thi công trọn gói nhà phố, biệt thự tại [GEOGRAPHIC_DATA…" at bounding box center [714, 345] width 516 height 103
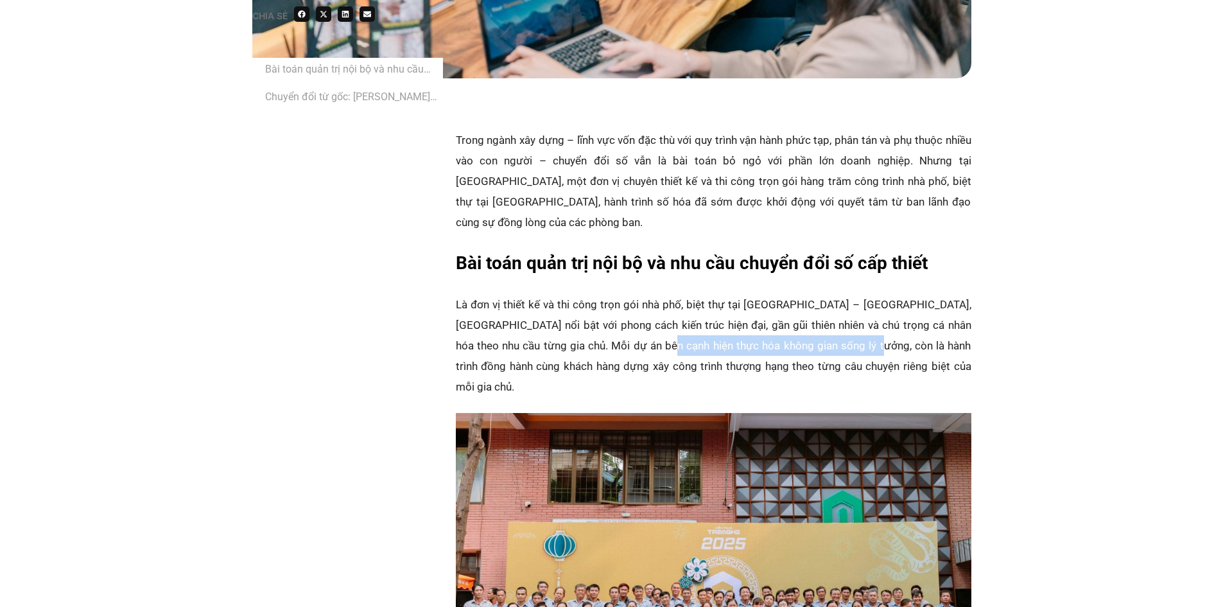
scroll to position [1027, 0]
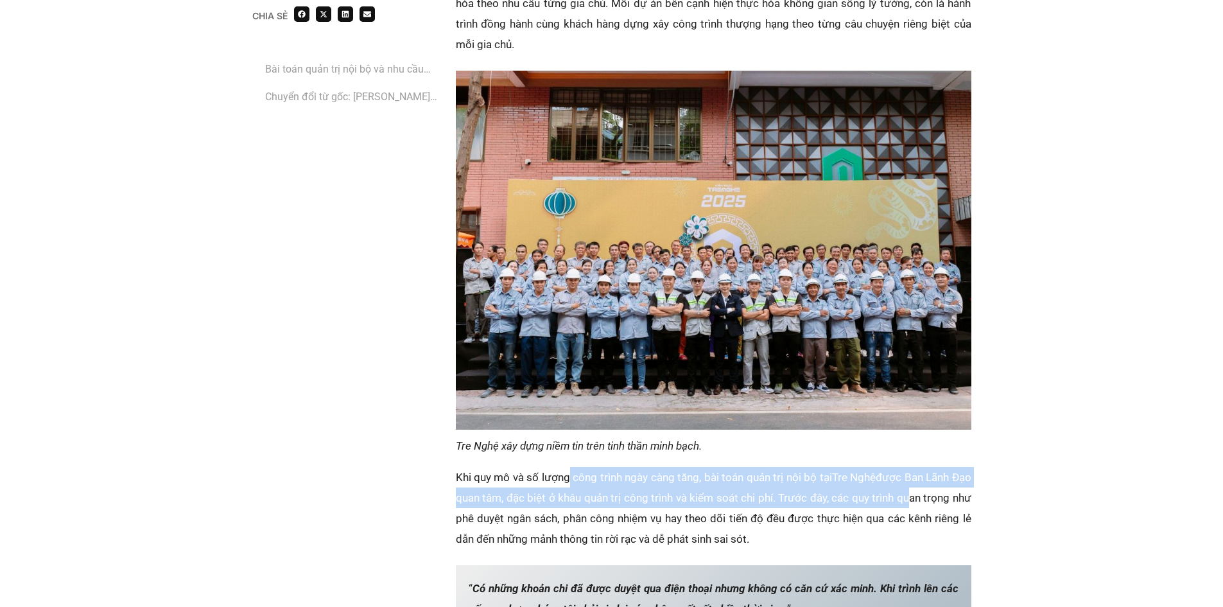
drag, startPoint x: 574, startPoint y: 441, endPoint x: 928, endPoint y: 453, distance: 353.9
click at [928, 467] on p "Khi quy mô và số lượng công trình ngày càng tăng, bài toán quản trị nội bộ tại …" at bounding box center [714, 508] width 516 height 82
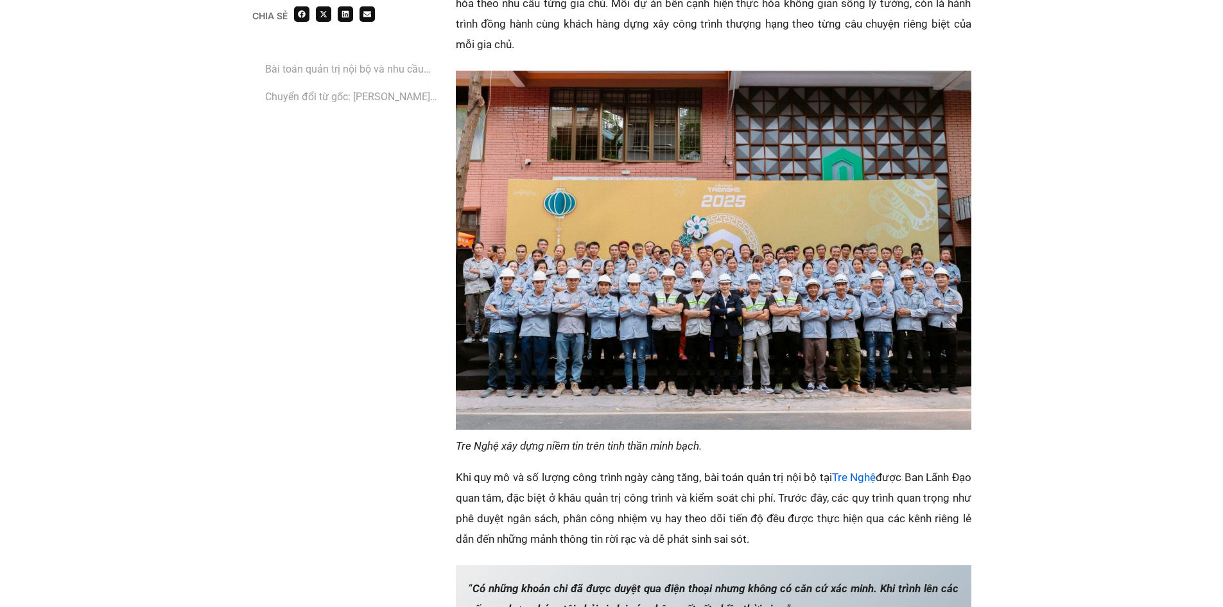
click at [795, 487] on p "Khi quy mô và số lượng công trình ngày càng tăng, bài toán quản trị nội bộ tại …" at bounding box center [714, 508] width 516 height 82
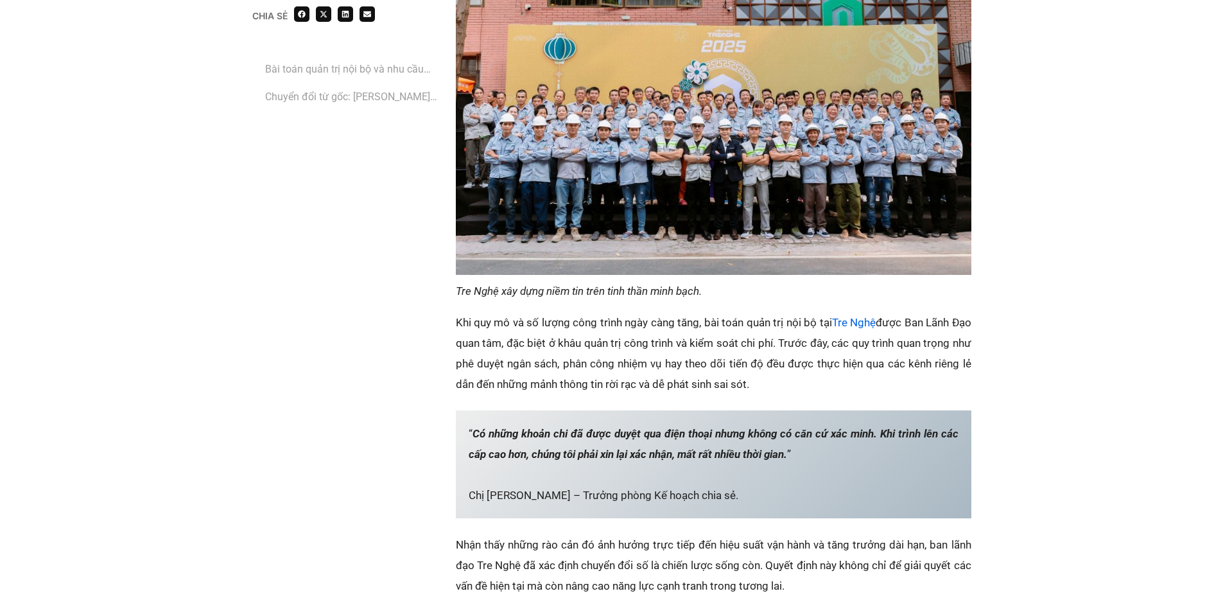
scroll to position [1199, 0]
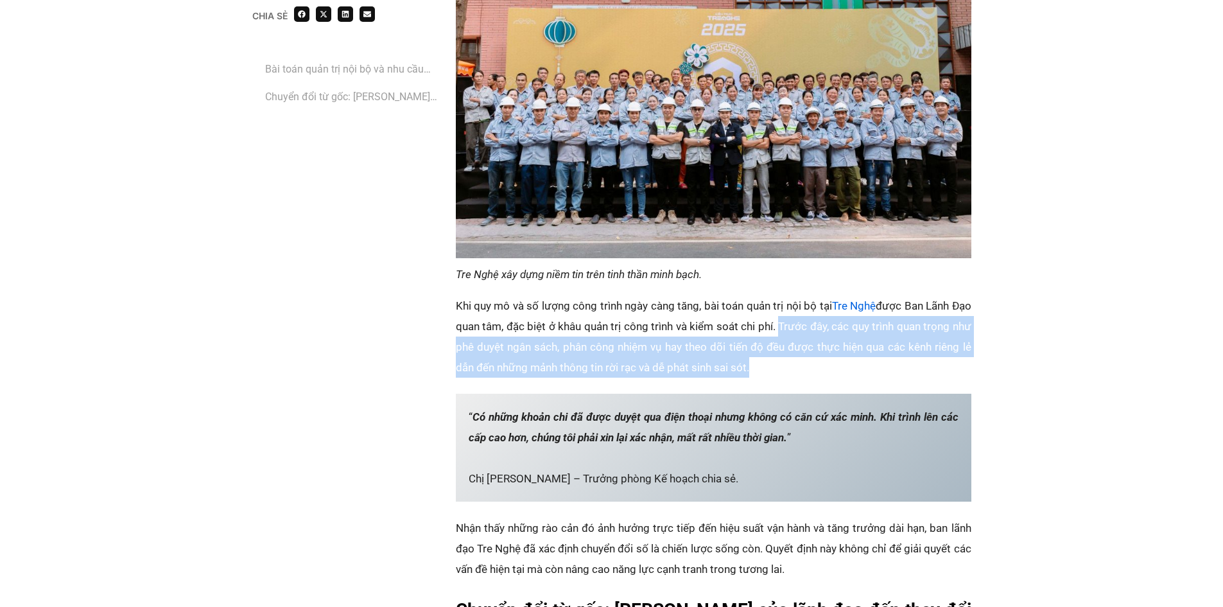
drag, startPoint x: 802, startPoint y: 282, endPoint x: 971, endPoint y: 316, distance: 171.6
click at [971, 316] on p "Khi quy mô và số lượng công trình ngày càng tăng, bài toán quản trị nội bộ tại …" at bounding box center [714, 336] width 516 height 82
click at [744, 315] on p "Khi quy mô và số lượng công trình ngày càng tăng, bài toán quản trị nội bộ tại …" at bounding box center [714, 336] width 516 height 82
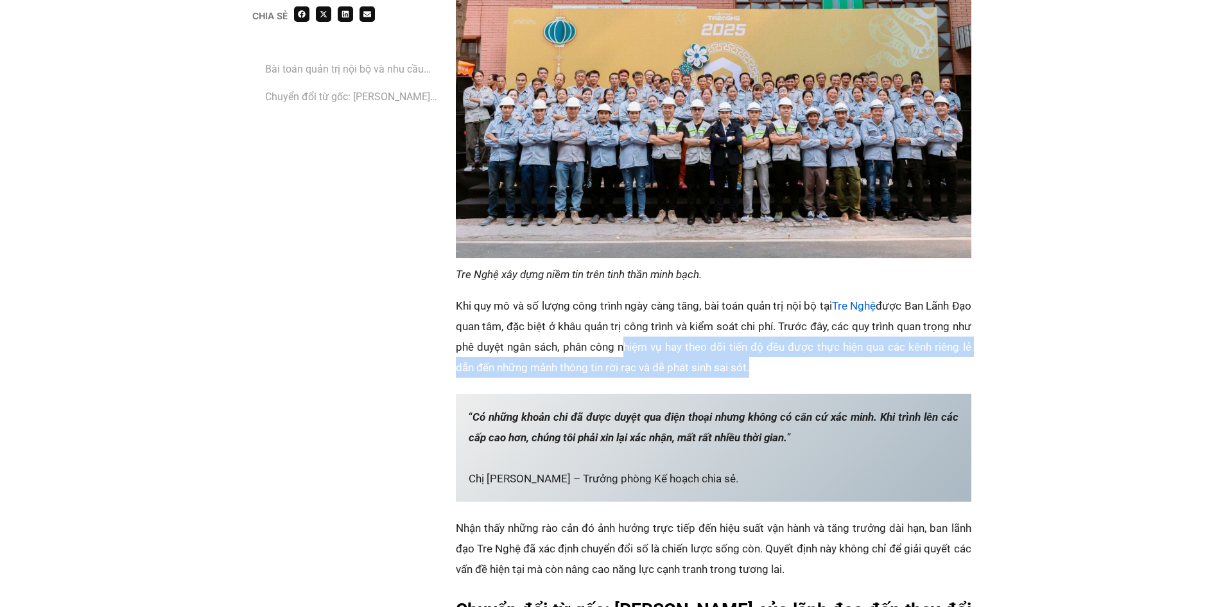
drag, startPoint x: 641, startPoint y: 304, endPoint x: 817, endPoint y: 320, distance: 175.9
click at [817, 320] on p "Khi quy mô và số lượng công trình ngày càng tăng, bài toán quản trị nội bộ tại …" at bounding box center [714, 336] width 516 height 82
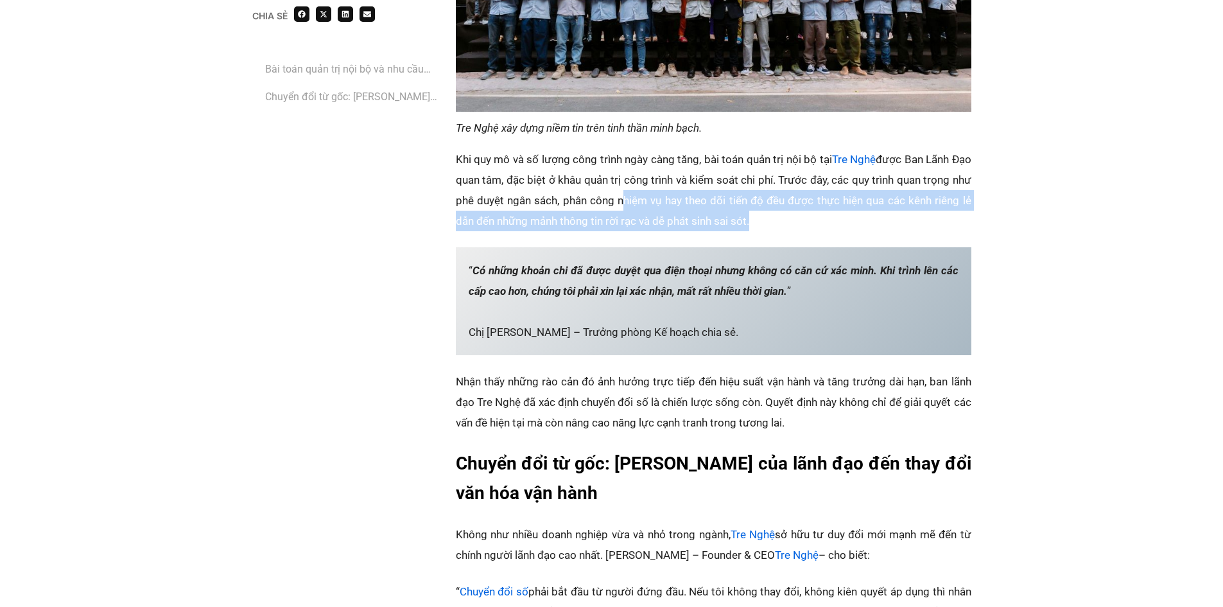
scroll to position [1369, 0]
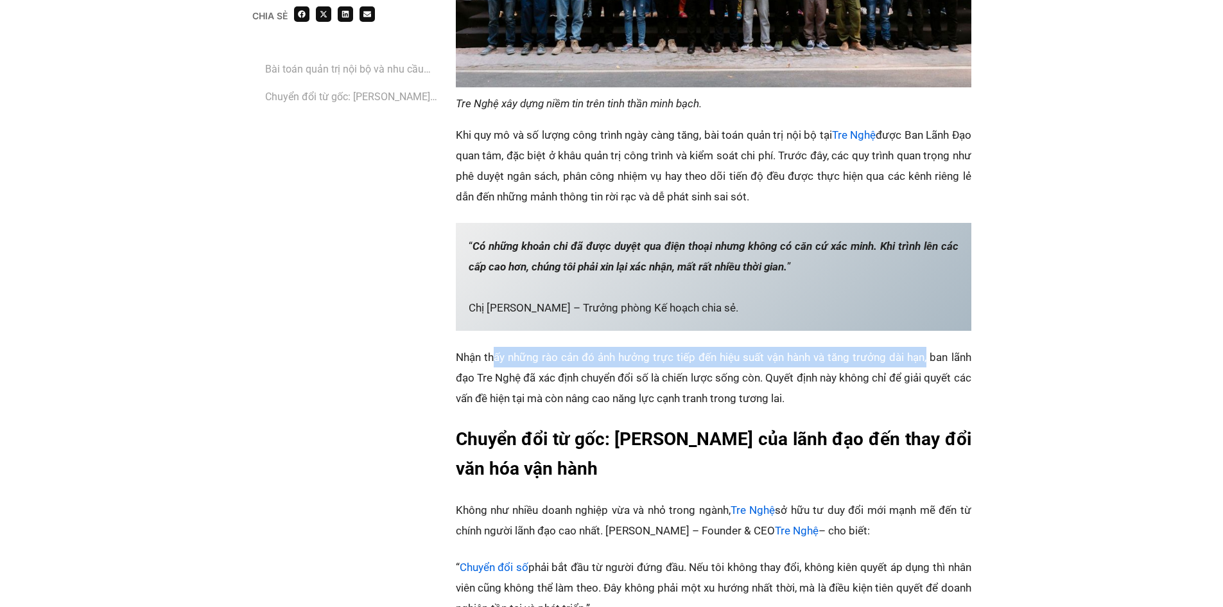
drag, startPoint x: 495, startPoint y: 312, endPoint x: 925, endPoint y: 318, distance: 430.2
click at [925, 347] on p "‏Nhận thấy những rào cản đó ảnh hưởng trực tiếp đến hiệu suất vận hành và tăng …" at bounding box center [714, 378] width 516 height 62
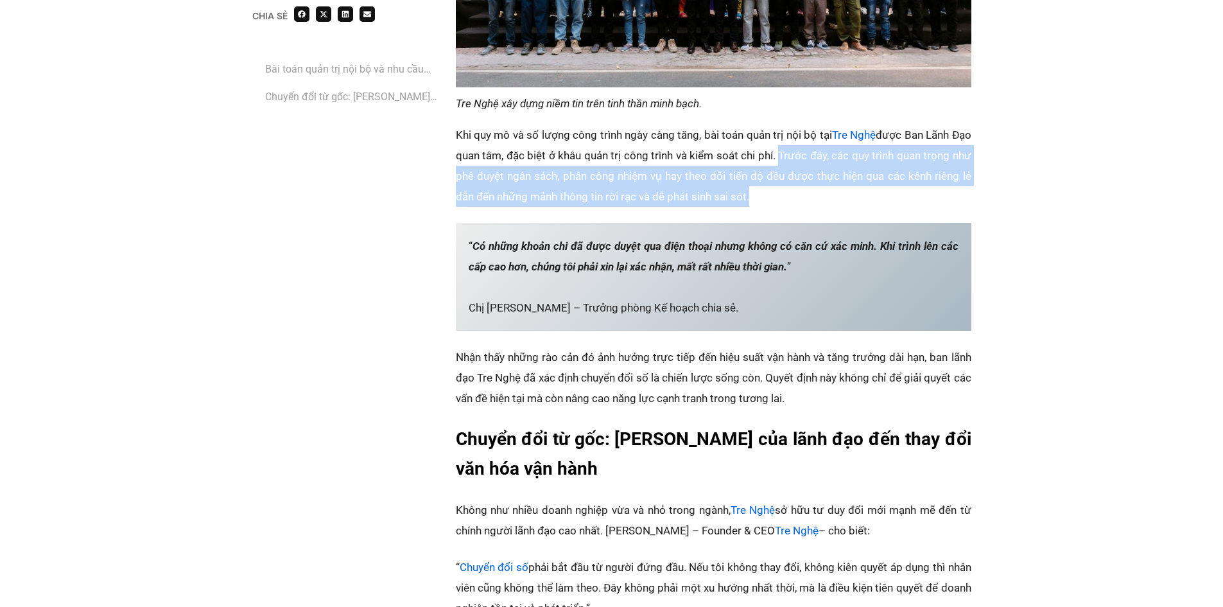
drag, startPoint x: 802, startPoint y: 115, endPoint x: 962, endPoint y: 151, distance: 163.2
click at [962, 151] on p "Khi quy mô và số lượng công trình ngày càng tăng, bài toán quản trị nội bộ tại …" at bounding box center [714, 166] width 516 height 82
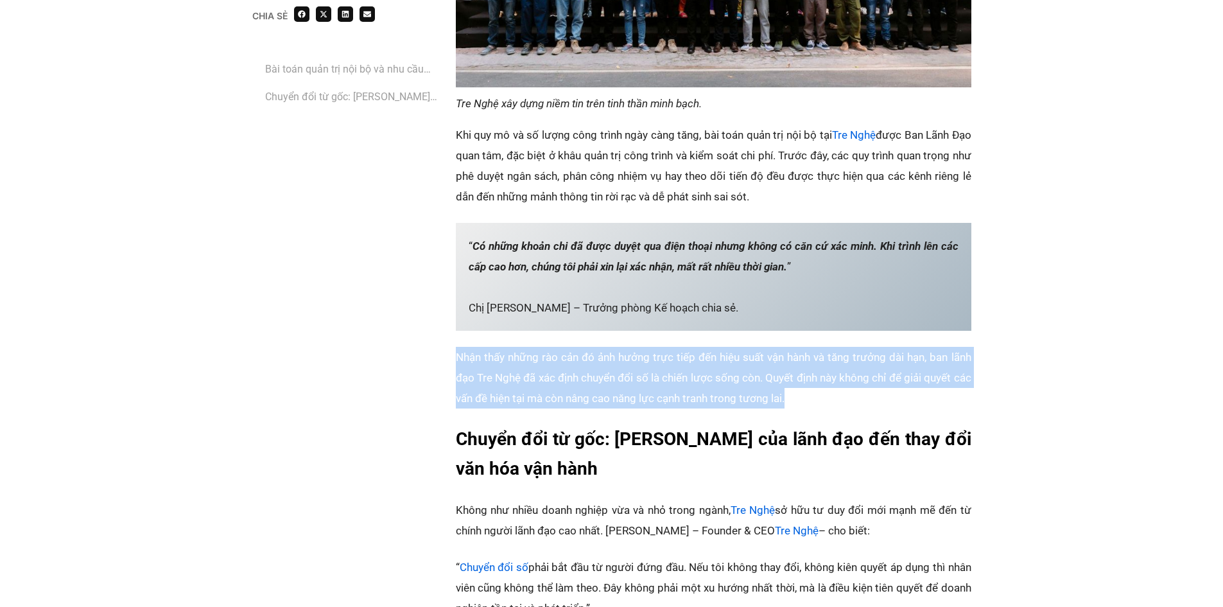
drag, startPoint x: 456, startPoint y: 318, endPoint x: 809, endPoint y: 351, distance: 354.7
click at [809, 351] on p "‏Nhận thấy những rào cản đó ảnh hưởng trực tiếp đến hiệu suất vận hành và tăng …" at bounding box center [714, 378] width 516 height 62
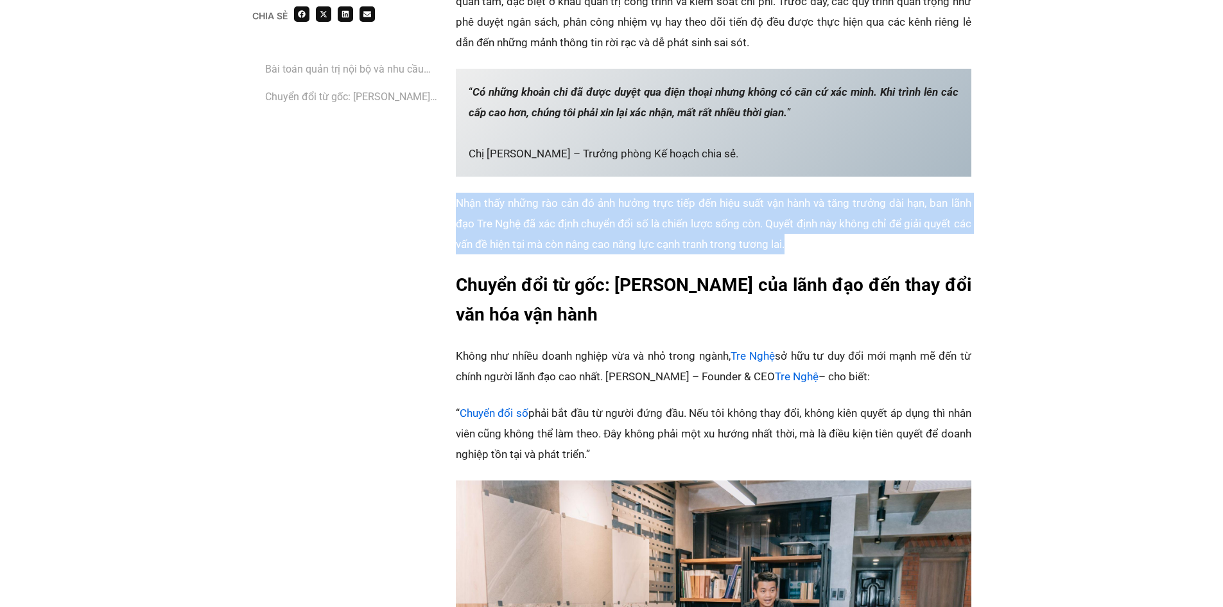
scroll to position [1541, 0]
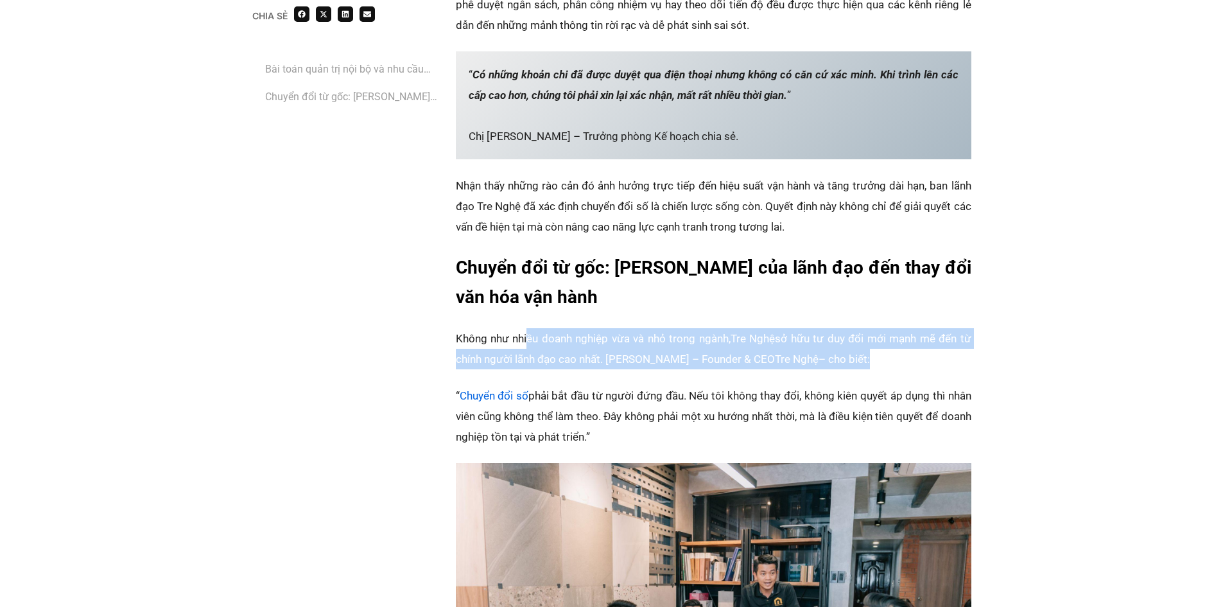
drag, startPoint x: 528, startPoint y: 299, endPoint x: 917, endPoint y: 320, distance: 389.6
click at [917, 328] on p "‏Không như nhiều doanh nghiệp vừa và nhỏ trong ngành, Tre Nghệ sở hữu tư duy đổ…" at bounding box center [714, 348] width 516 height 41
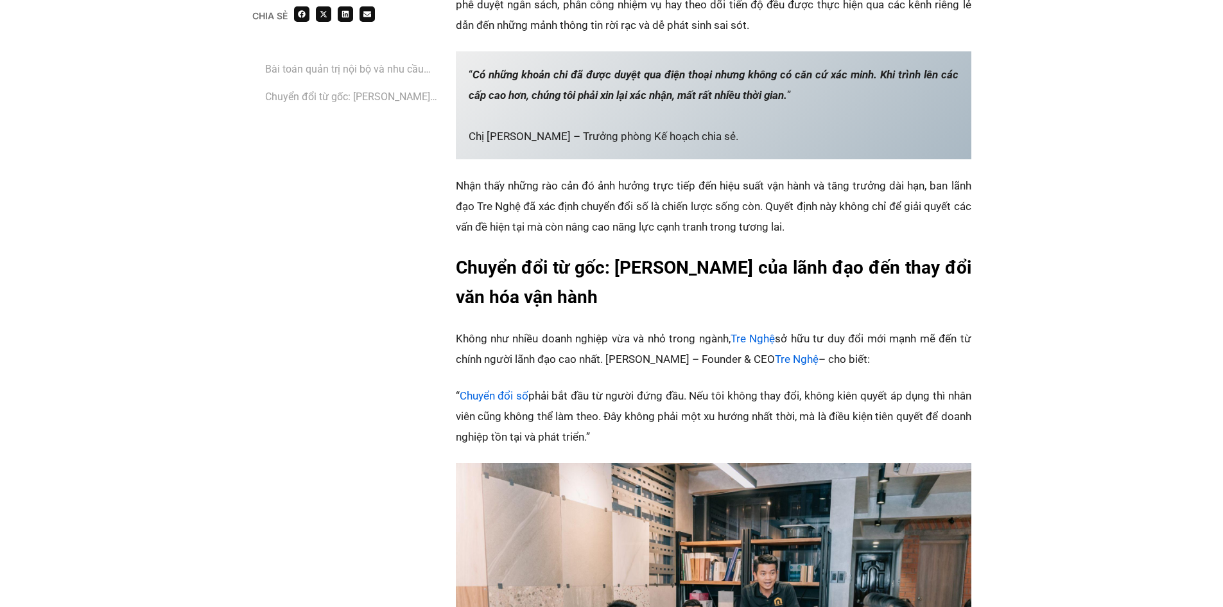
click at [698, 385] on p "‏“ Chuyển đổi số phải bắt đầu từ người đứng đầu. Nếu tôi không thay đổi, không …" at bounding box center [714, 416] width 516 height 62
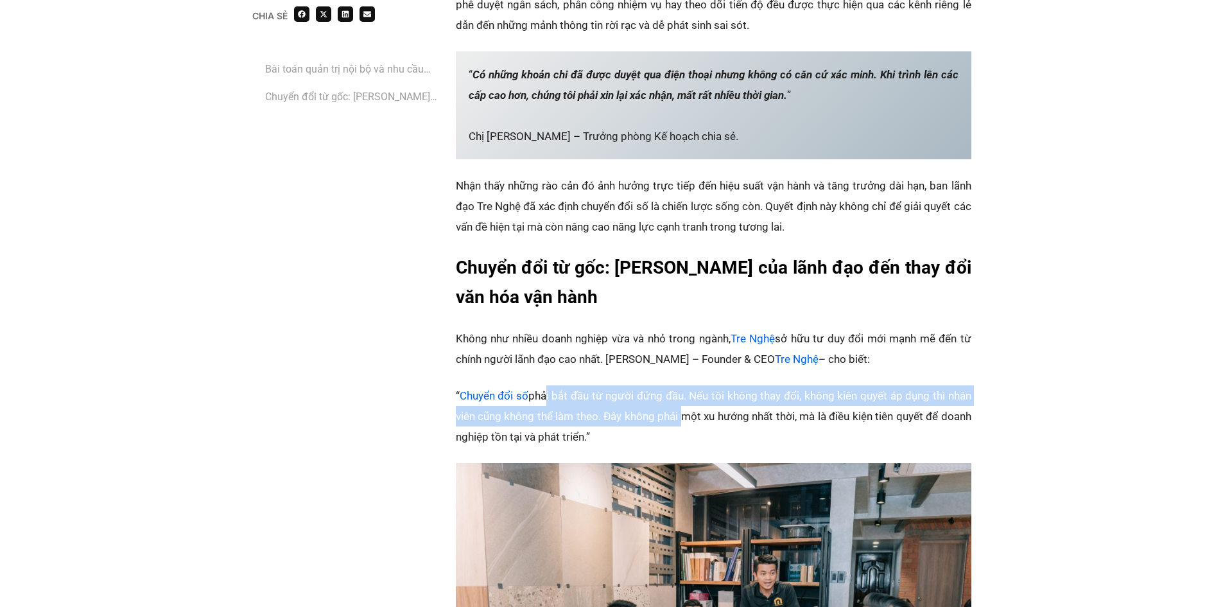
drag, startPoint x: 544, startPoint y: 353, endPoint x: 677, endPoint y: 379, distance: 135.4
click at [677, 385] on p "‏“ Chuyển đổi số phải bắt đầu từ người đứng đầu. Nếu tôi không thay đổi, không …" at bounding box center [714, 416] width 516 height 62
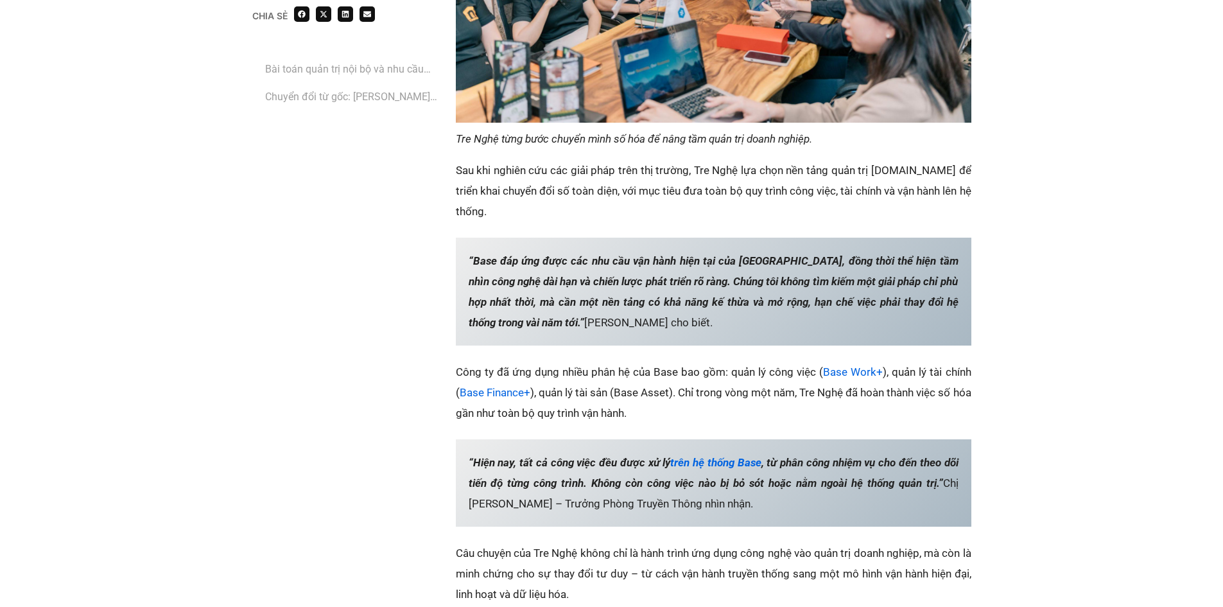
scroll to position [2226, 0]
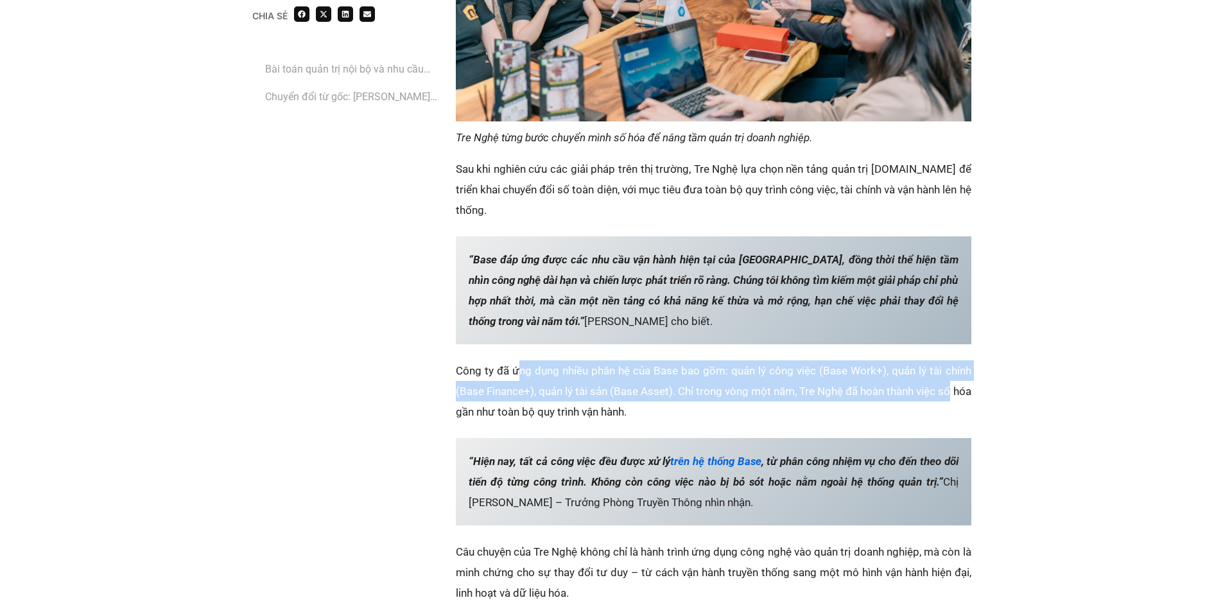
drag, startPoint x: 520, startPoint y: 309, endPoint x: 970, endPoint y: 325, distance: 450.3
click at [970, 360] on p "‏Công ty đã ứng dụng nhiều phân hệ của Base bao gồm: quản lý công việc ( Base W…" at bounding box center [714, 391] width 516 height 62
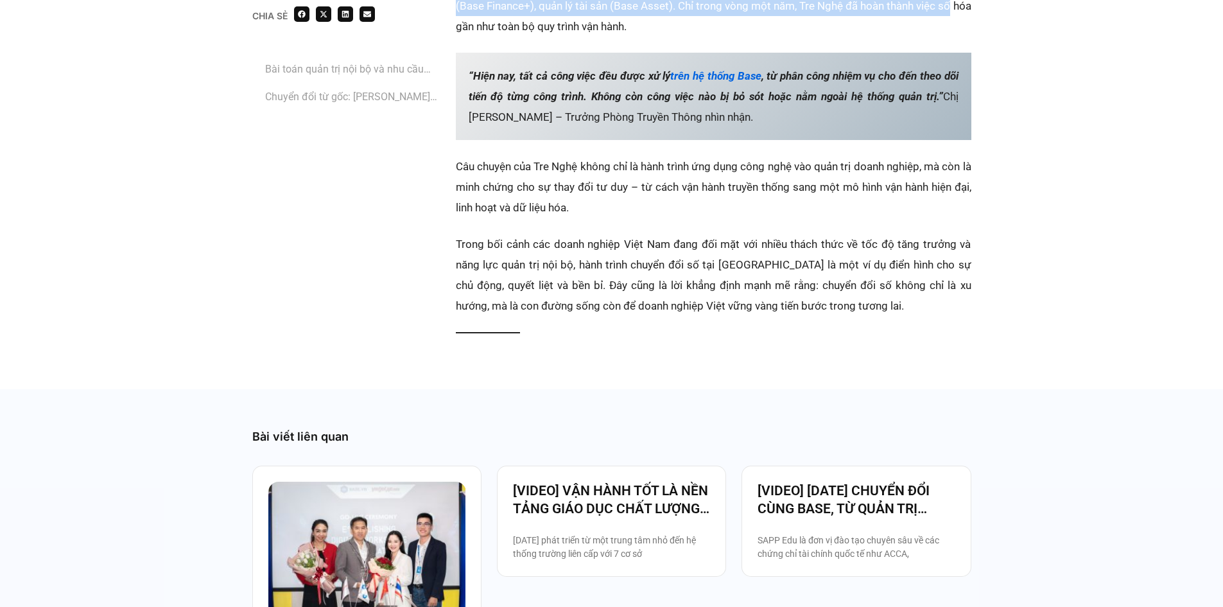
scroll to position [2739, 0]
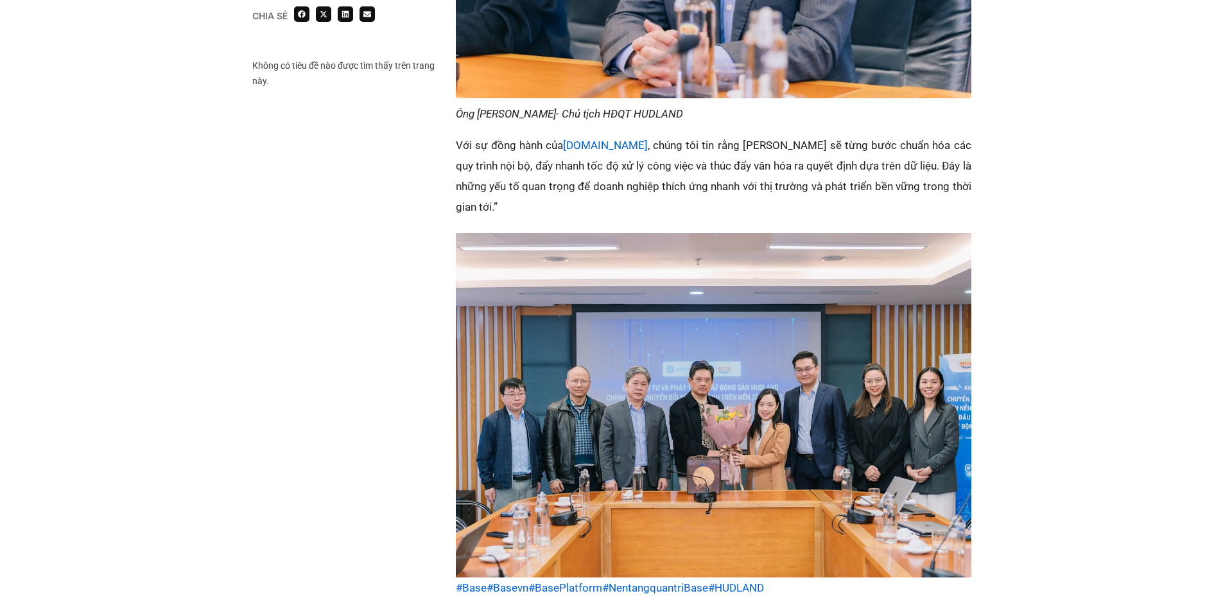
scroll to position [2568, 0]
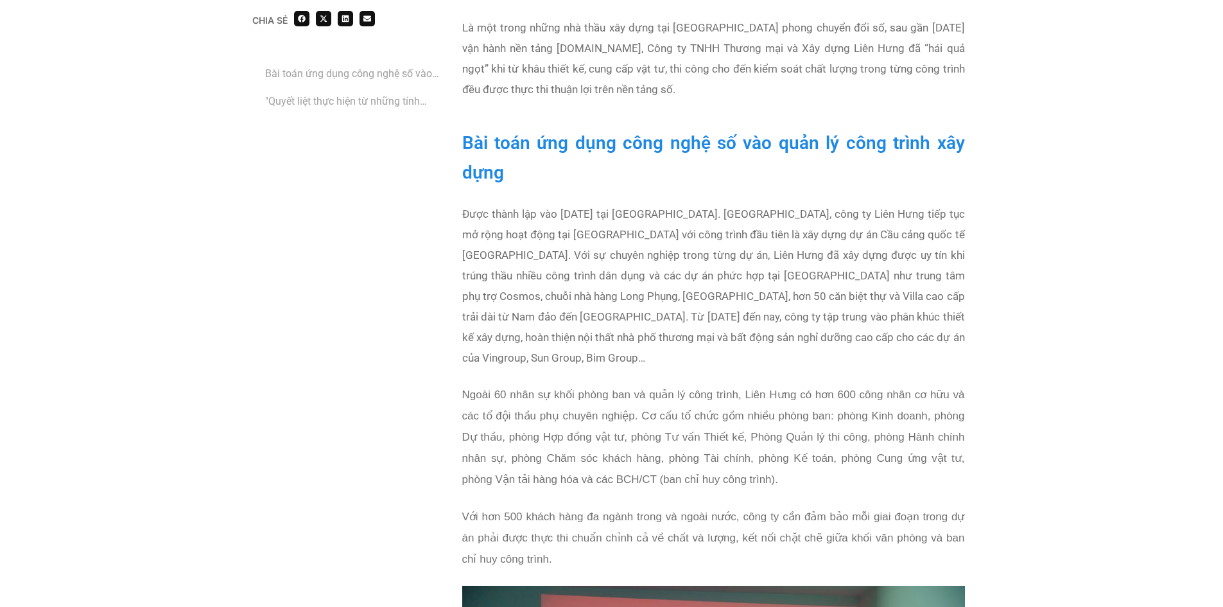
scroll to position [856, 0]
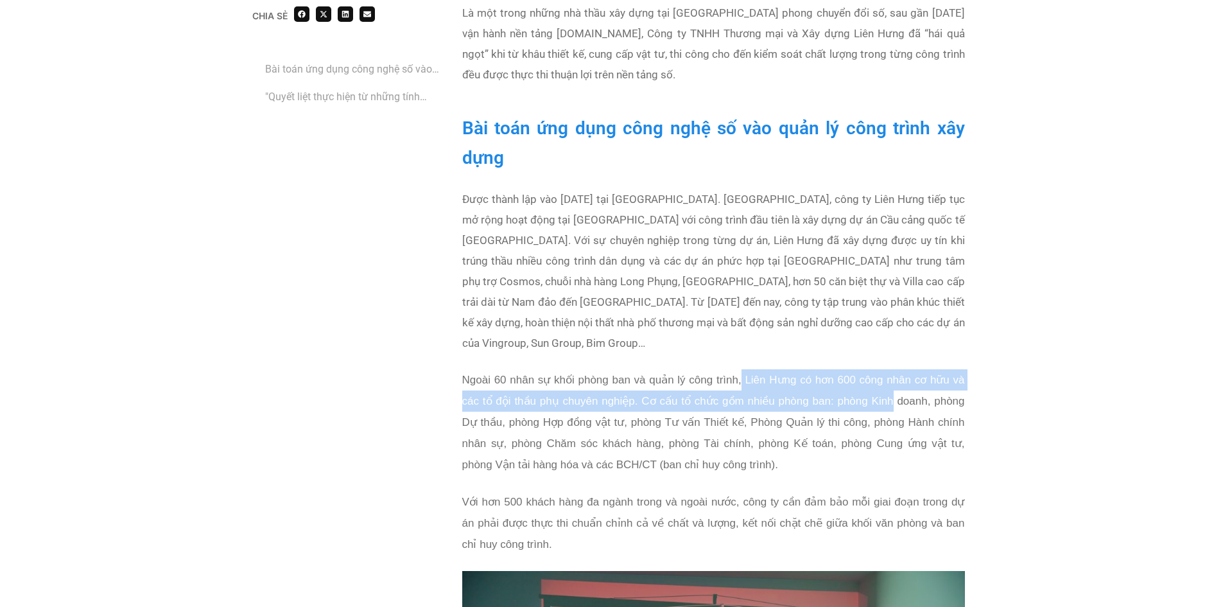
drag, startPoint x: 739, startPoint y: 357, endPoint x: 892, endPoint y: 380, distance: 155.2
click at [892, 380] on span "Ngoài 60 nhân sự khối phòng ban và quản lý công trình, Liên Hưng có hơn 600 côn…" at bounding box center [713, 422] width 503 height 97
click at [662, 385] on span "Ngoài 60 nhân sự khối phòng ban và quản lý công trình, Liên Hưng có hơn 600 côn…" at bounding box center [713, 422] width 503 height 97
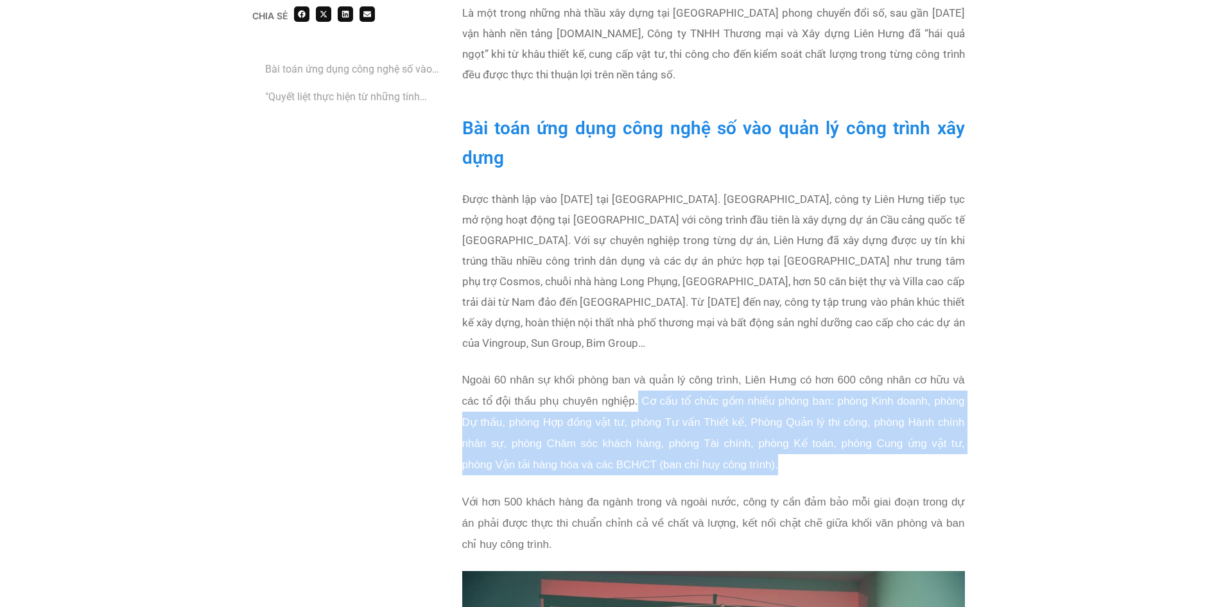
drag, startPoint x: 638, startPoint y: 379, endPoint x: 947, endPoint y: 439, distance: 314.5
click at [947, 439] on p "Ngoài 60 nhân sự khối phòng ban và quản lý công trình, Liên Hưng có hơn 600 côn…" at bounding box center [713, 422] width 503 height 106
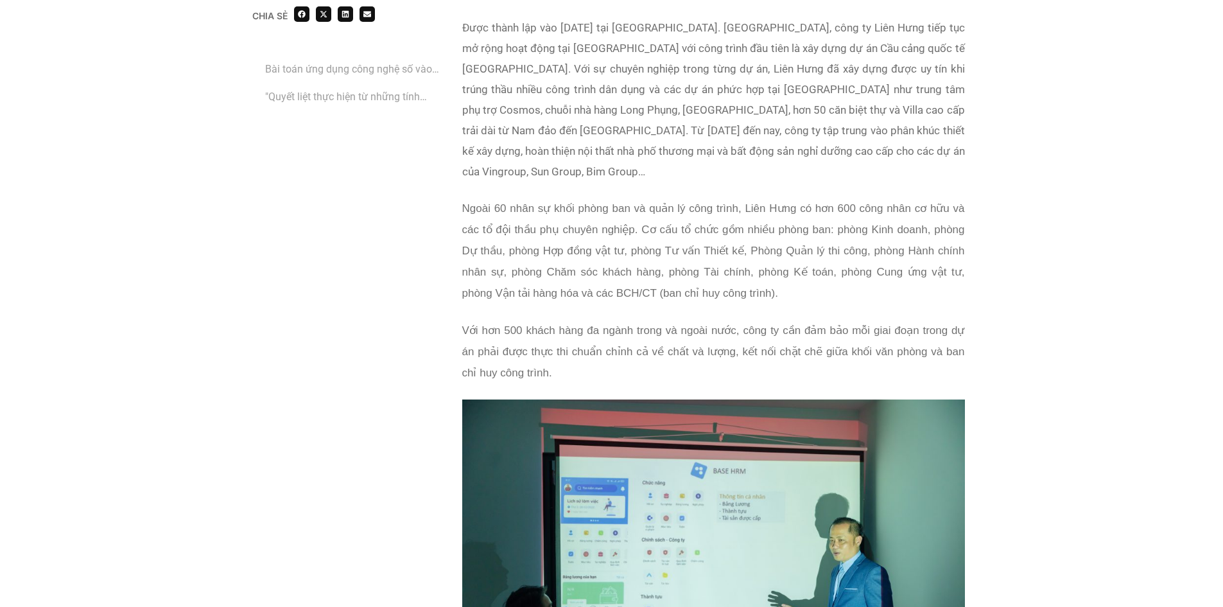
click at [467, 324] on span "Với hơn 500 khách hàng đa ngành trong và ngoài nước, công ty cần đảm bảo mỗi gi…" at bounding box center [713, 351] width 503 height 55
drag, startPoint x: 458, startPoint y: 310, endPoint x: 731, endPoint y: 345, distance: 275.8
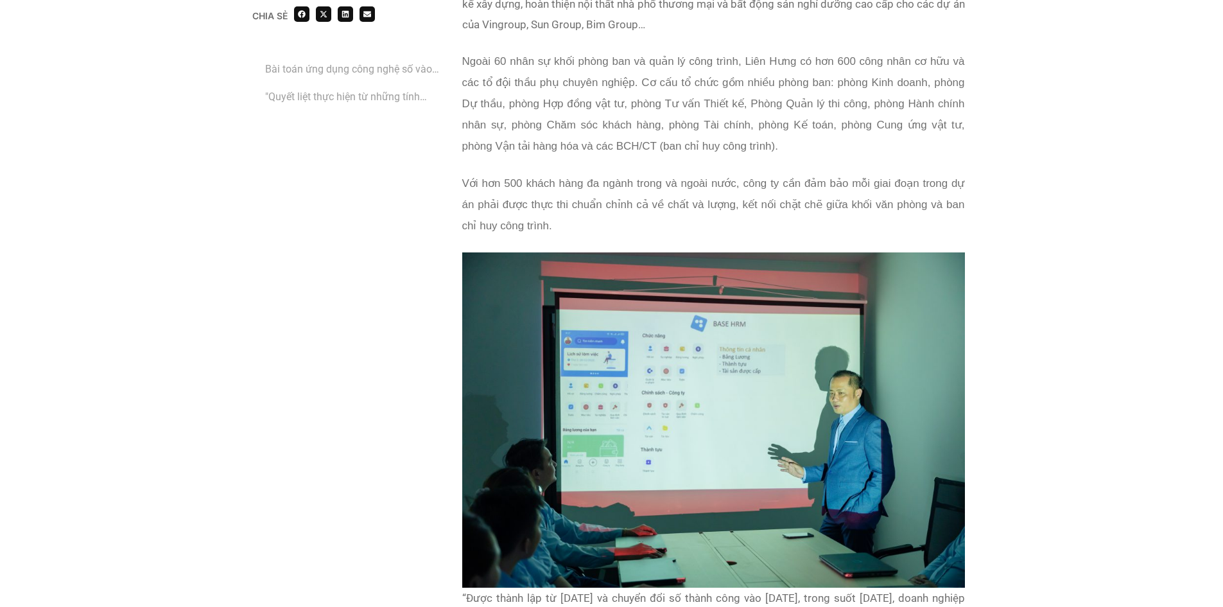
scroll to position [1199, 0]
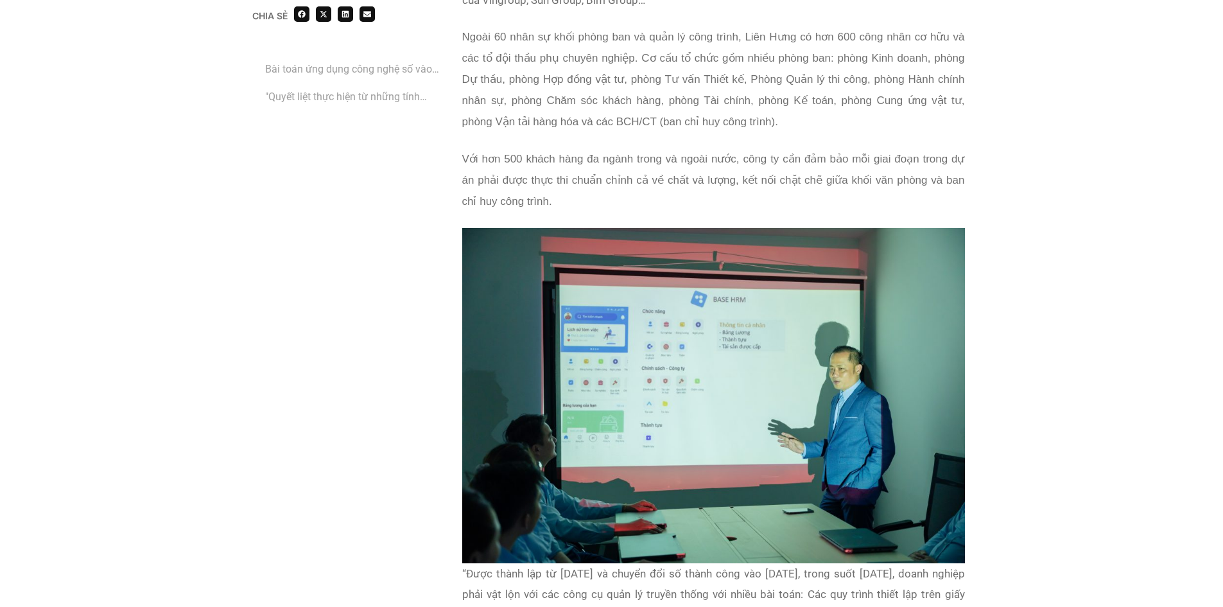
click at [664, 157] on span "Với hơn 500 khách hàng đa ngành trong và ngoài nước, công ty cần đảm bảo mỗi gi…" at bounding box center [713, 180] width 503 height 55
drag, startPoint x: 458, startPoint y: 137, endPoint x: 979, endPoint y: 185, distance: 523.5
click at [979, 185] on div "Chia sẻ Bài toán ứng dụng công nghệ số vào quản lý công trình xây dựng "Quyết l…" at bounding box center [611, 493] width 1223 height 2743
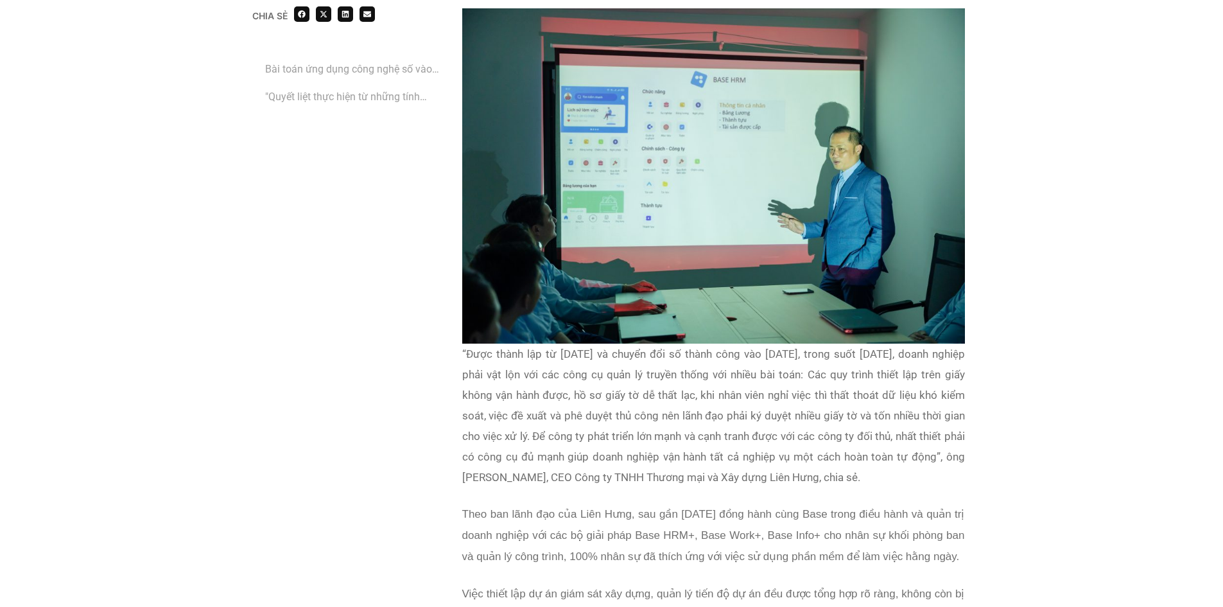
scroll to position [1541, 0]
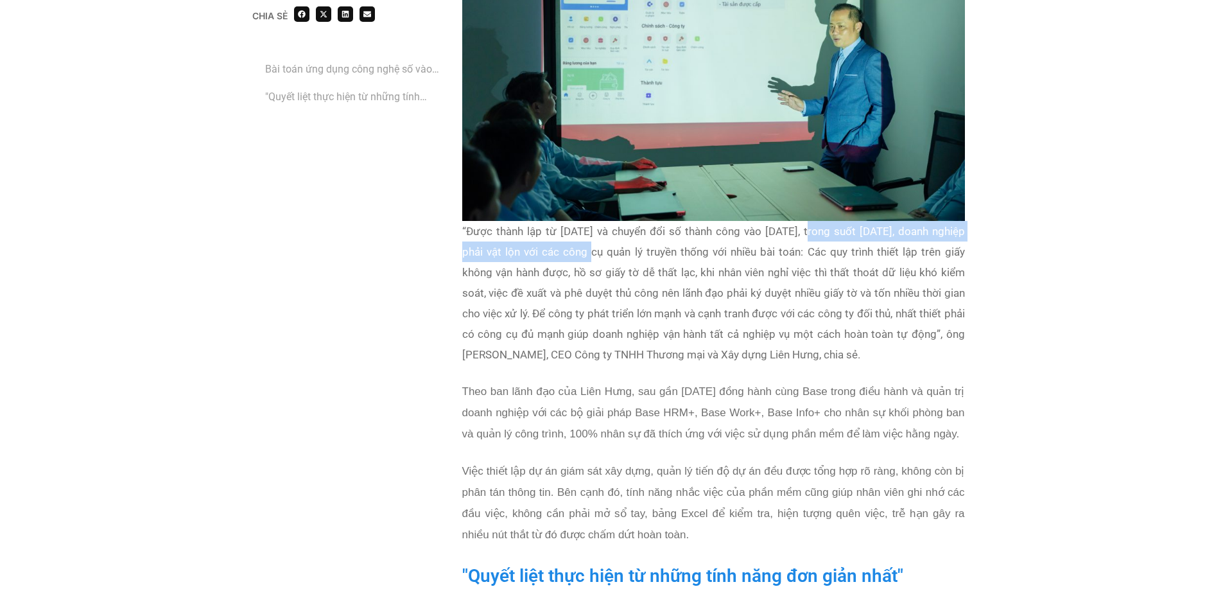
drag, startPoint x: 605, startPoint y: 222, endPoint x: 827, endPoint y: 220, distance: 221.5
click at [827, 221] on p "“Được thành lập từ [DATE] và chuyển đổi số thành công vào [DATE], trong suốt [D…" at bounding box center [713, 293] width 503 height 144
drag, startPoint x: 847, startPoint y: 230, endPoint x: 969, endPoint y: 231, distance: 122.0
click at [969, 231] on div "Bài toán ứng dụng công nghệ số vào quản lý công trình xây dựng Được thành lập v…" at bounding box center [714, 463] width 516 height 2082
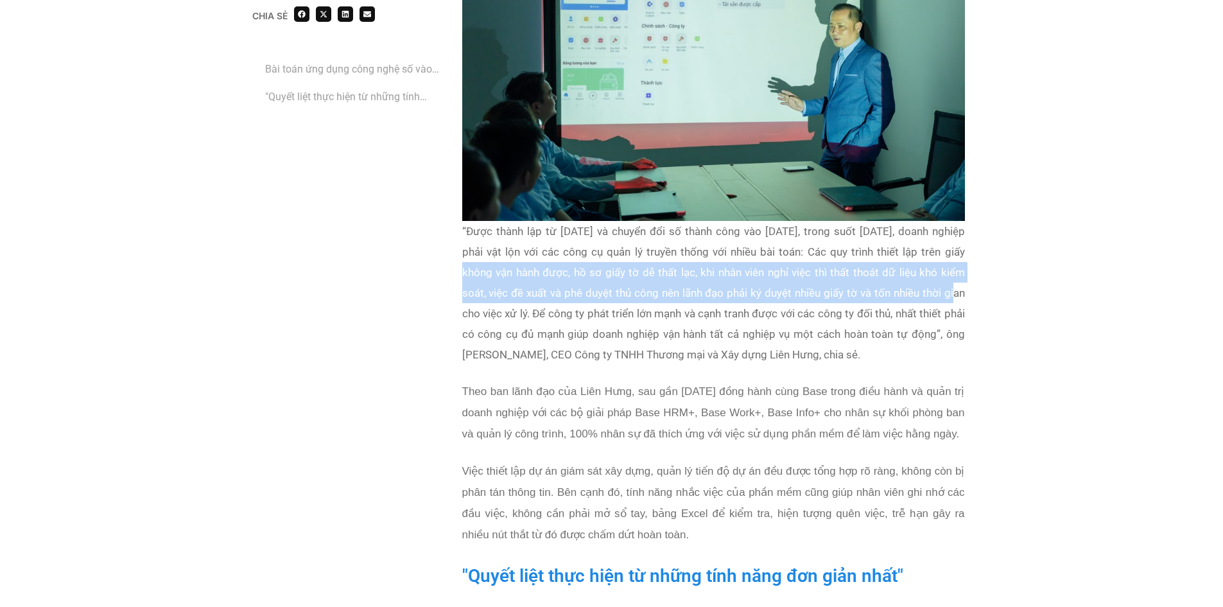
drag, startPoint x: 471, startPoint y: 253, endPoint x: 971, endPoint y: 272, distance: 500.5
click at [971, 272] on div "Chia sẻ Bài toán ứng dụng công nghệ số vào quản lý công trình xây dựng "Quyết l…" at bounding box center [611, 151] width 1223 height 2743
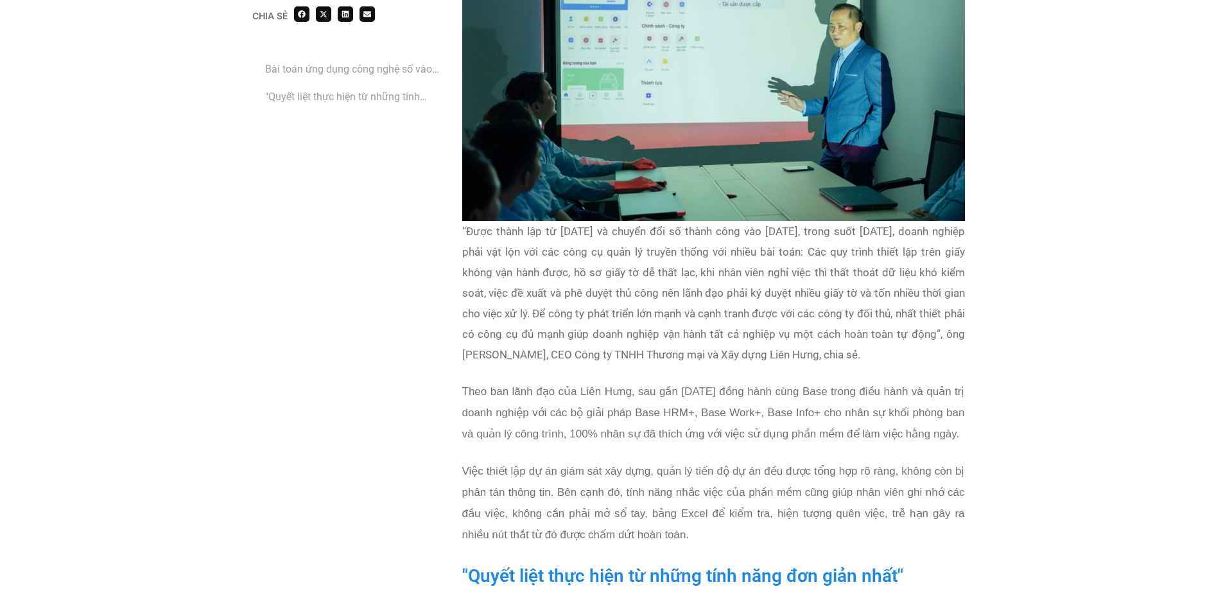
click at [621, 300] on p "“Được thành lập từ [DATE] và chuyển đổi số thành công vào [DATE], trong suốt [D…" at bounding box center [713, 293] width 503 height 144
drag, startPoint x: 582, startPoint y: 294, endPoint x: 897, endPoint y: 334, distance: 317.8
click at [897, 334] on p "“Được thành lập từ [DATE] và chuyển đổi số thành công vào [DATE], trong suốt [D…" at bounding box center [713, 293] width 503 height 144
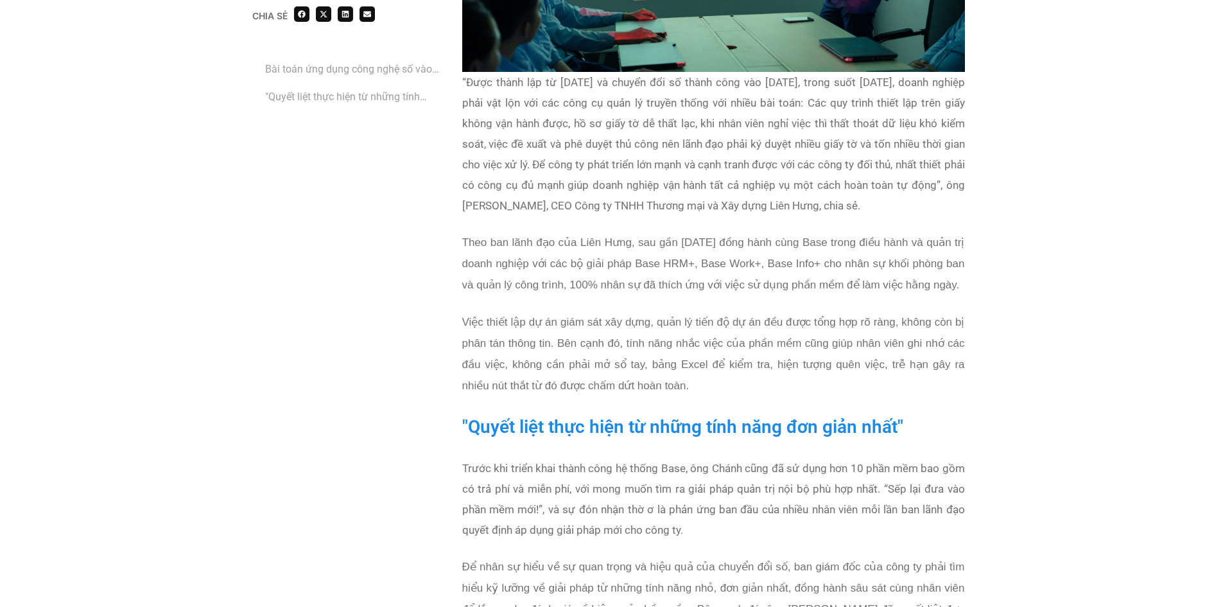
scroll to position [1712, 0]
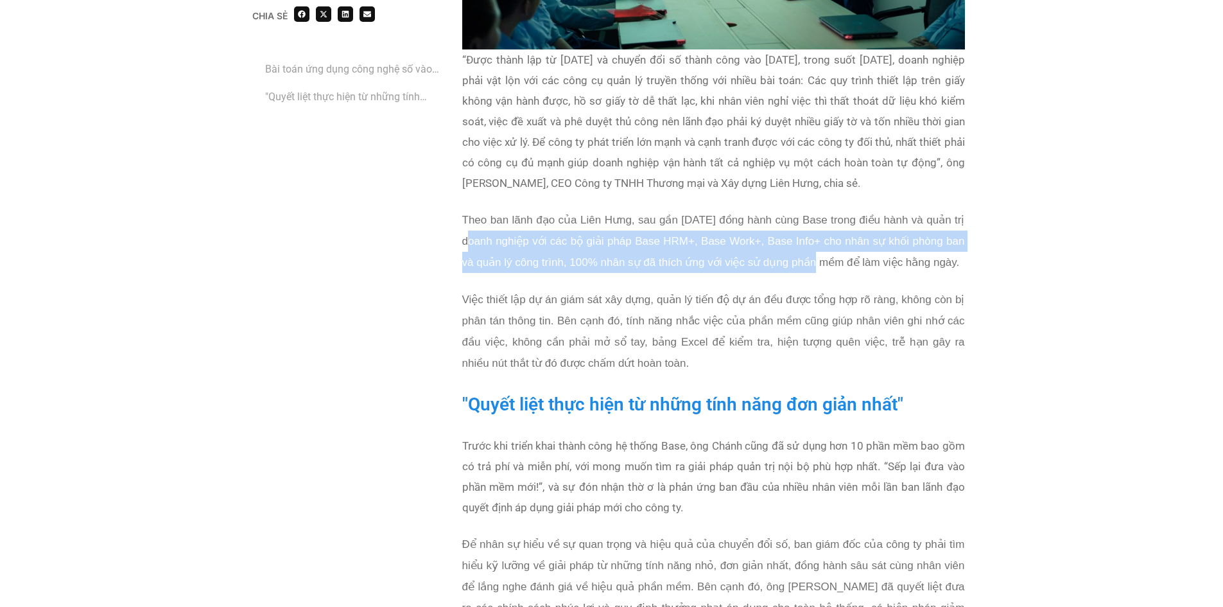
drag, startPoint x: 473, startPoint y: 222, endPoint x: 822, endPoint y: 241, distance: 349.7
click at [822, 241] on span "Theo ban lãnh đạo của Liên Hưng, sau gần [DATE] đồng hành cùng Base trong điều …" at bounding box center [713, 241] width 503 height 55
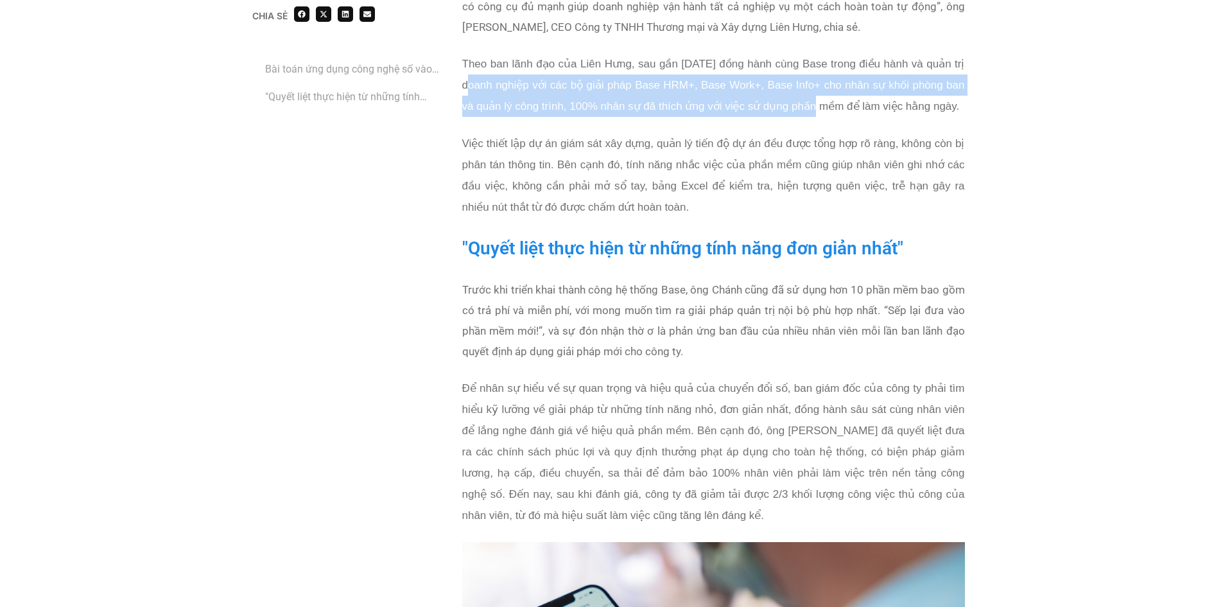
scroll to position [1883, 0]
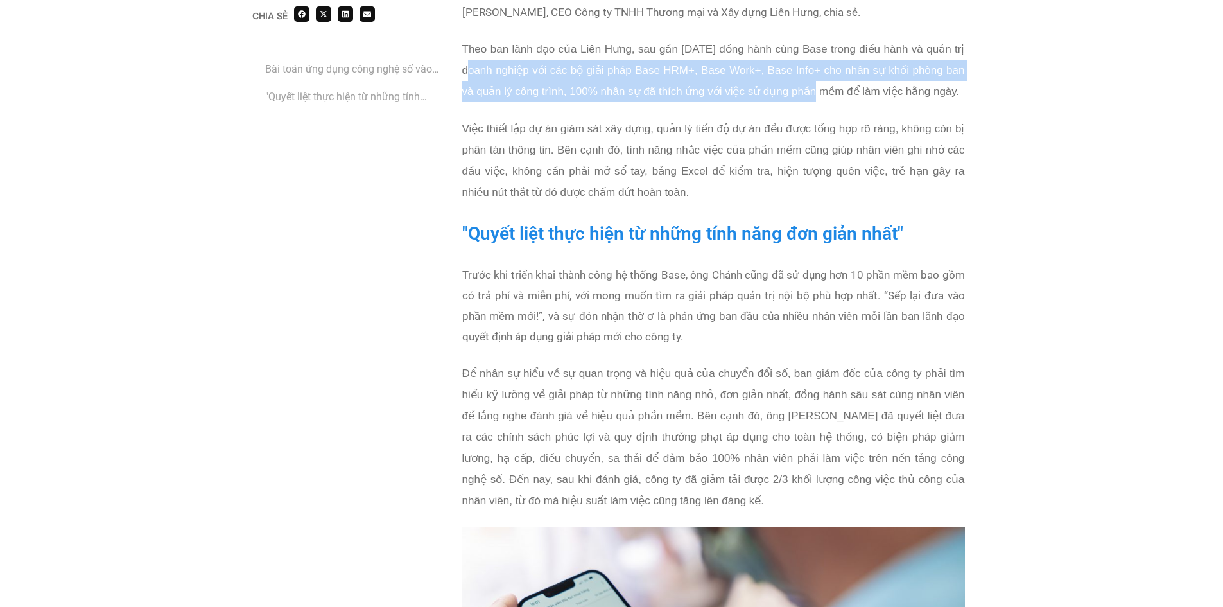
drag, startPoint x: 526, startPoint y: 253, endPoint x: 874, endPoint y: 315, distance: 353.5
click at [874, 315] on p "Trước khi triển khai thành công hệ thống Base, ông Chánh cũng đã sử dụng hơn 10…" at bounding box center [713, 306] width 503 height 82
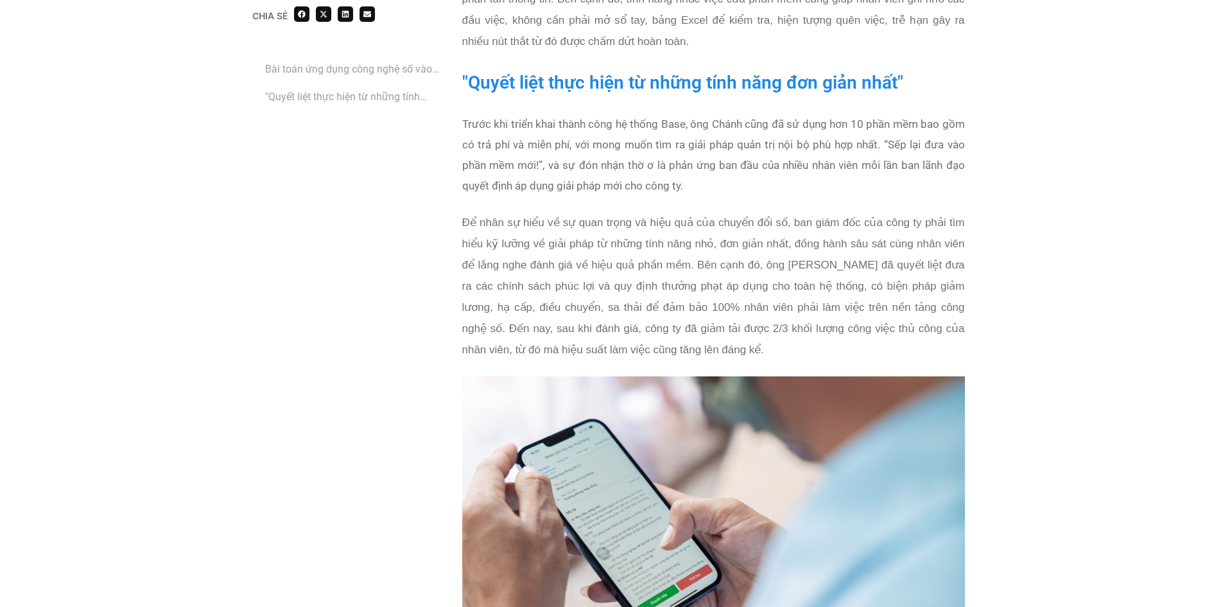
scroll to position [2054, 0]
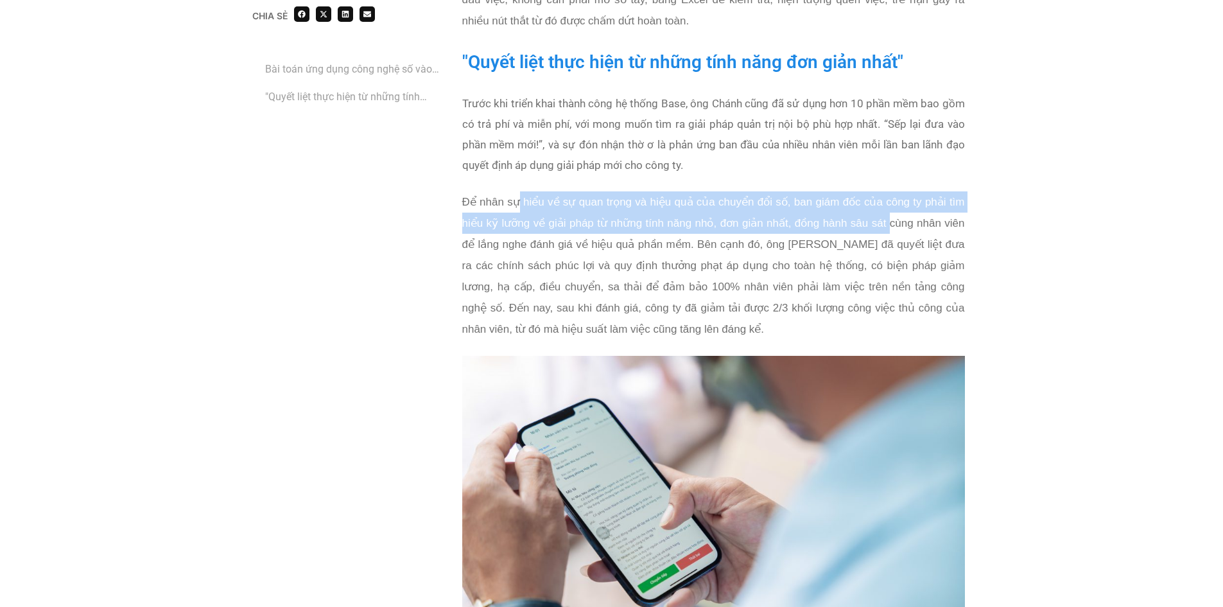
drag, startPoint x: 517, startPoint y: 186, endPoint x: 890, endPoint y: 201, distance: 373.9
click at [890, 201] on span "Để nhân sự hiểu về sự quan trọng và hiệu quả của chuyển đổi số, ban giám đốc củ…" at bounding box center [713, 265] width 503 height 139
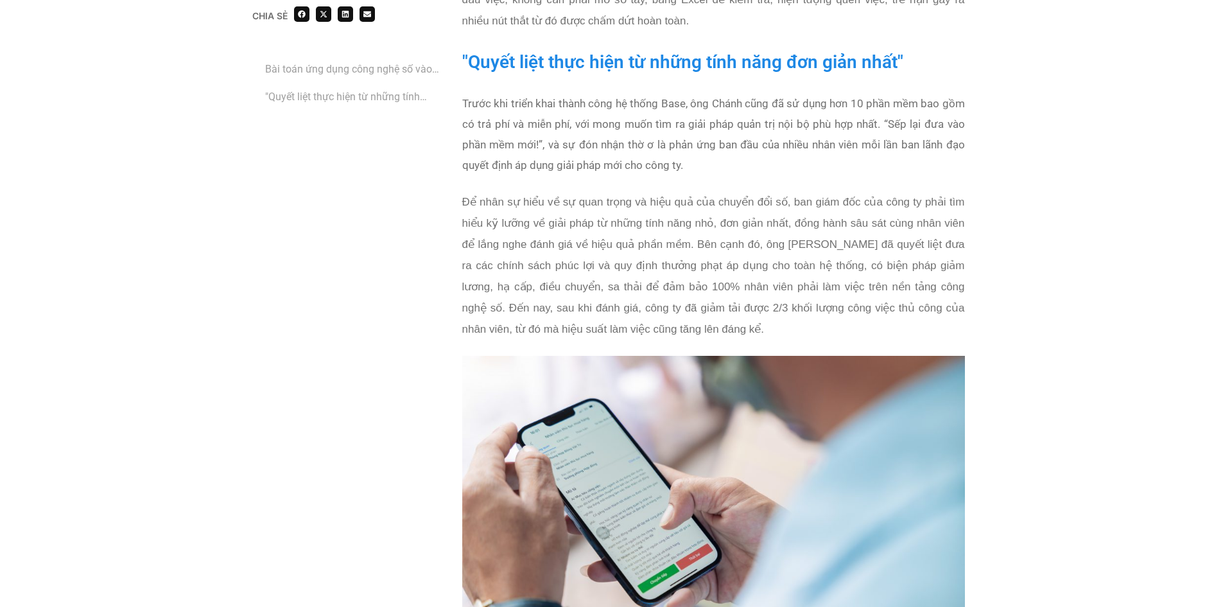
click at [722, 268] on span "Để nhân sự hiểu về sự quan trọng và hiệu quả của chuyển đổi số, ban giám đốc củ…" at bounding box center [713, 265] width 503 height 139
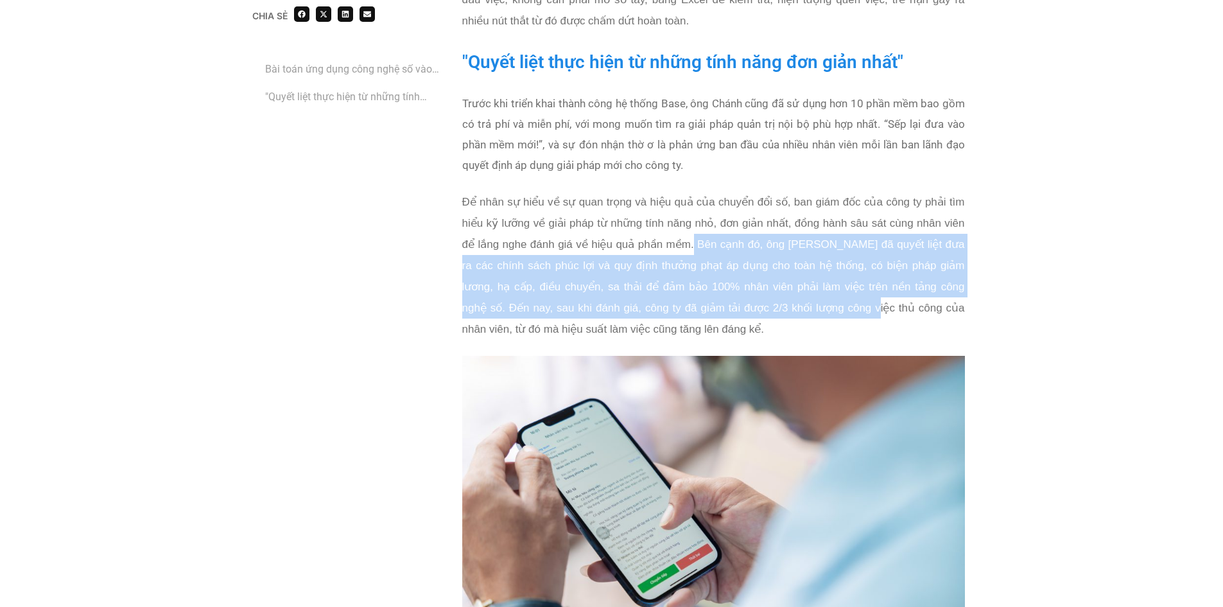
drag, startPoint x: 691, startPoint y: 225, endPoint x: 817, endPoint y: 286, distance: 139.6
click at [817, 286] on span "Để nhân sự hiểu về sự quan trọng và hiệu quả của chuyển đổi số, ban giám đốc củ…" at bounding box center [713, 265] width 503 height 139
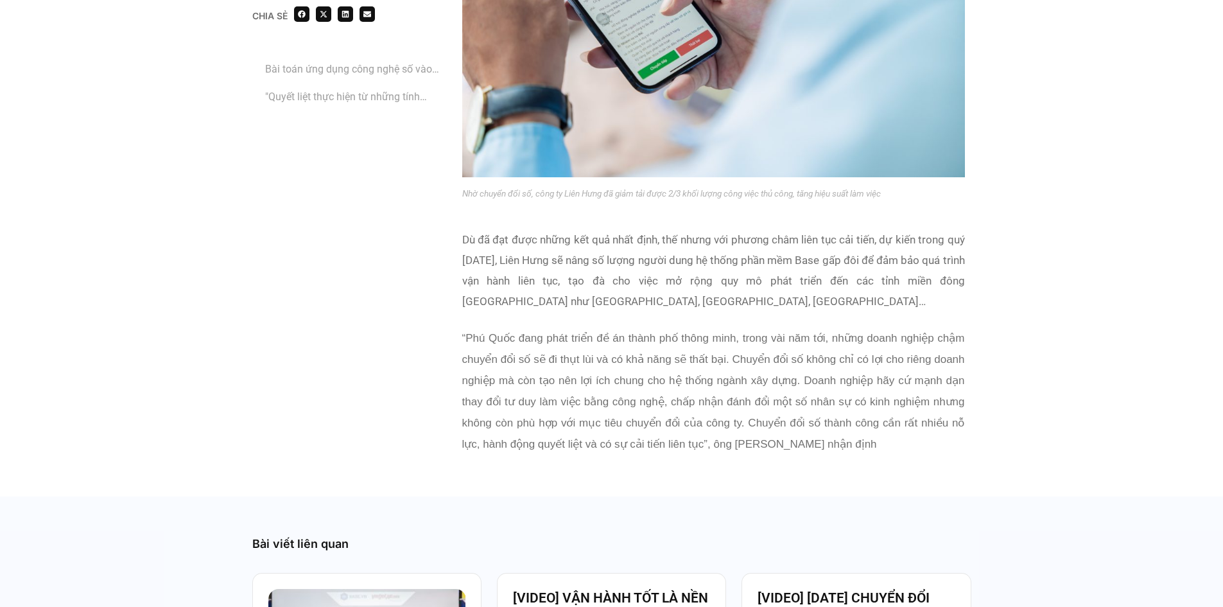
scroll to position [2910, 0]
